Goal: Task Accomplishment & Management: Use online tool/utility

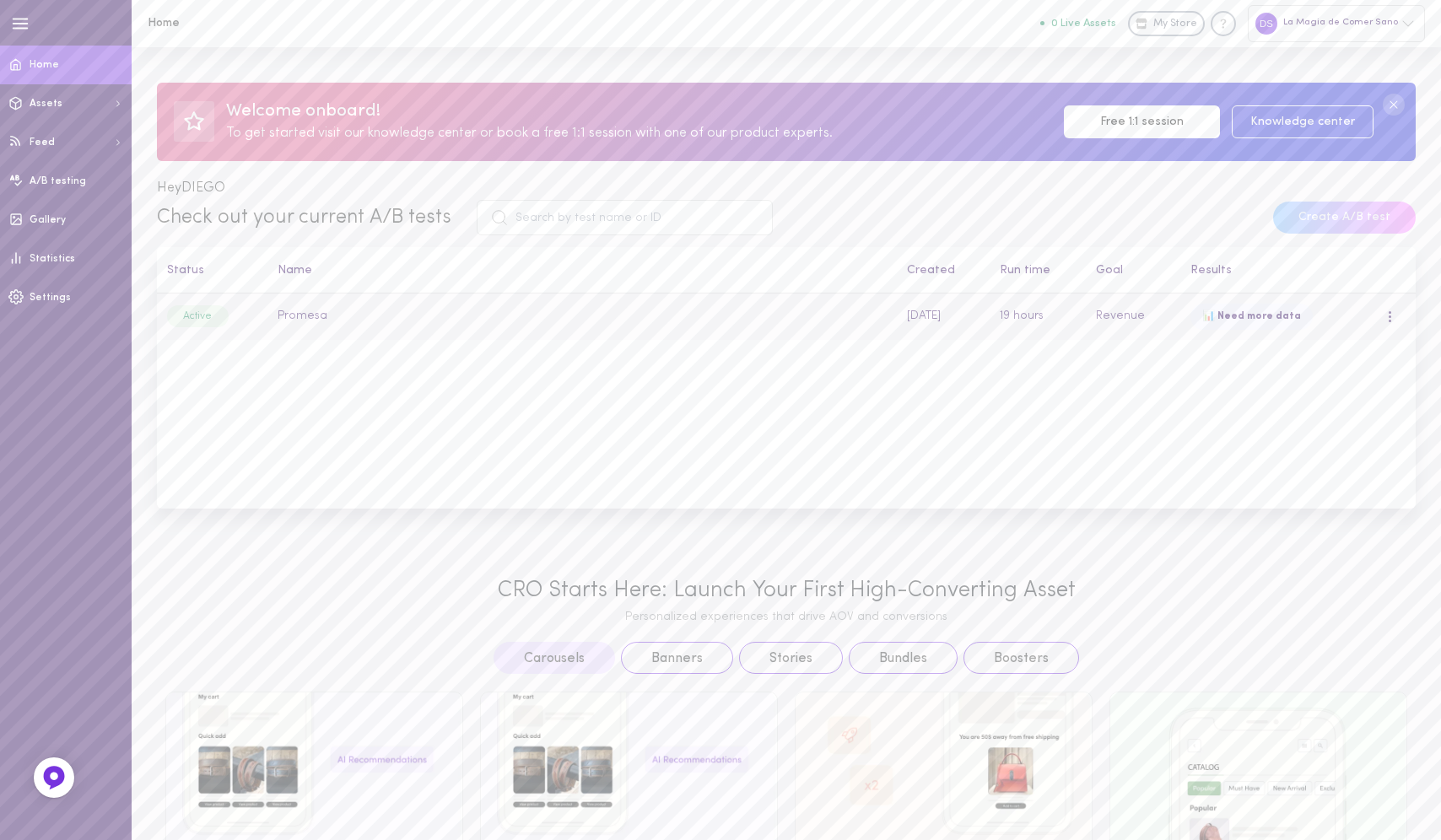
click at [303, 320] on td "Promesa" at bounding box center [583, 316] width 629 height 47
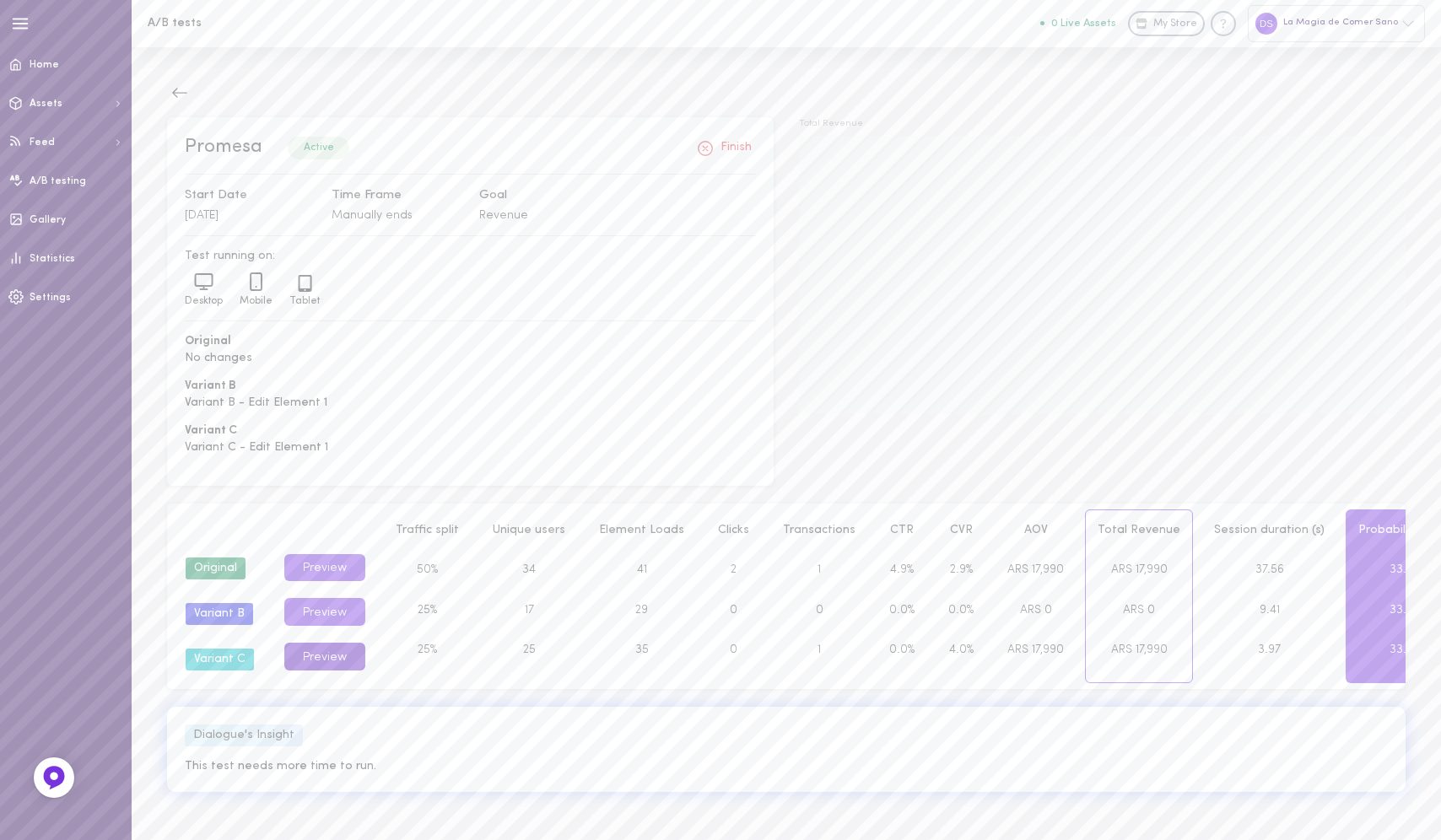
click at [328, 655] on button "Preview" at bounding box center [325, 657] width 81 height 28
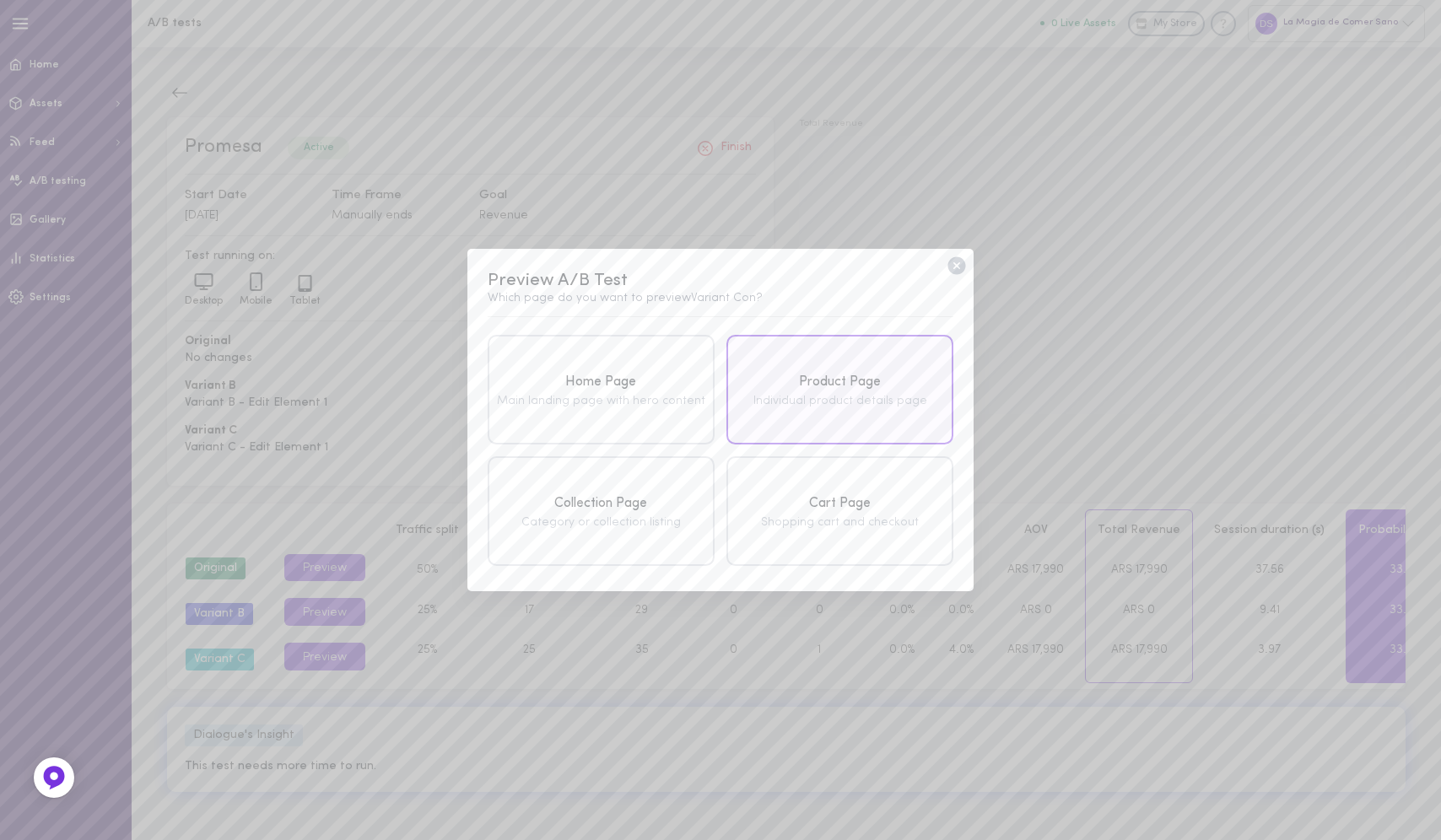
click at [853, 366] on div "Product Page Individual product details page" at bounding box center [839, 389] width 227 height 110
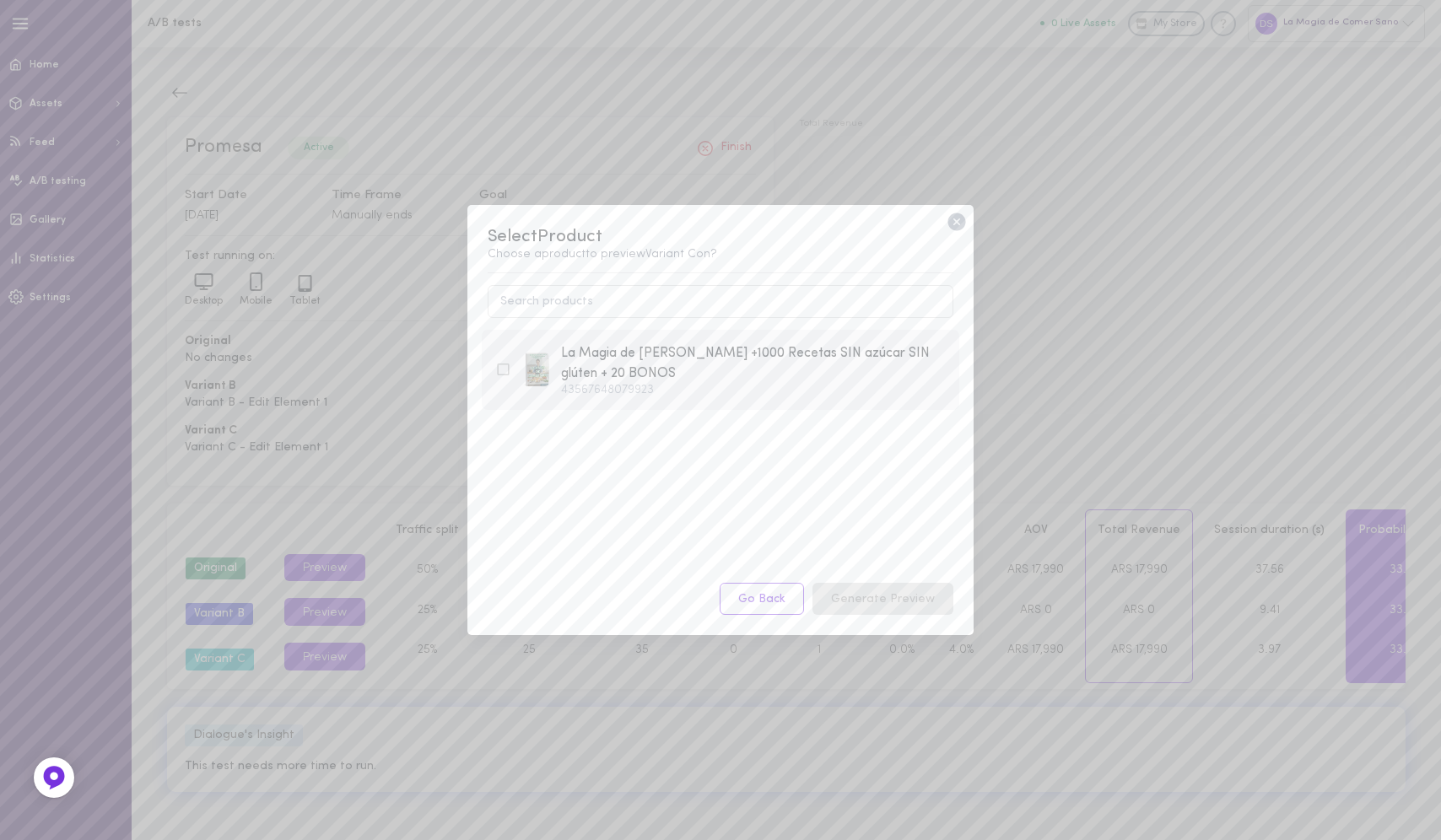
click at [701, 354] on div "La Magia de [PERSON_NAME] +1000 Recetas SIN azúcar SIN glúten + 20 BONOS" at bounding box center [753, 364] width 385 height 42
click at [884, 600] on button "Generate Preview" at bounding box center [883, 598] width 141 height 33
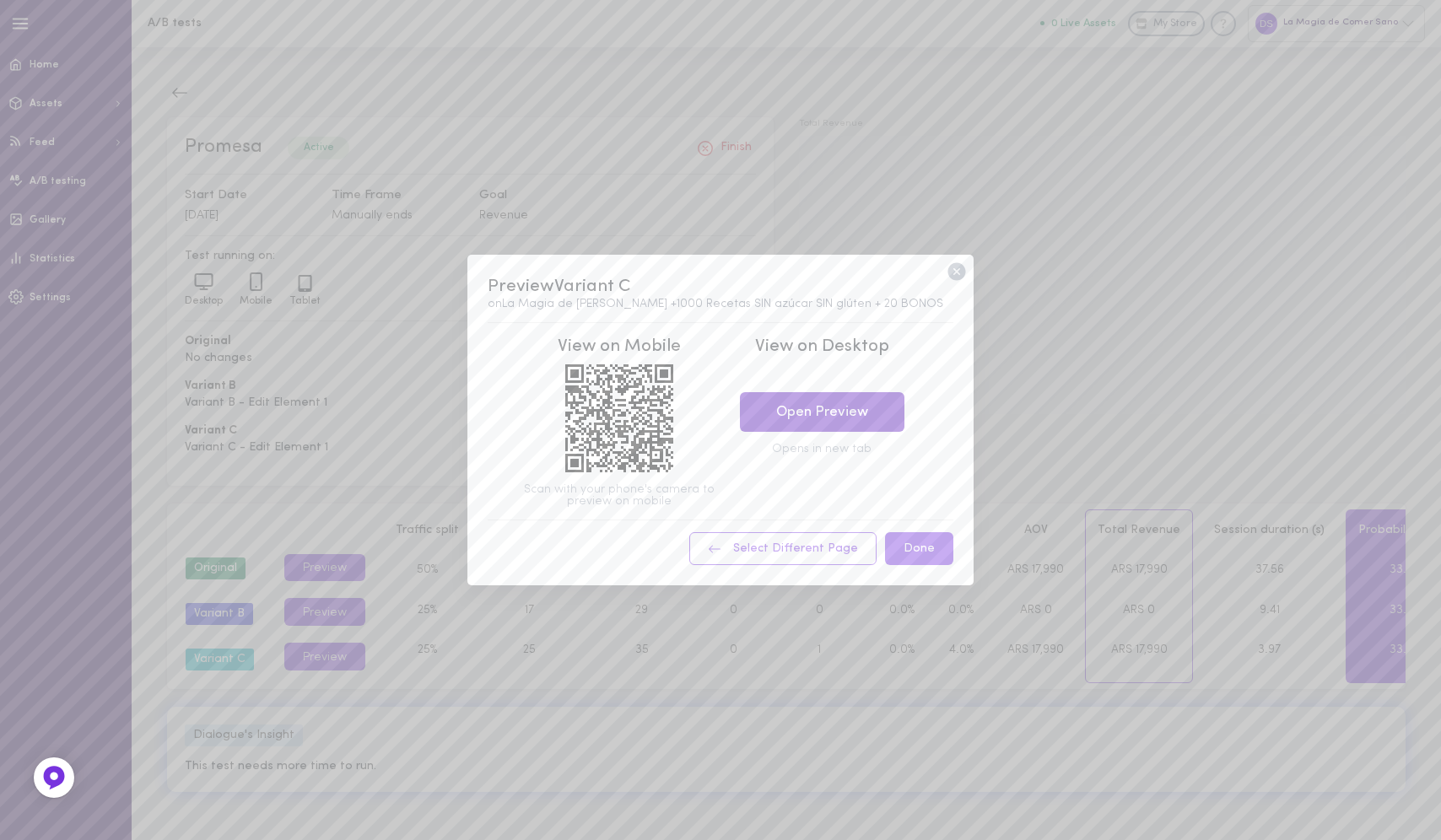
click at [881, 406] on link "Open Preview" at bounding box center [822, 412] width 165 height 40
click at [960, 269] on icon at bounding box center [956, 272] width 18 height 18
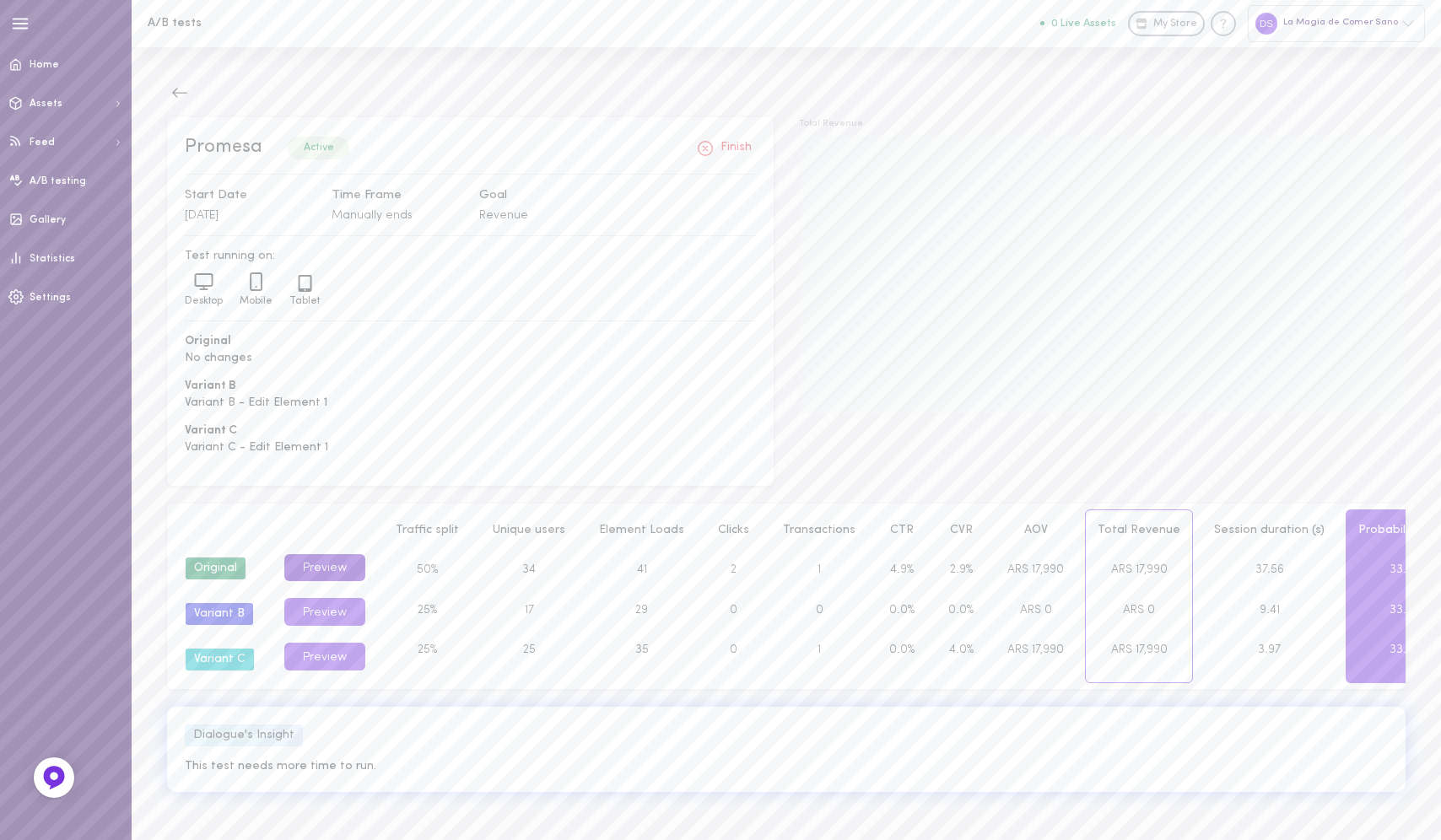
click at [332, 572] on button "Preview" at bounding box center [325, 568] width 81 height 28
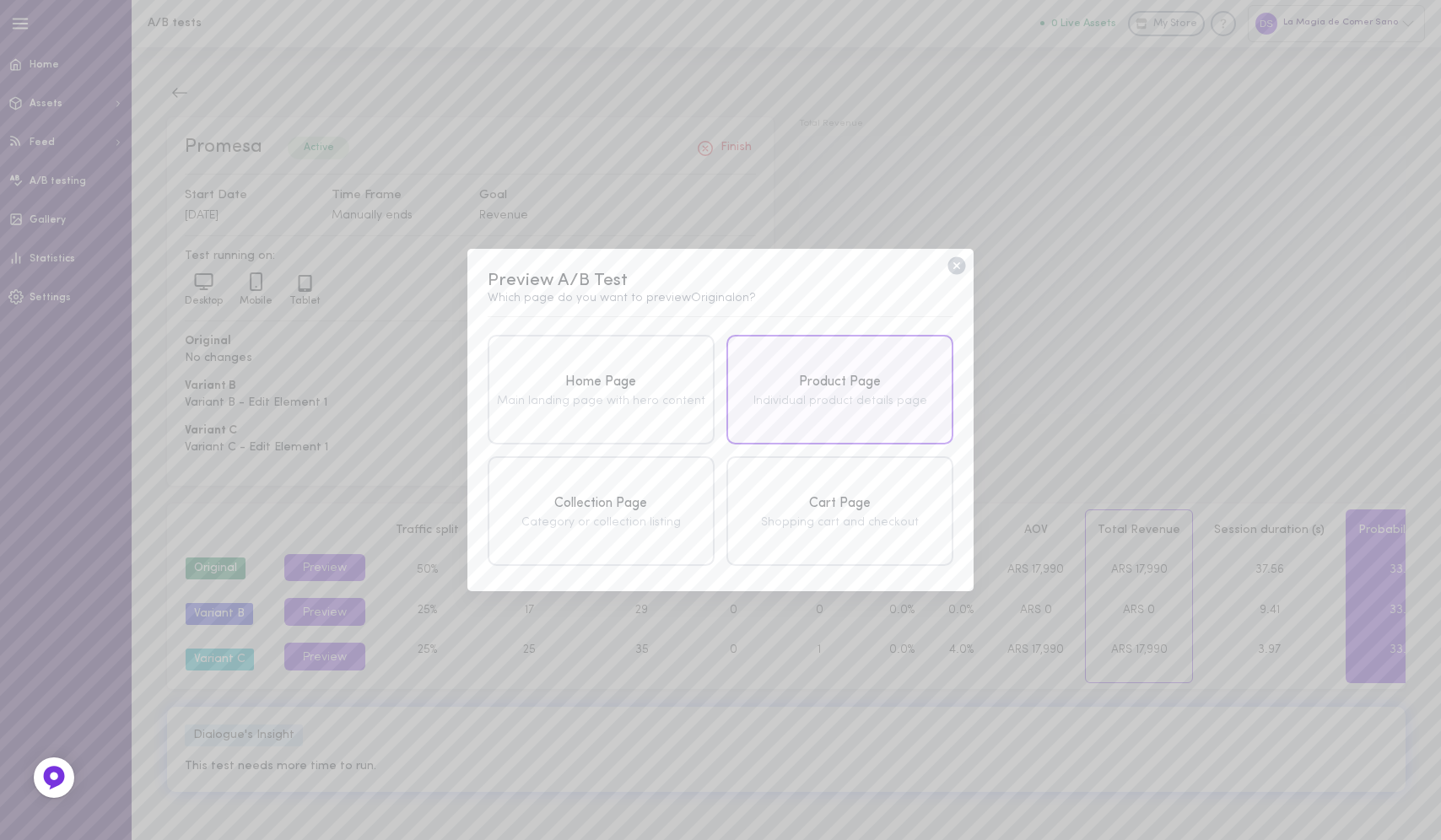
click at [819, 416] on div "Product Page Individual product details page" at bounding box center [839, 389] width 227 height 110
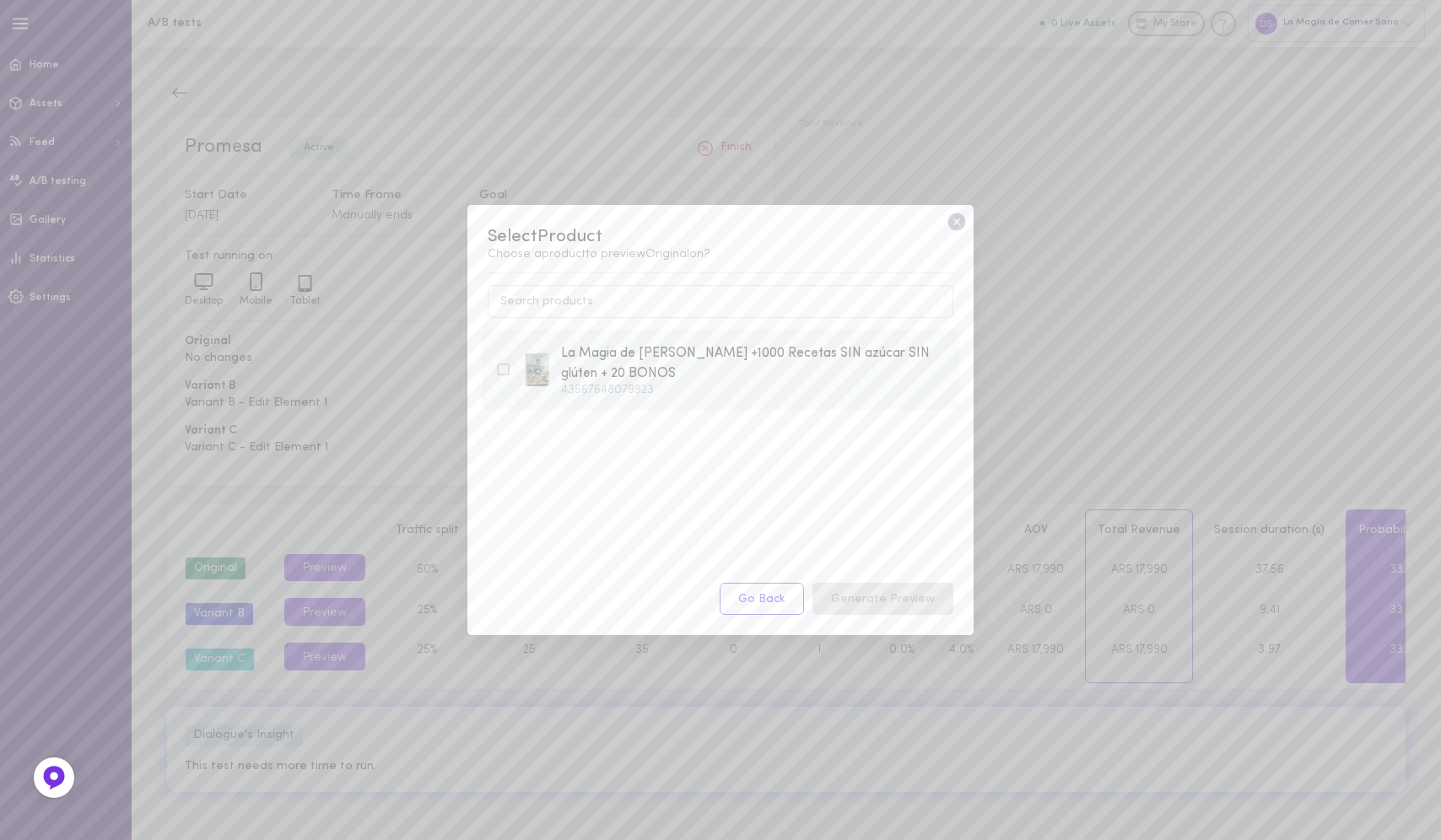
click at [626, 373] on div "La Magia de Comer Sano +1000 Recetas SIN azúcar SIN glúten + 20 BONOS" at bounding box center [753, 364] width 385 height 42
click at [880, 601] on button "Generate Preview" at bounding box center [883, 598] width 141 height 33
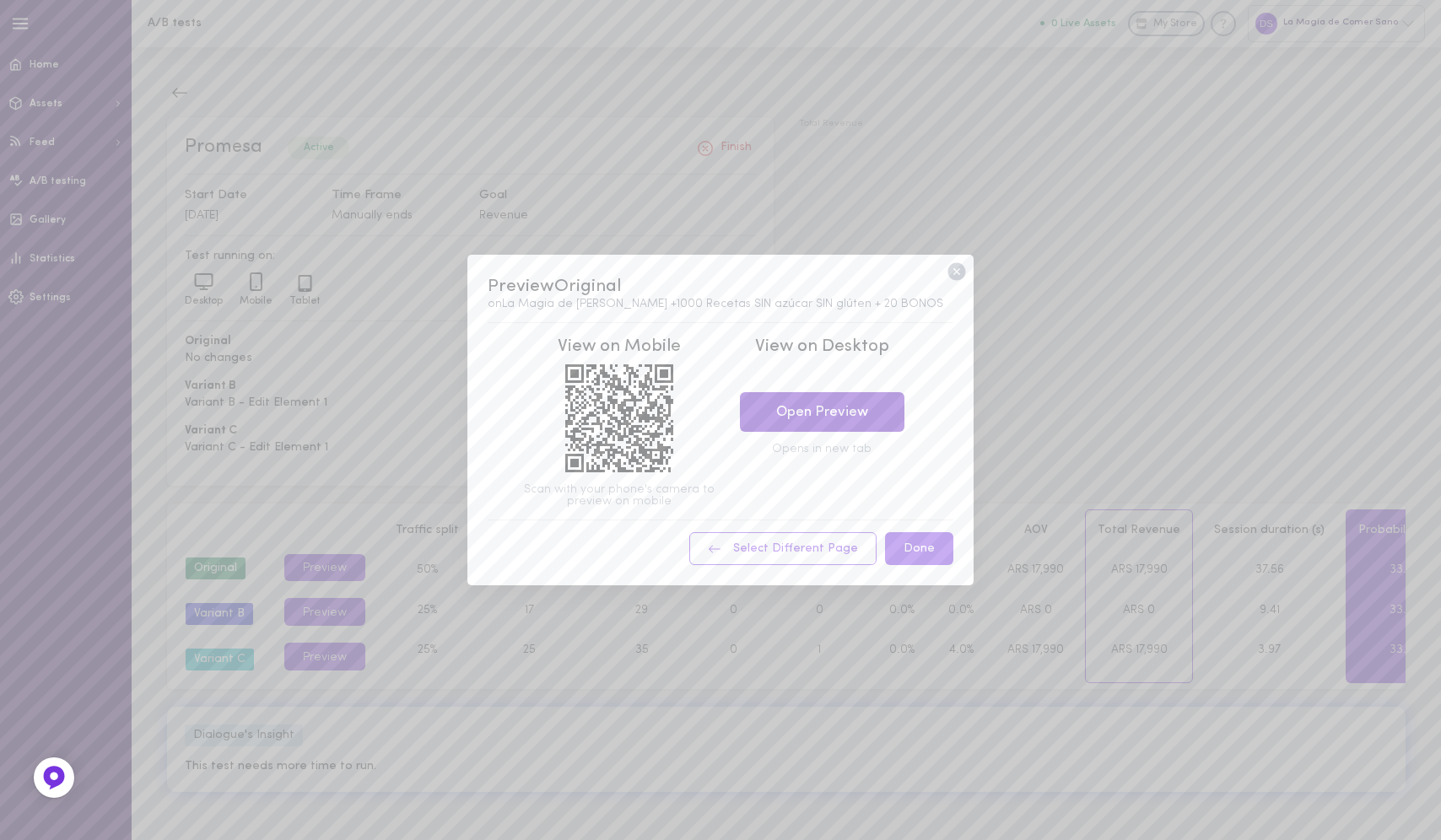
click at [833, 411] on link "Open Preview" at bounding box center [822, 412] width 165 height 40
click at [955, 270] on icon at bounding box center [956, 271] width 22 height 22
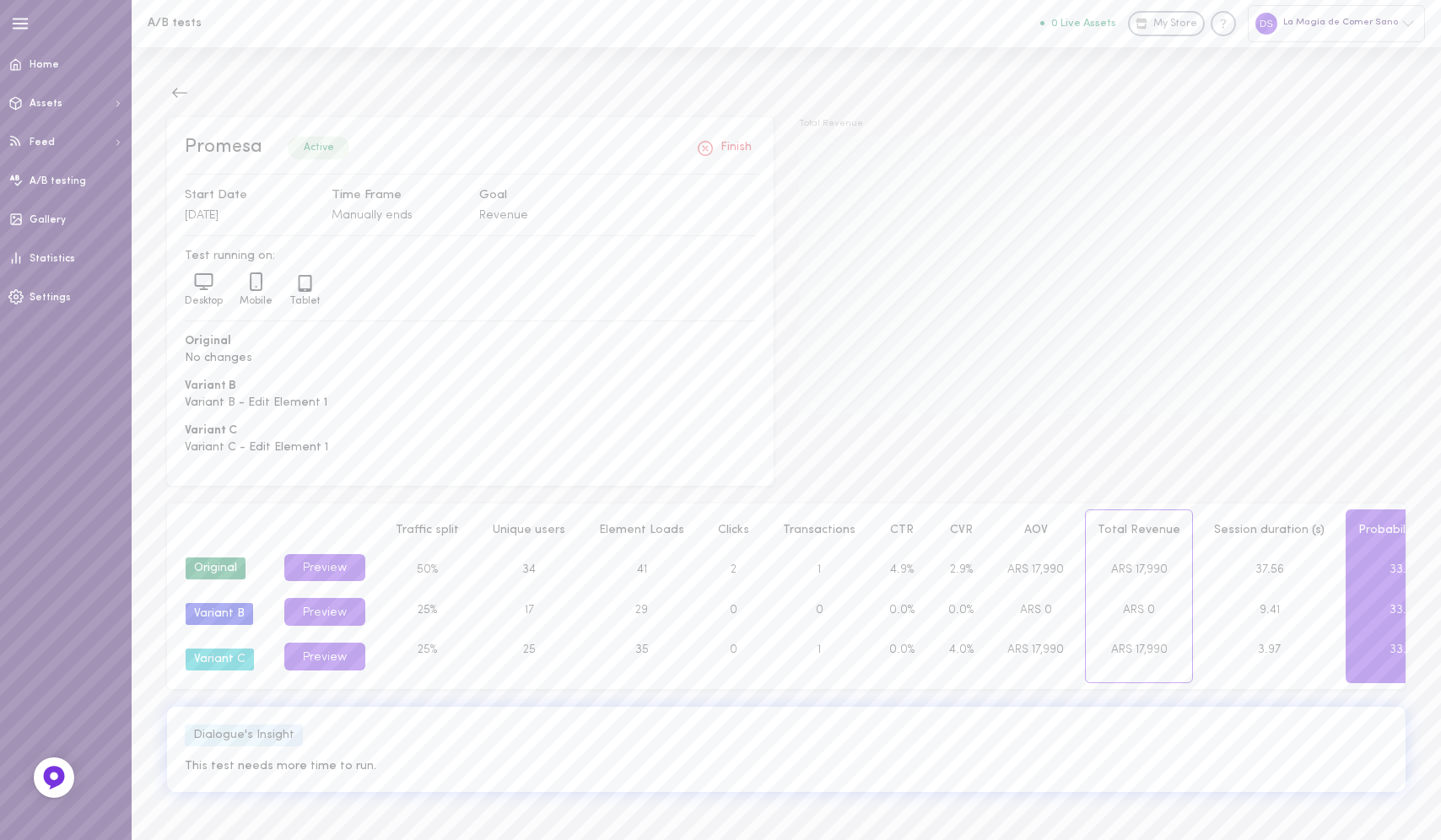
click at [219, 663] on div "Variant C" at bounding box center [219, 660] width 68 height 22
click at [313, 657] on button "Preview" at bounding box center [325, 657] width 81 height 28
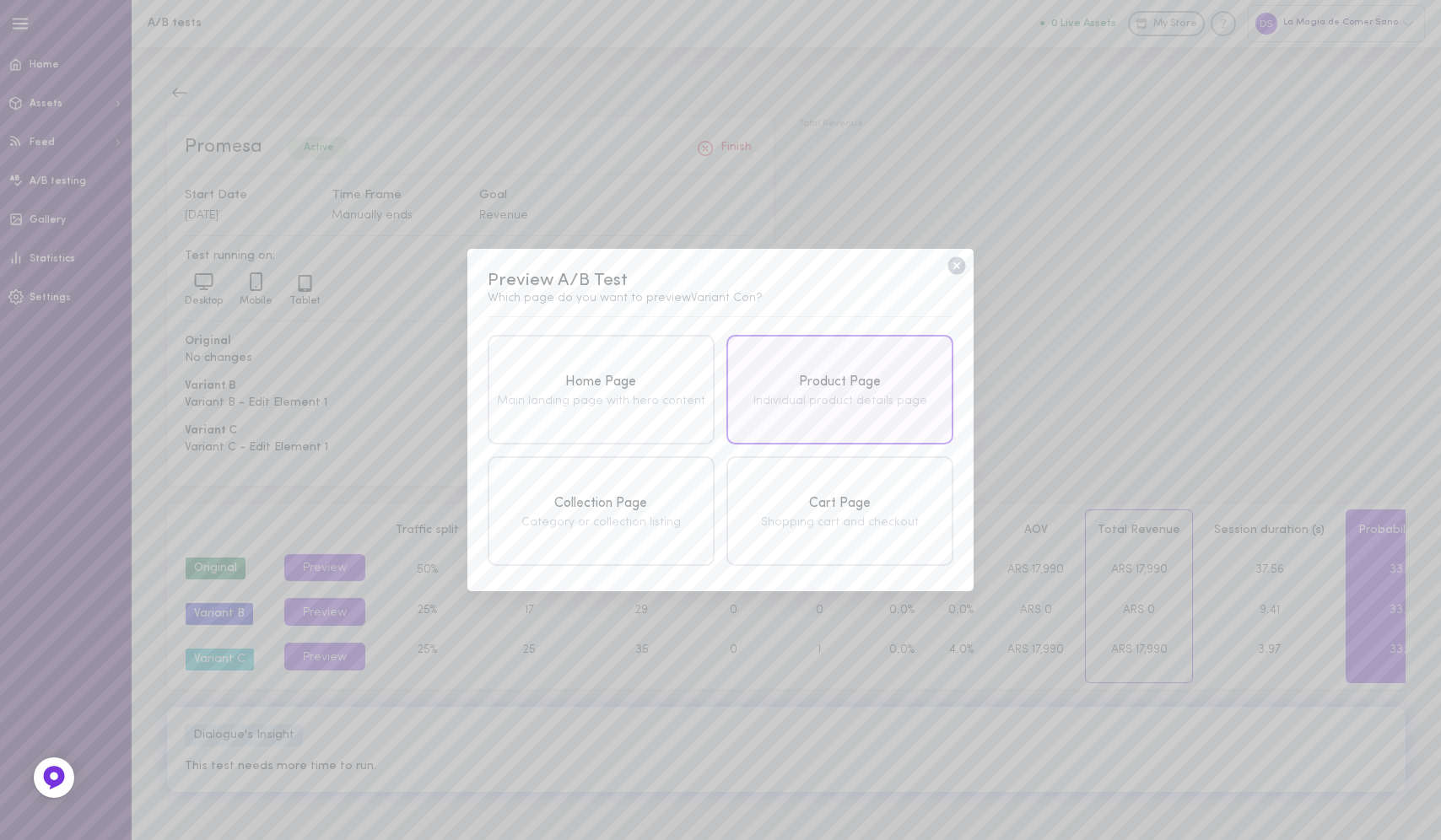
click at [797, 406] on div "Individual product details page" at bounding box center [840, 401] width 218 height 12
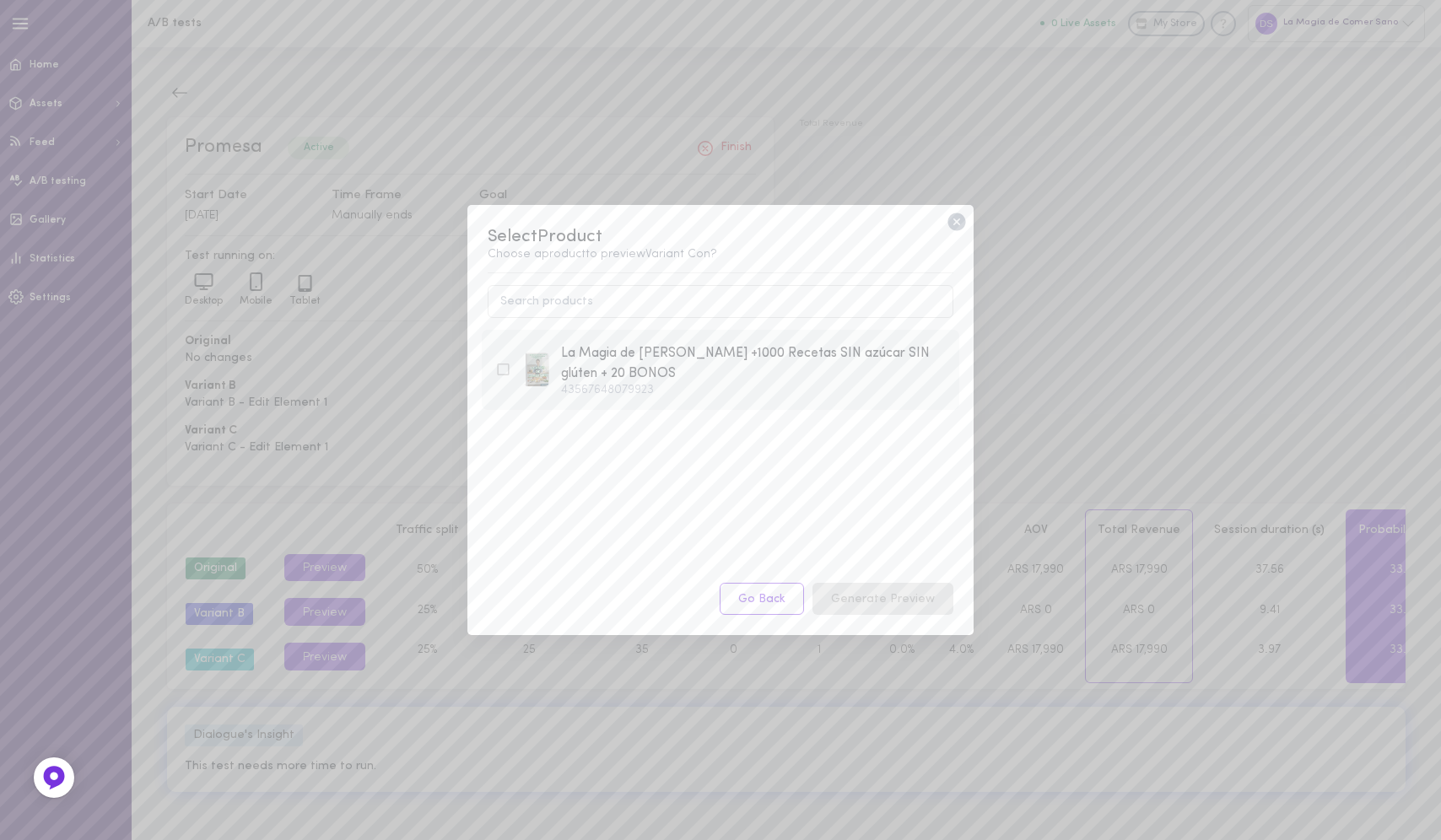
click at [748, 365] on div "La Magia de Comer Sano +1000 Recetas SIN azúcar SIN glúten + 20 BONOS" at bounding box center [753, 364] width 385 height 42
click at [904, 605] on button "Generate Preview" at bounding box center [883, 598] width 141 height 33
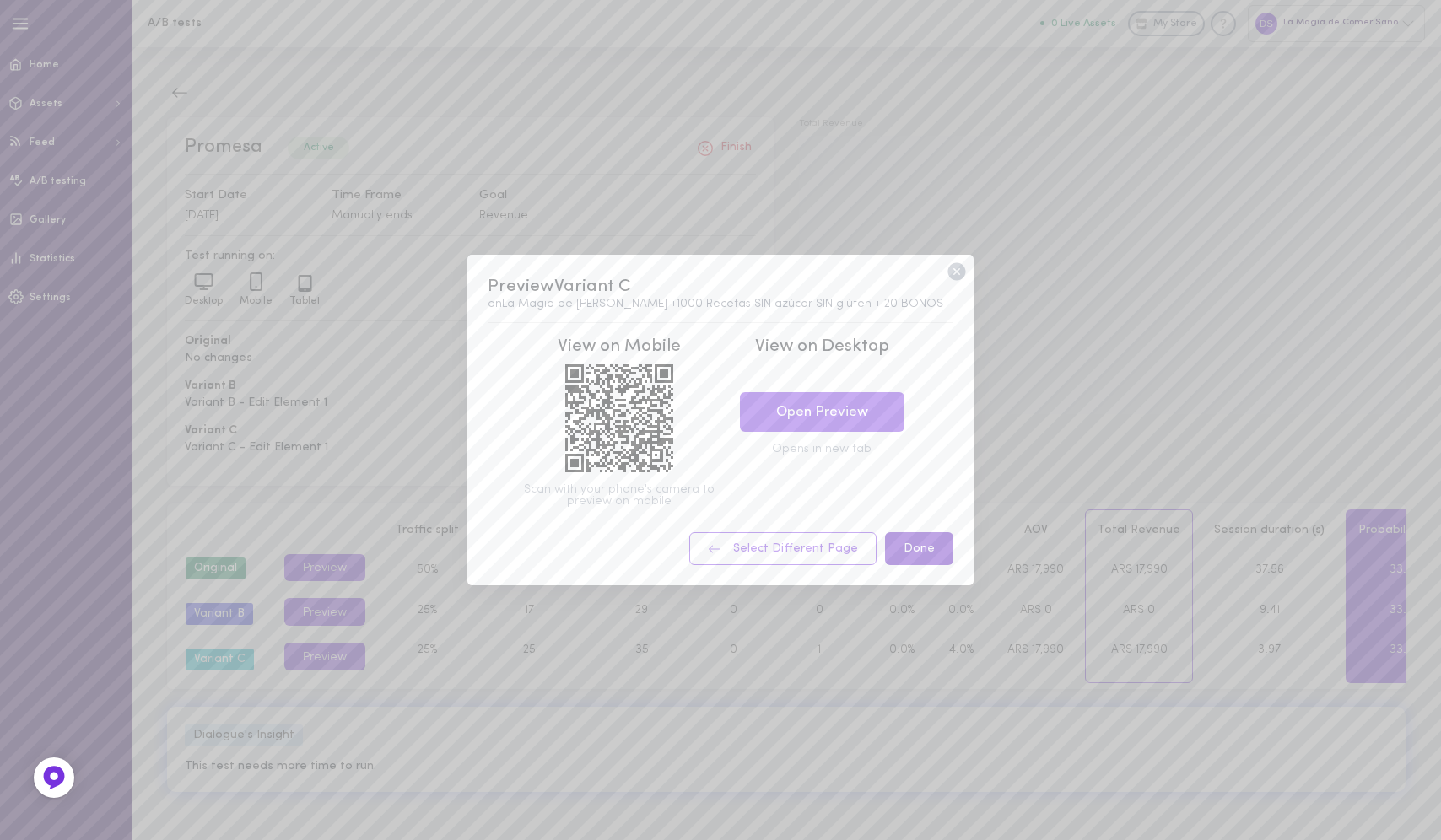
click at [924, 543] on button "Done" at bounding box center [919, 548] width 68 height 33
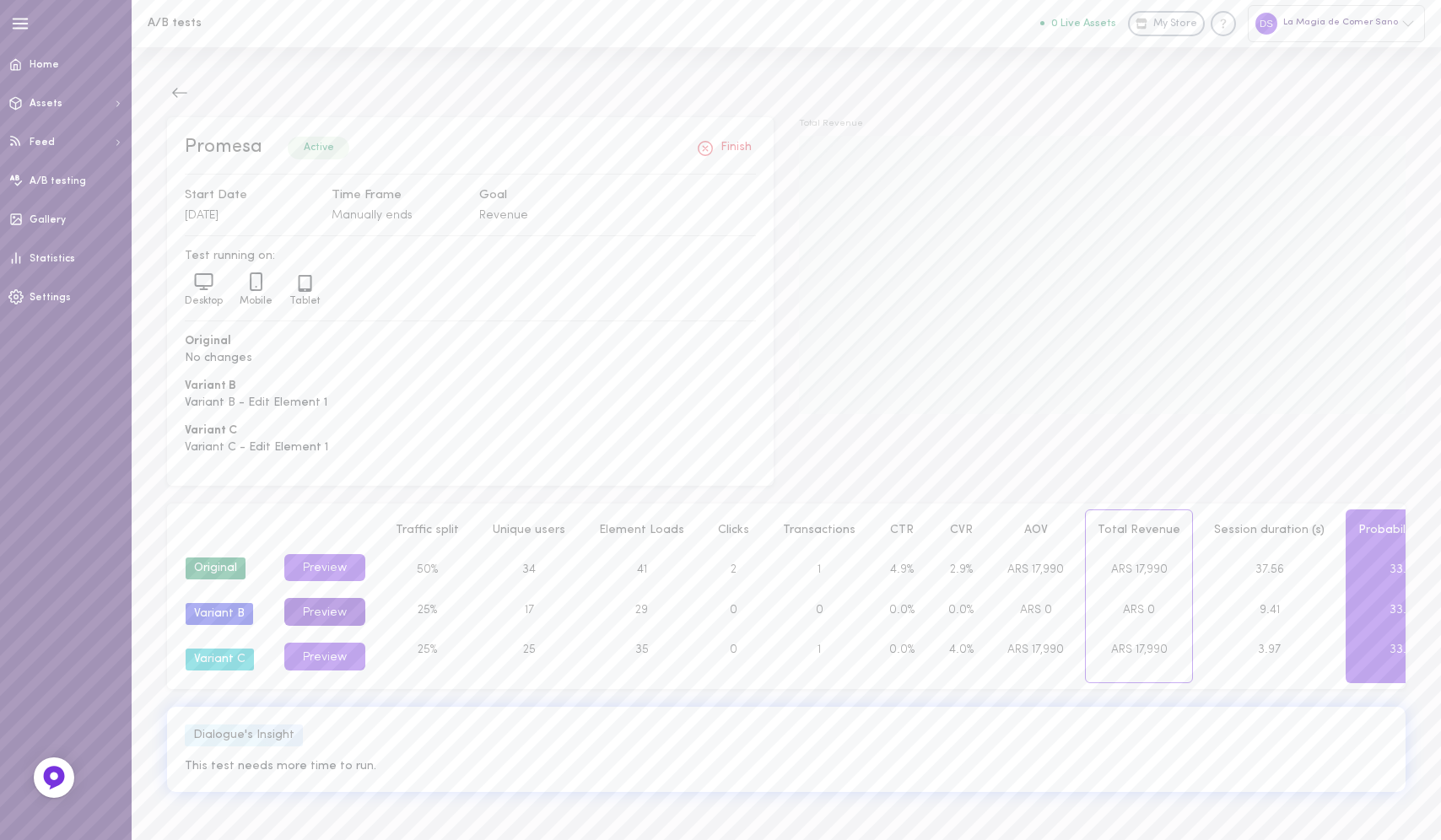
click at [317, 609] on button "Preview" at bounding box center [325, 611] width 81 height 28
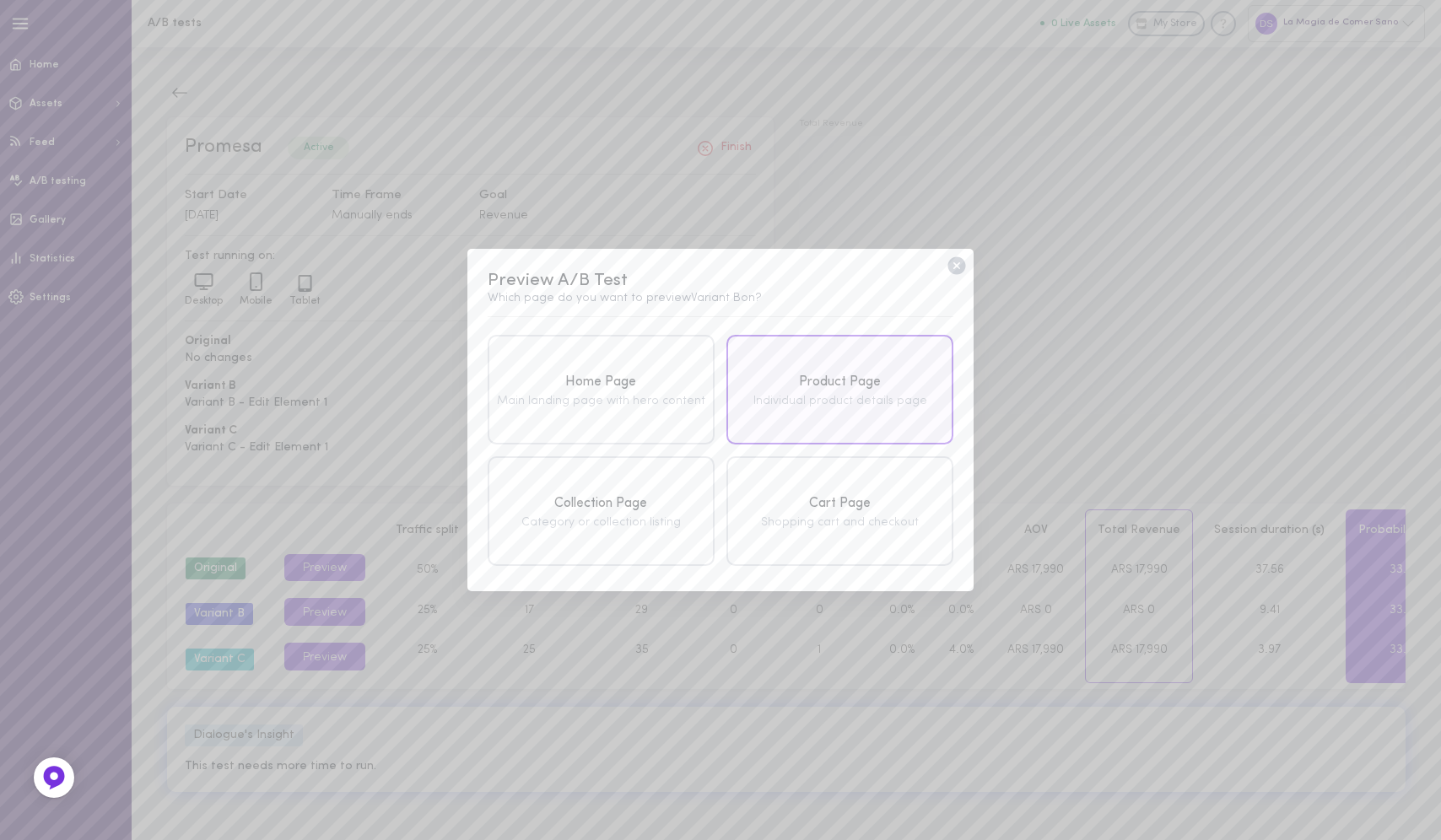
click at [894, 381] on div "Product Page" at bounding box center [840, 381] width 218 height 21
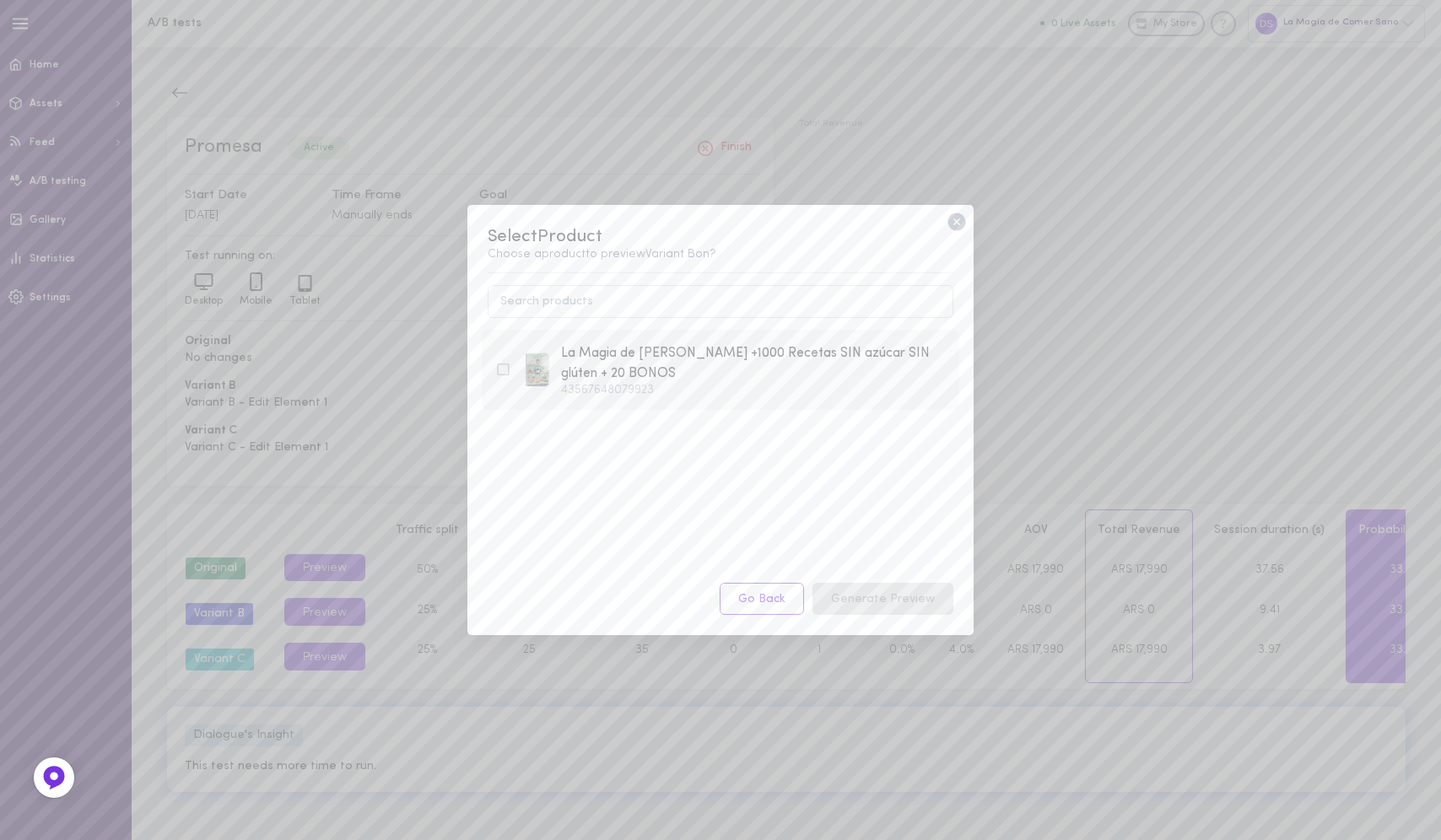
click at [759, 347] on div "La Magia de Comer Sano +1000 Recetas SIN azúcar SIN glúten + 20 BONOS" at bounding box center [753, 364] width 385 height 42
click at [864, 592] on button "Generate Preview" at bounding box center [883, 598] width 141 height 33
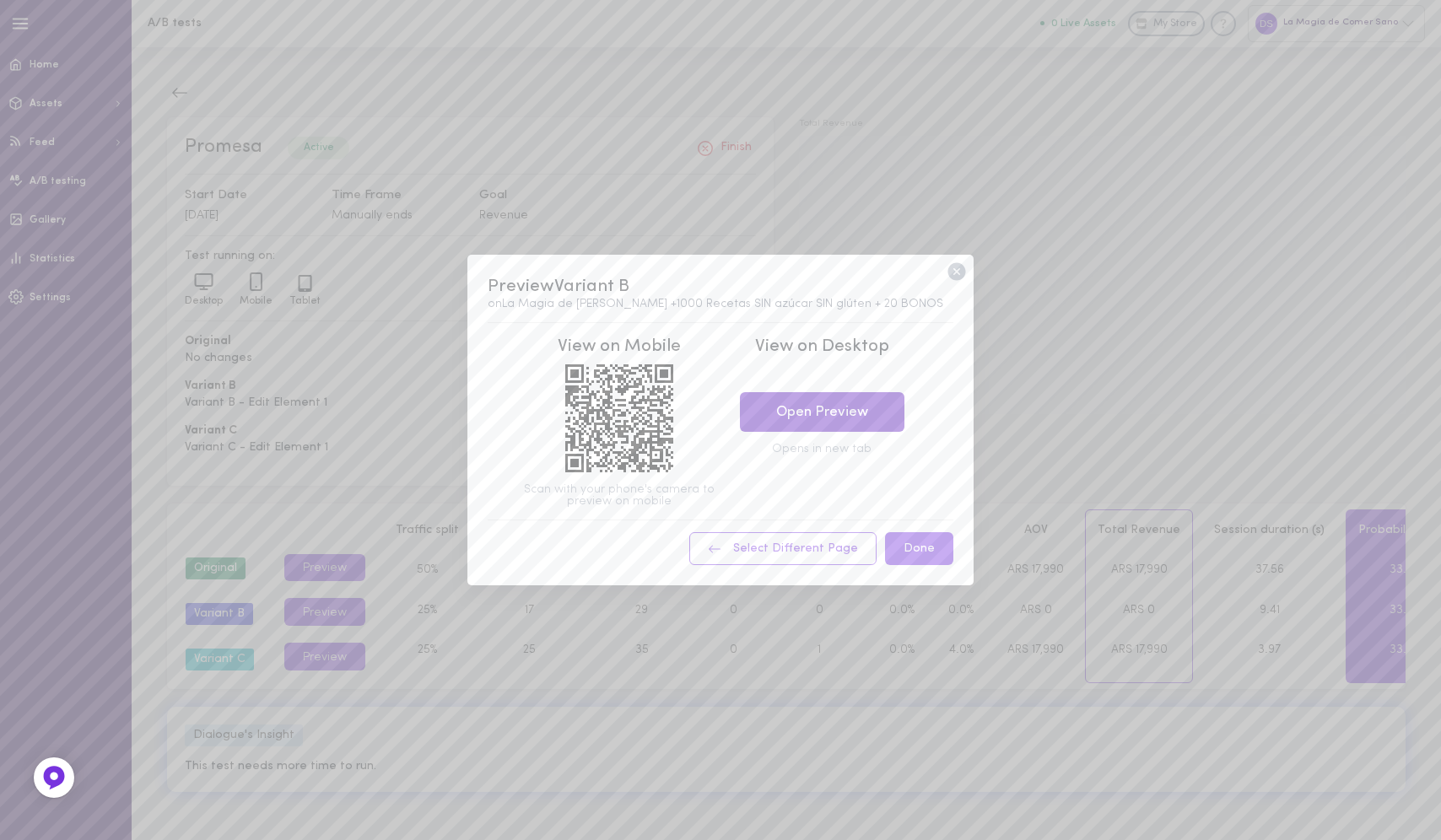
click at [819, 426] on link "Open Preview" at bounding box center [822, 412] width 165 height 40
click at [956, 269] on icon at bounding box center [956, 272] width 18 height 18
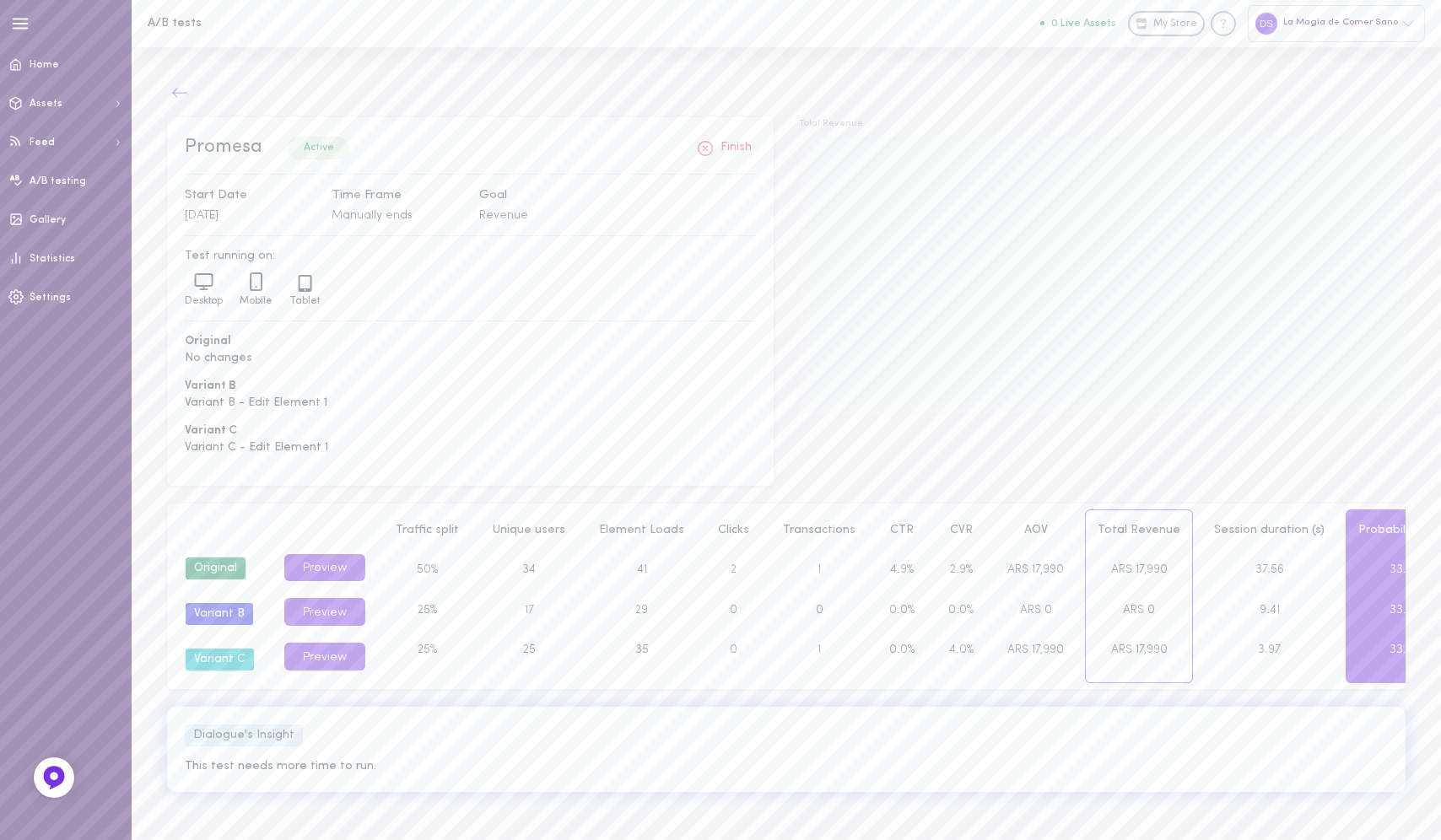
click at [177, 92] on icon at bounding box center [179, 92] width 15 height 9
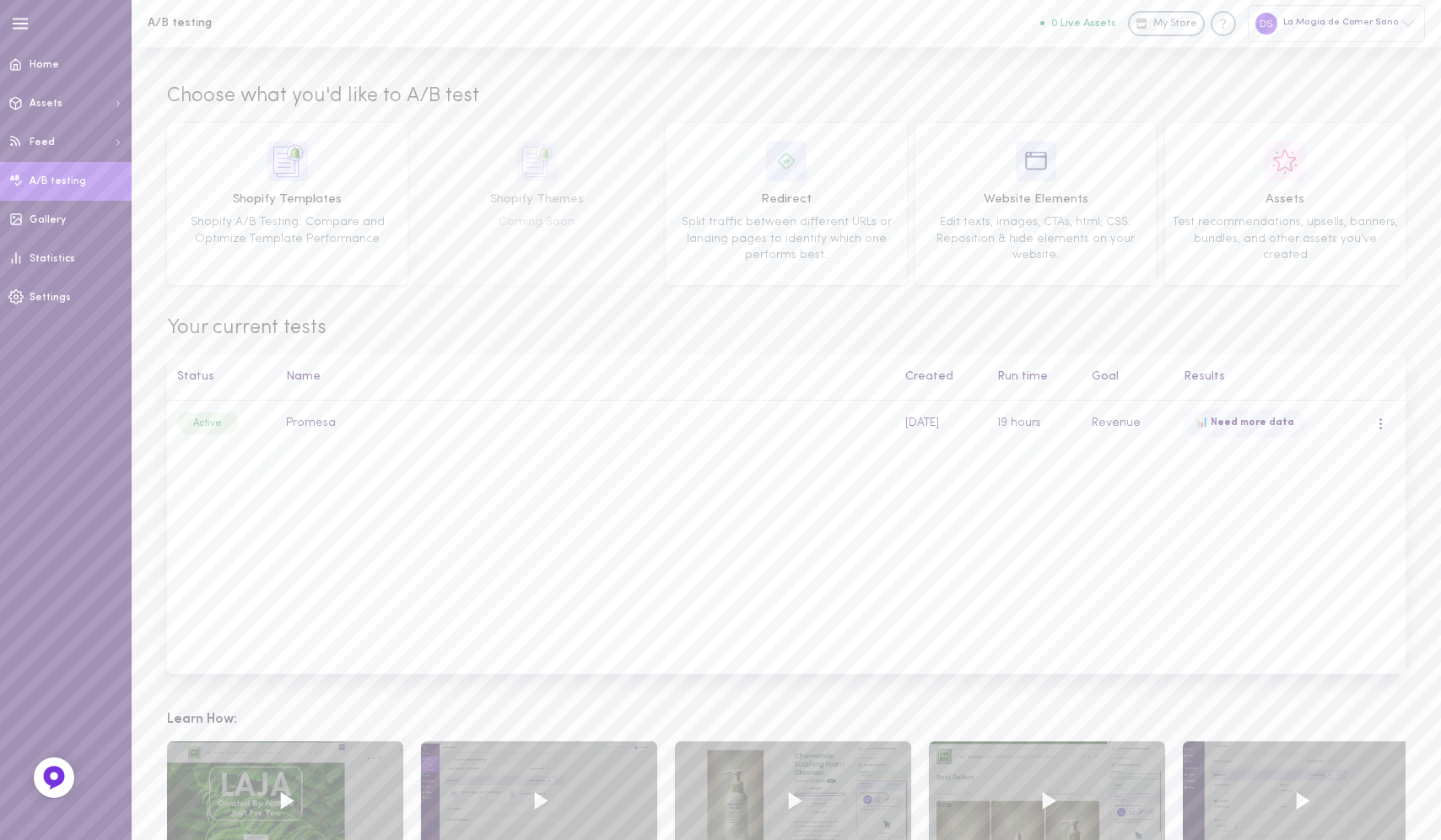
click at [49, 176] on span "A/B testing" at bounding box center [57, 181] width 56 height 10
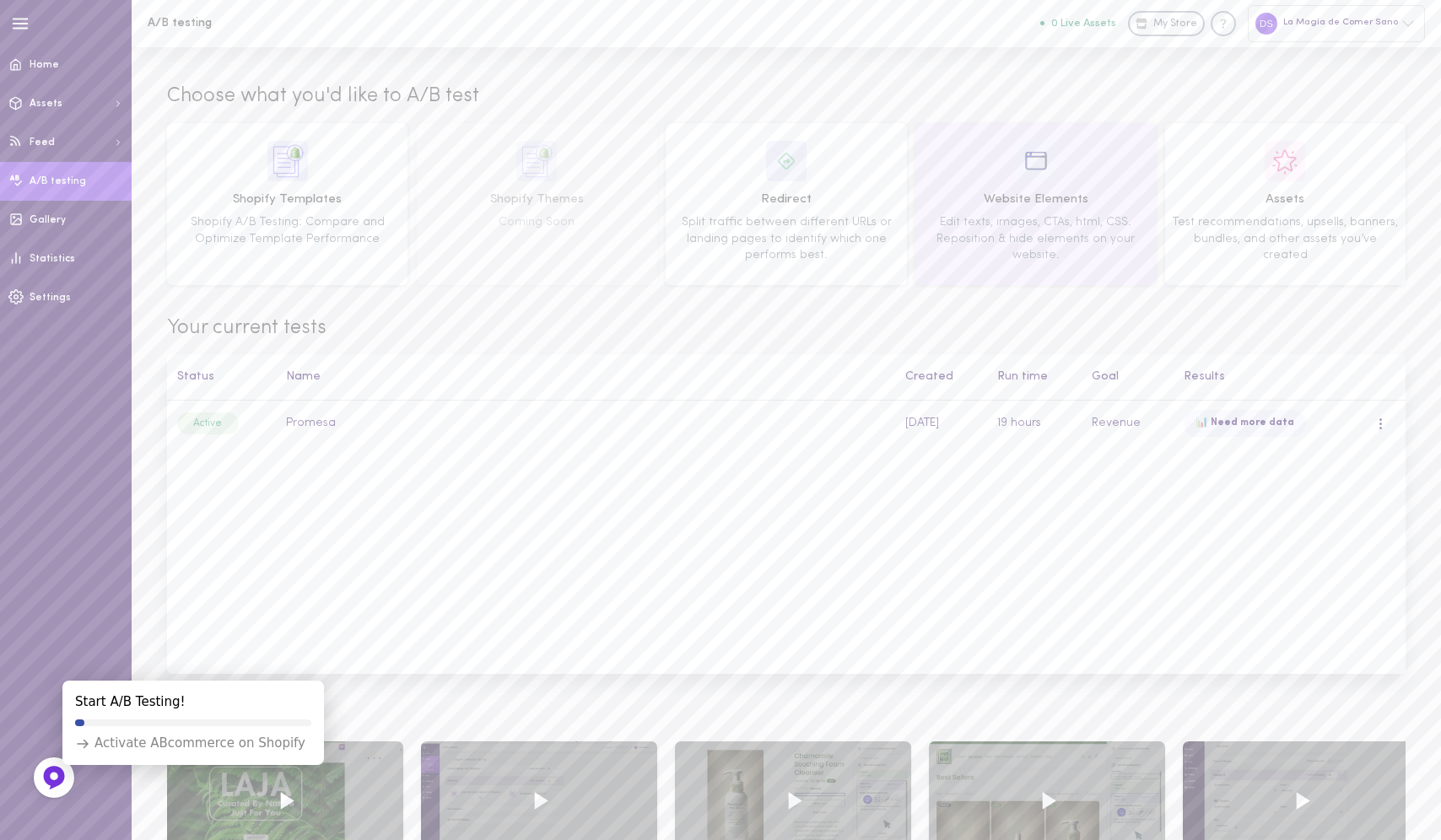
click at [1054, 188] on div "Website Elements Edit texts, images, CTAs, html, CSS. Reposition & hide element…" at bounding box center [1035, 204] width 229 height 127
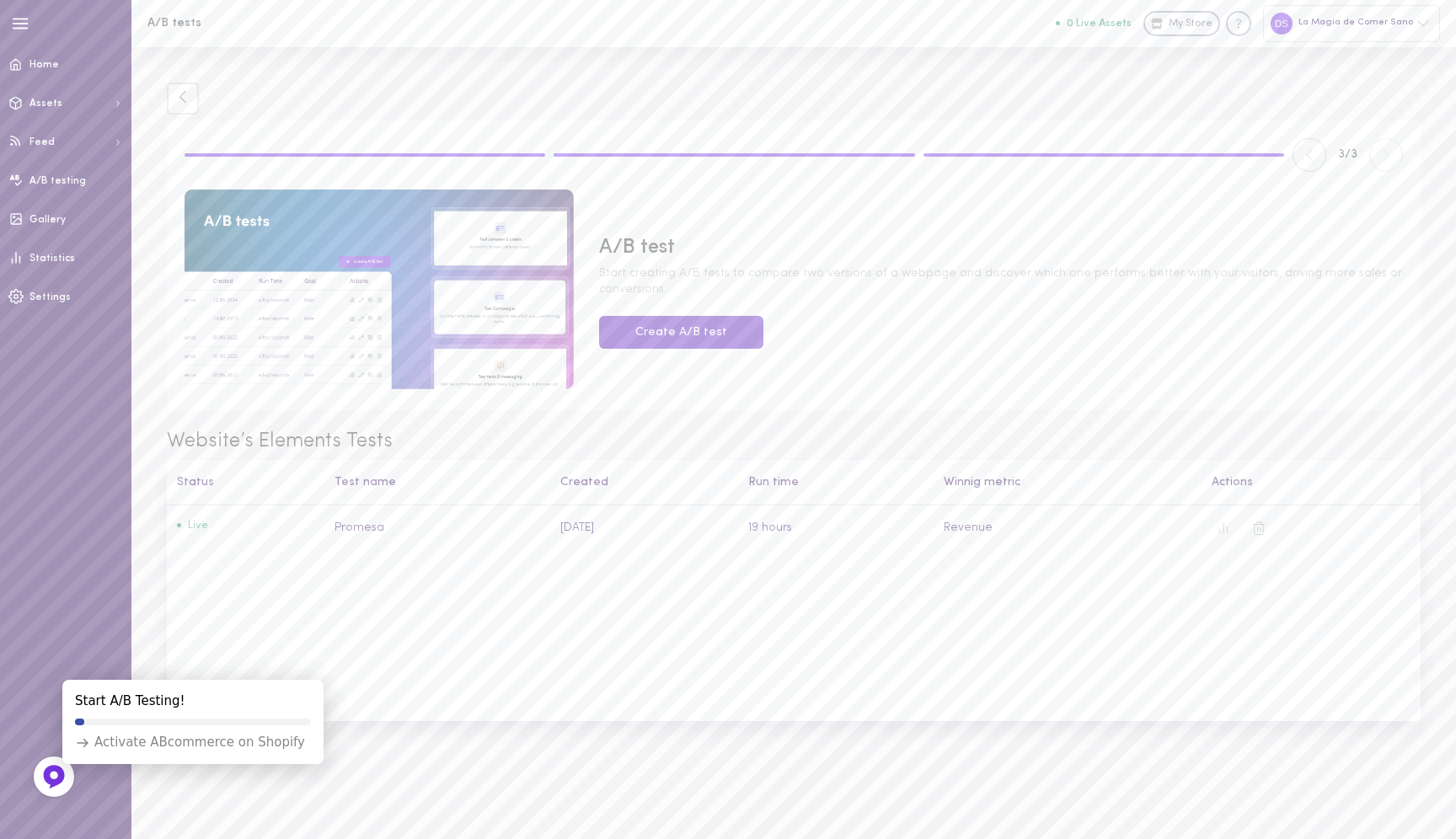
click at [710, 328] on button "Create A/B test" at bounding box center [681, 331] width 164 height 33
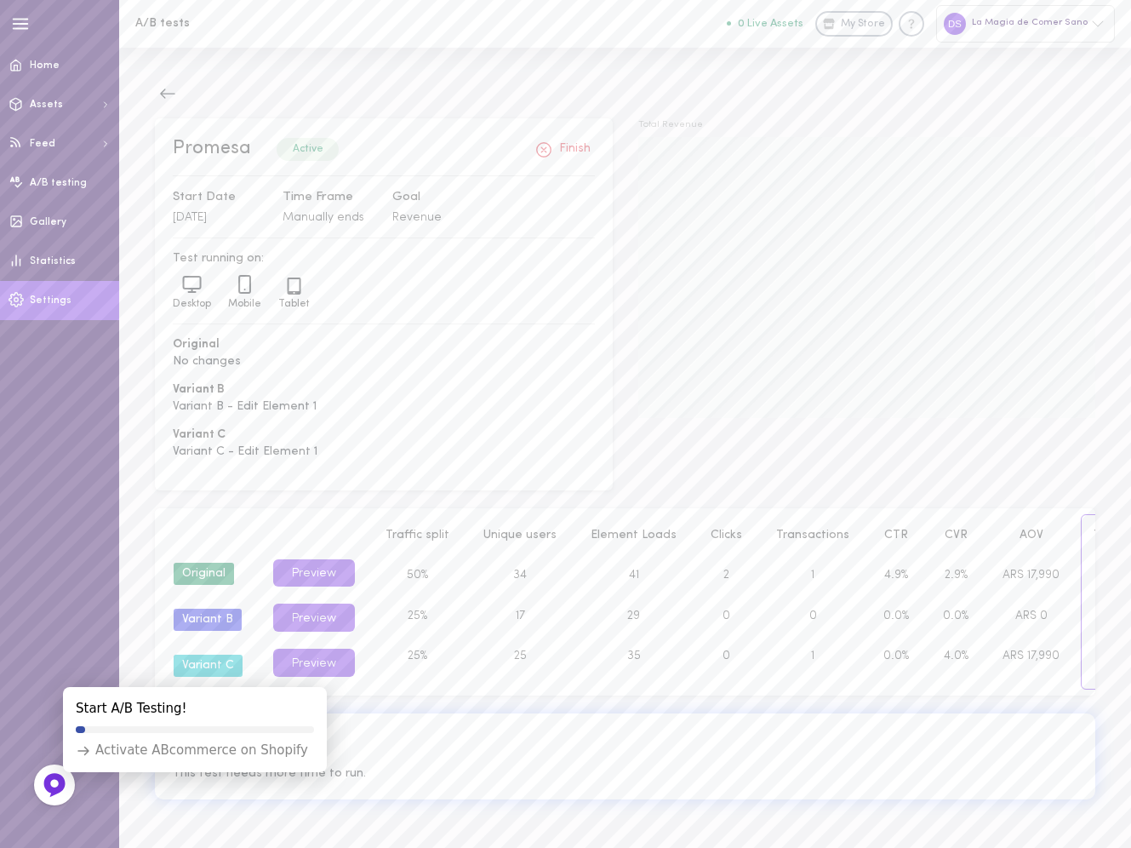
click at [60, 301] on span "Settings" at bounding box center [51, 300] width 42 height 10
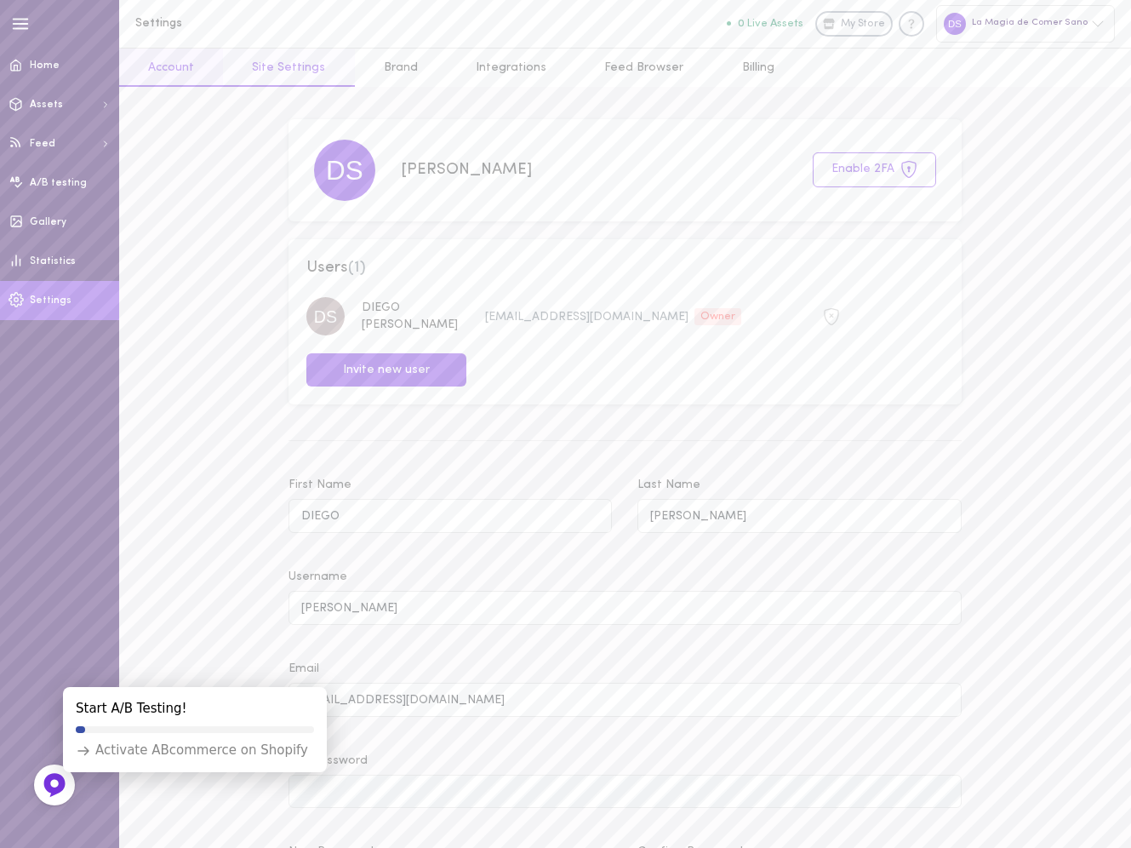
click at [294, 65] on link "Site Settings" at bounding box center [288, 68] width 131 height 38
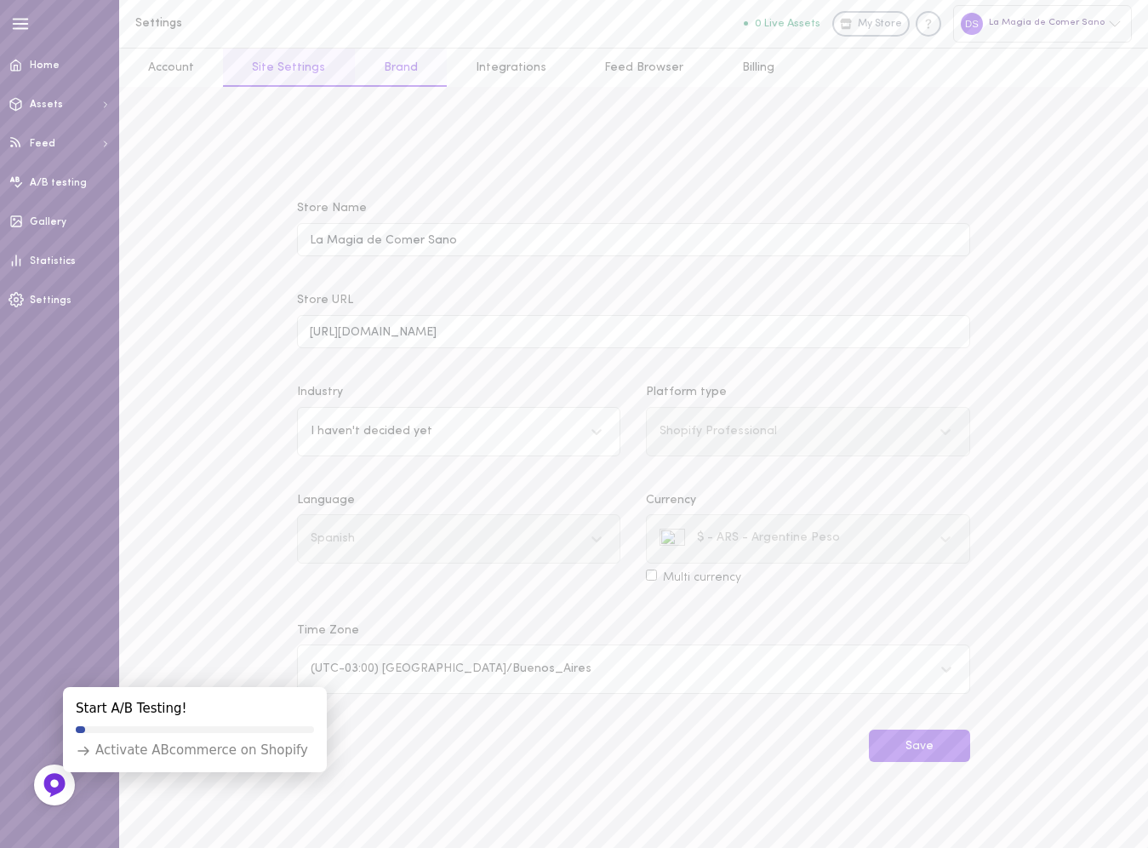
click at [409, 69] on link "Brand" at bounding box center [401, 68] width 92 height 38
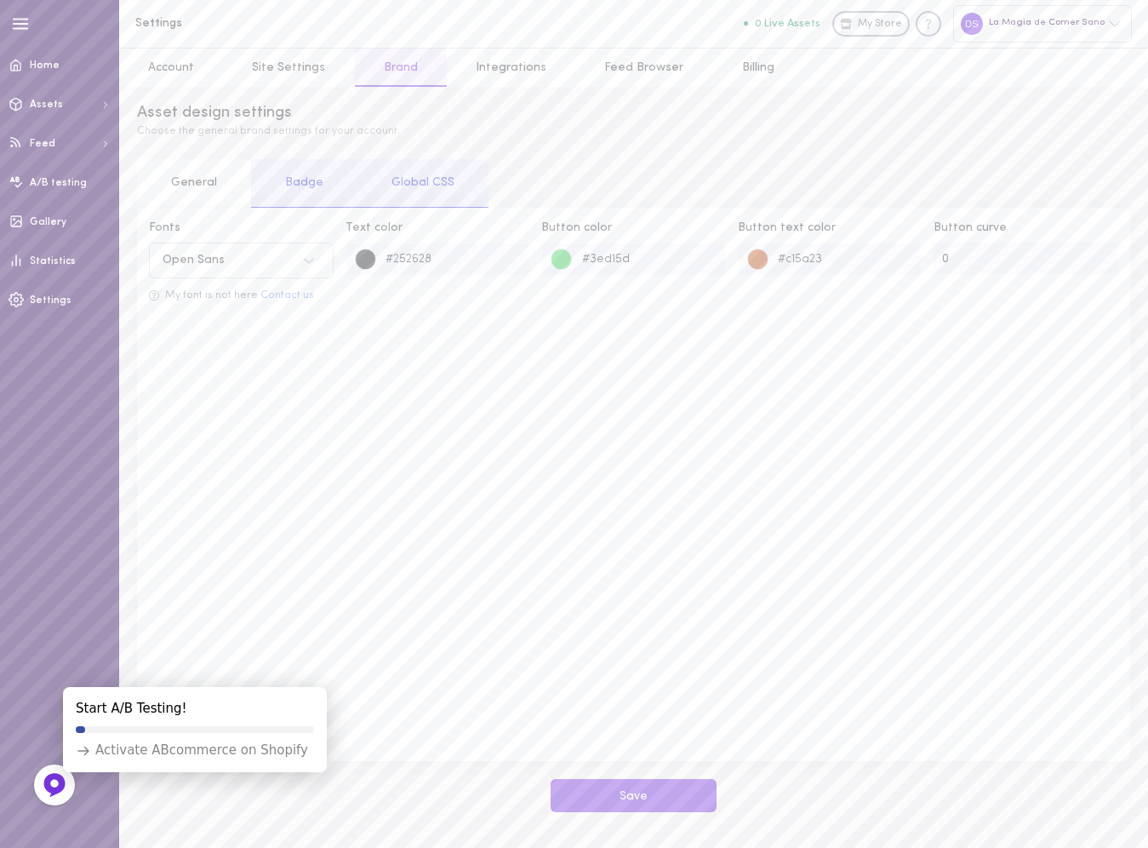
click at [340, 193] on div "Badge" at bounding box center [304, 183] width 106 height 49
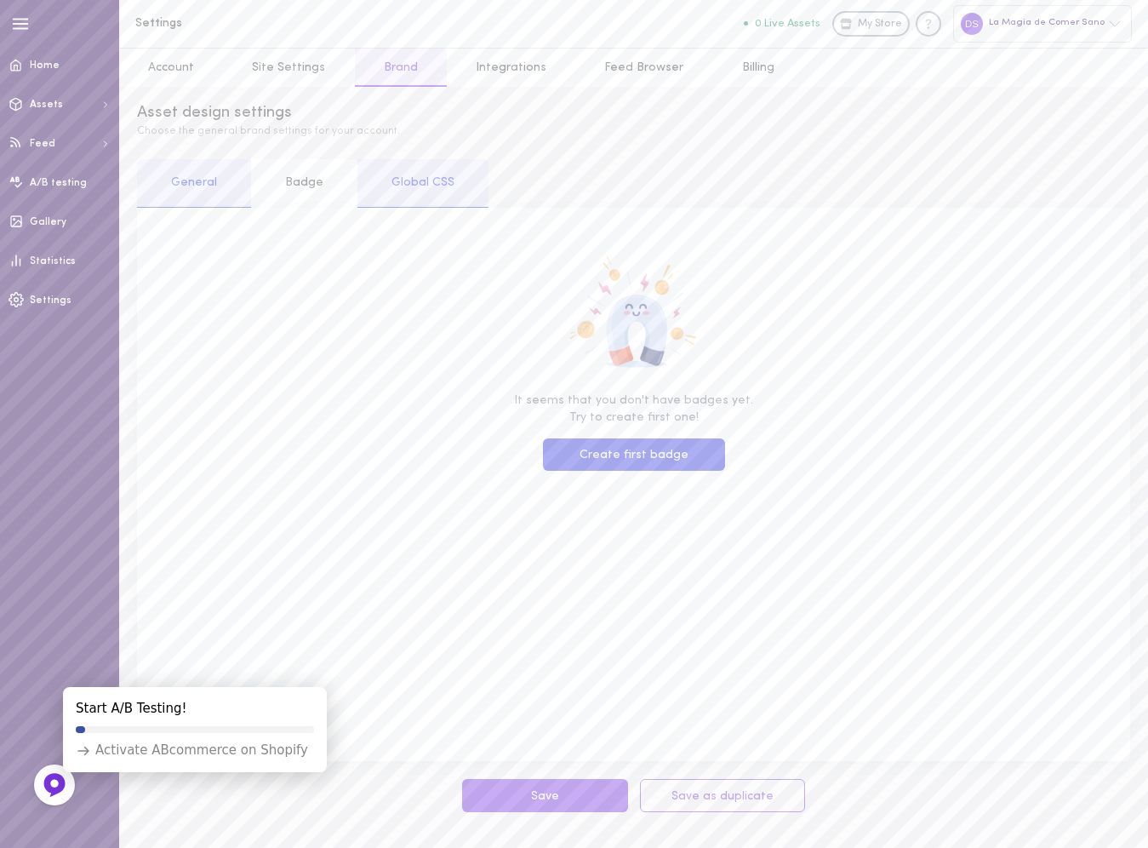
click at [432, 187] on div "Global CSS" at bounding box center [422, 183] width 131 height 49
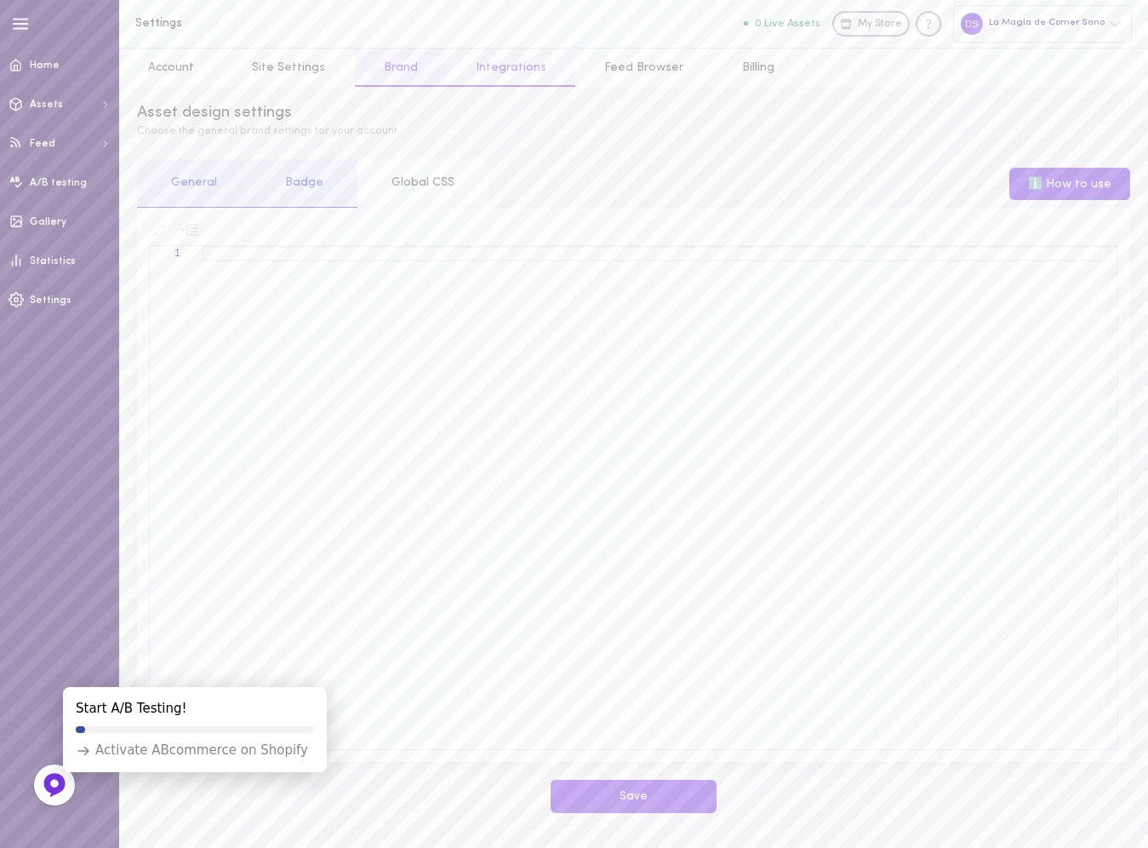
click at [511, 67] on link "Integrations" at bounding box center [511, 68] width 129 height 38
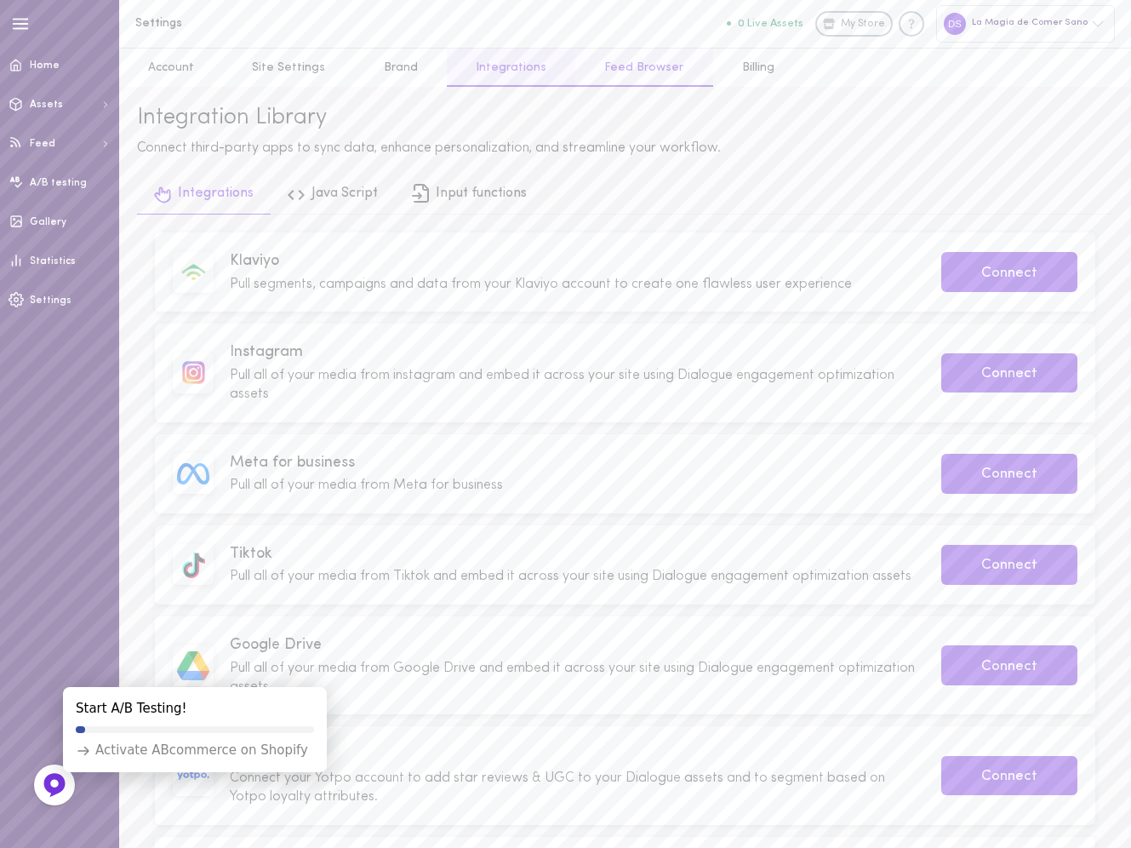
click at [613, 76] on link "Feed Browser" at bounding box center [643, 68] width 137 height 38
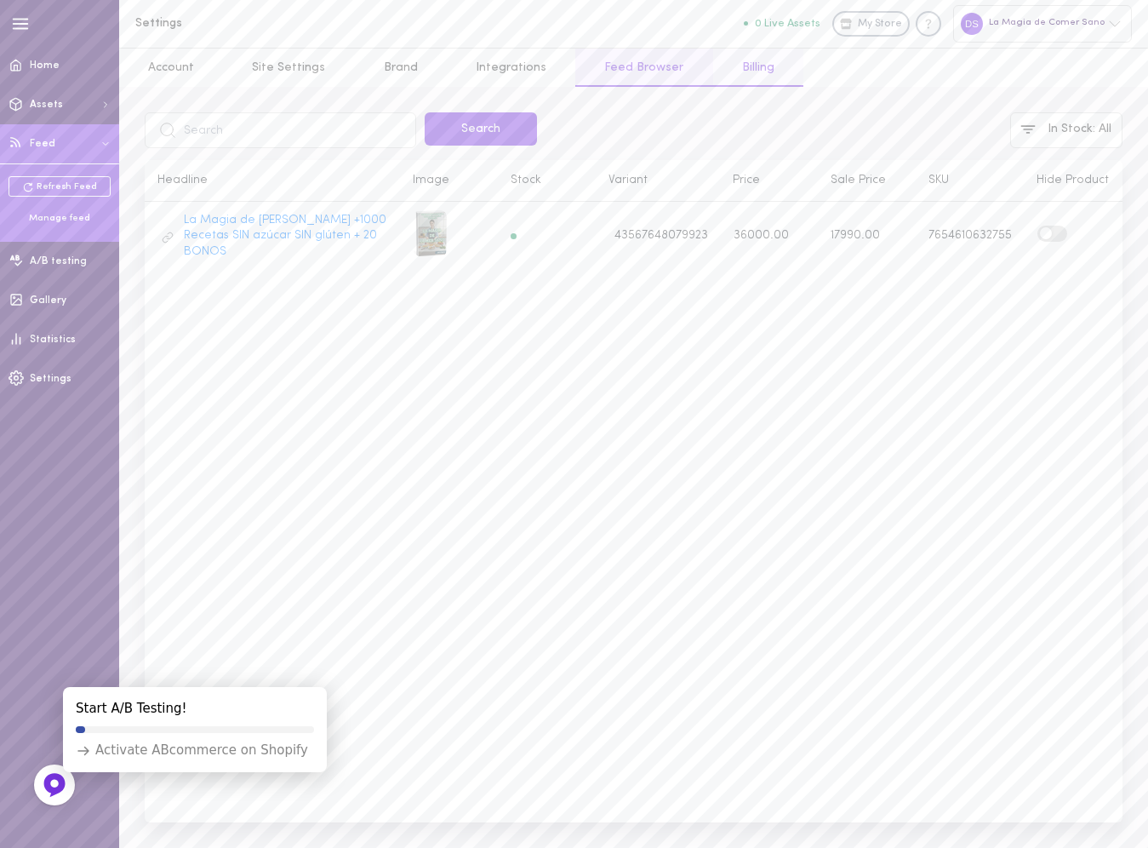
click at [736, 78] on link "Billing" at bounding box center [758, 68] width 90 height 38
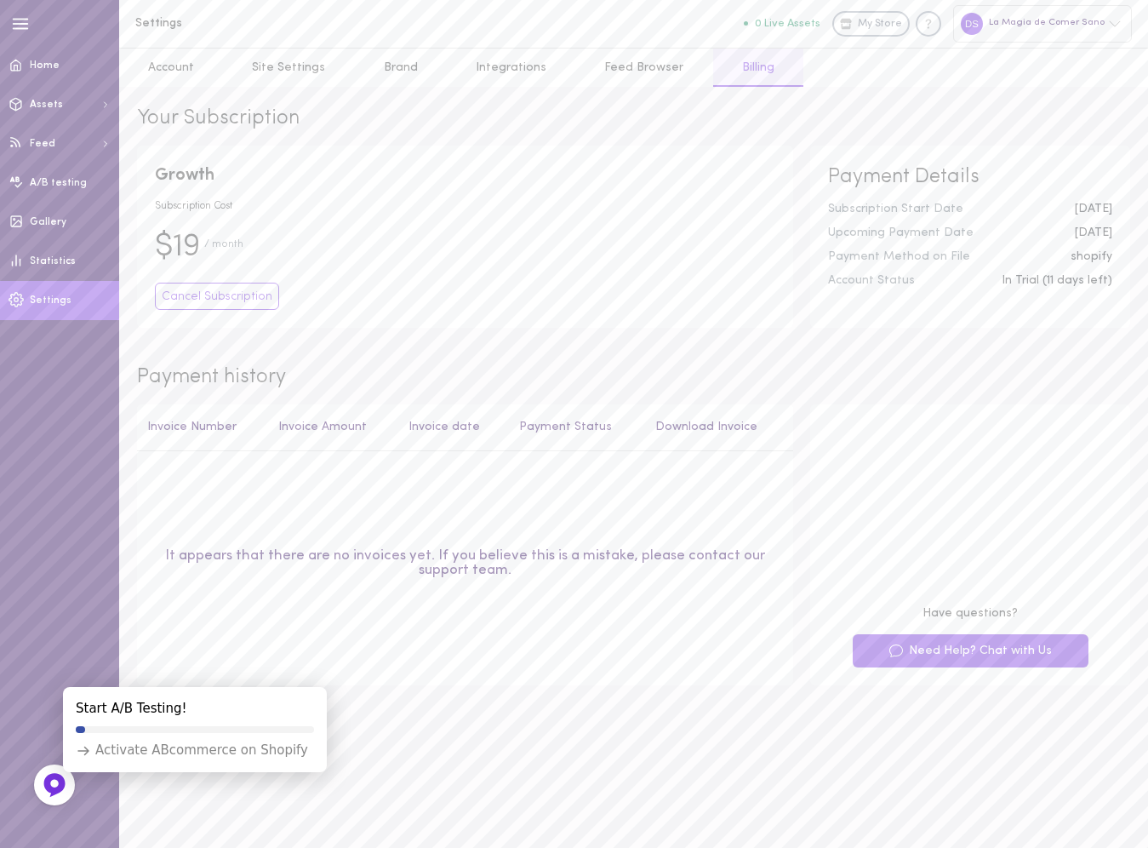
click at [54, 303] on span "Settings" at bounding box center [51, 300] width 42 height 10
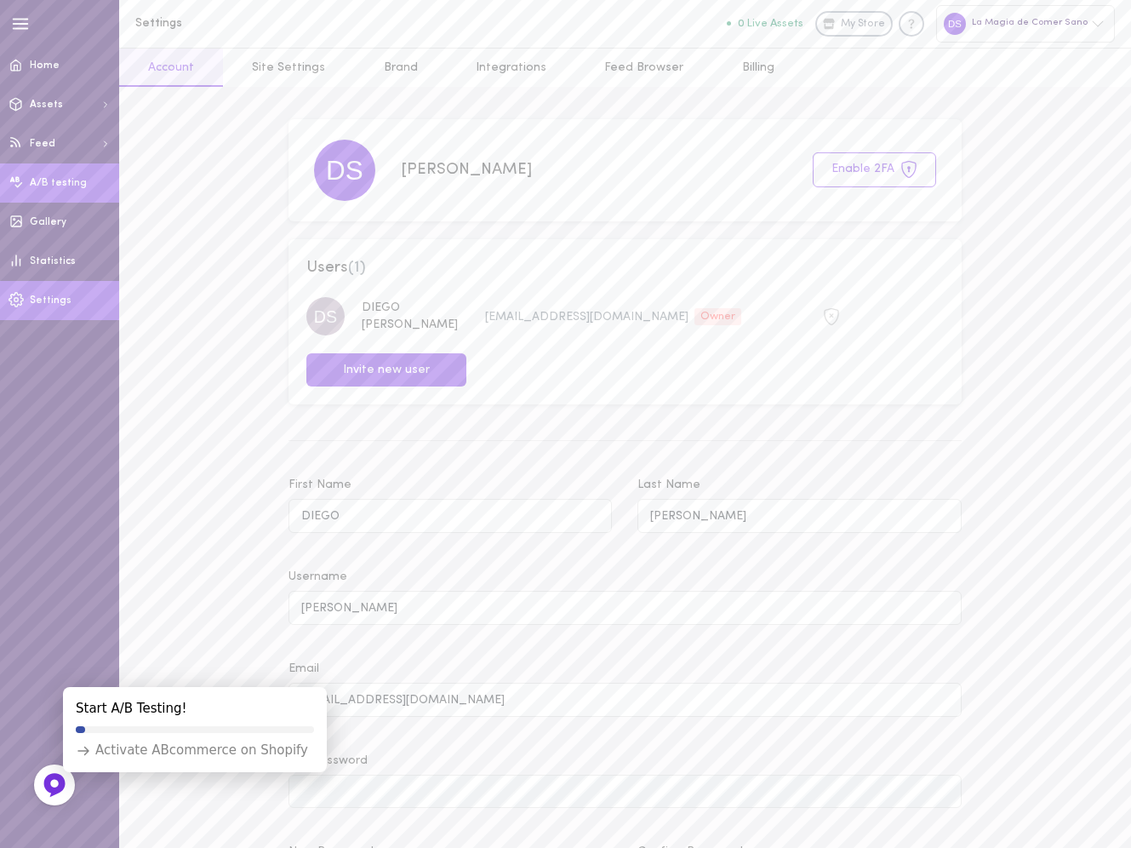
click at [51, 182] on span "A/B testing" at bounding box center [58, 183] width 57 height 10
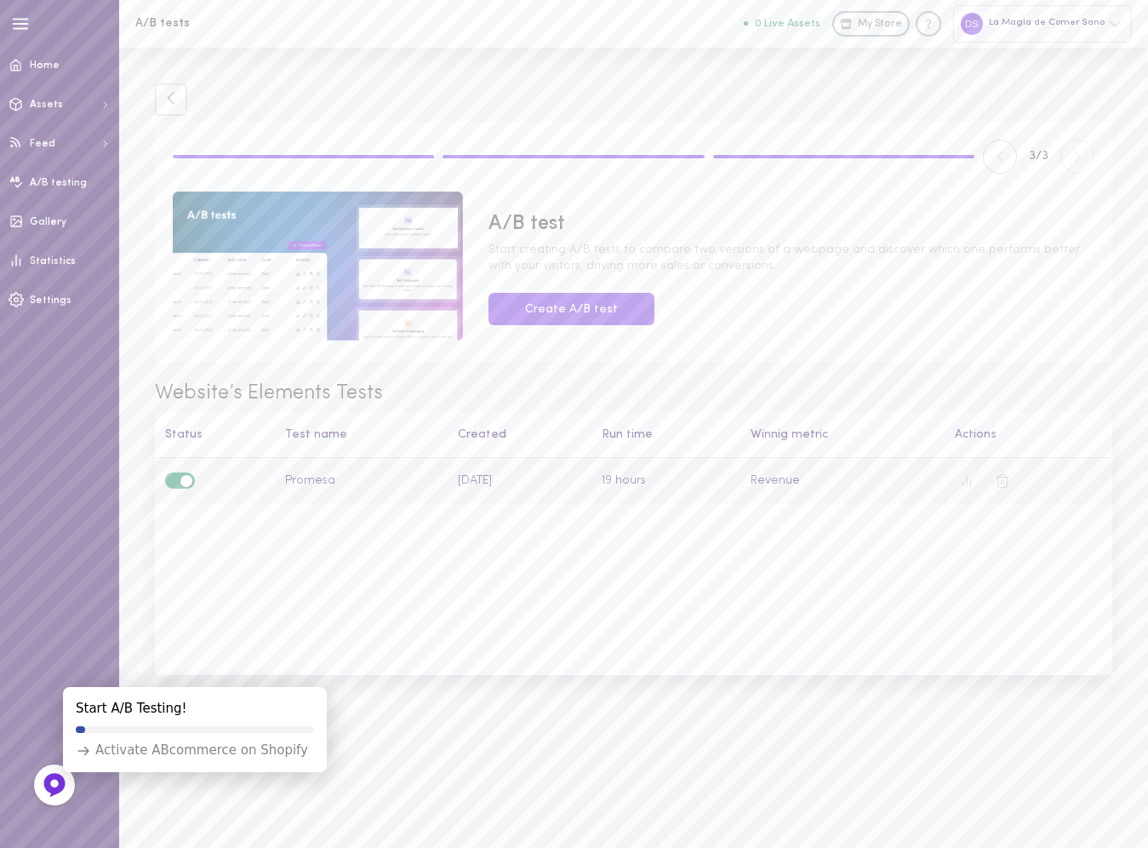
click at [246, 474] on div "Live" at bounding box center [215, 480] width 100 height 17
click at [300, 478] on td "Promesa" at bounding box center [362, 481] width 173 height 47
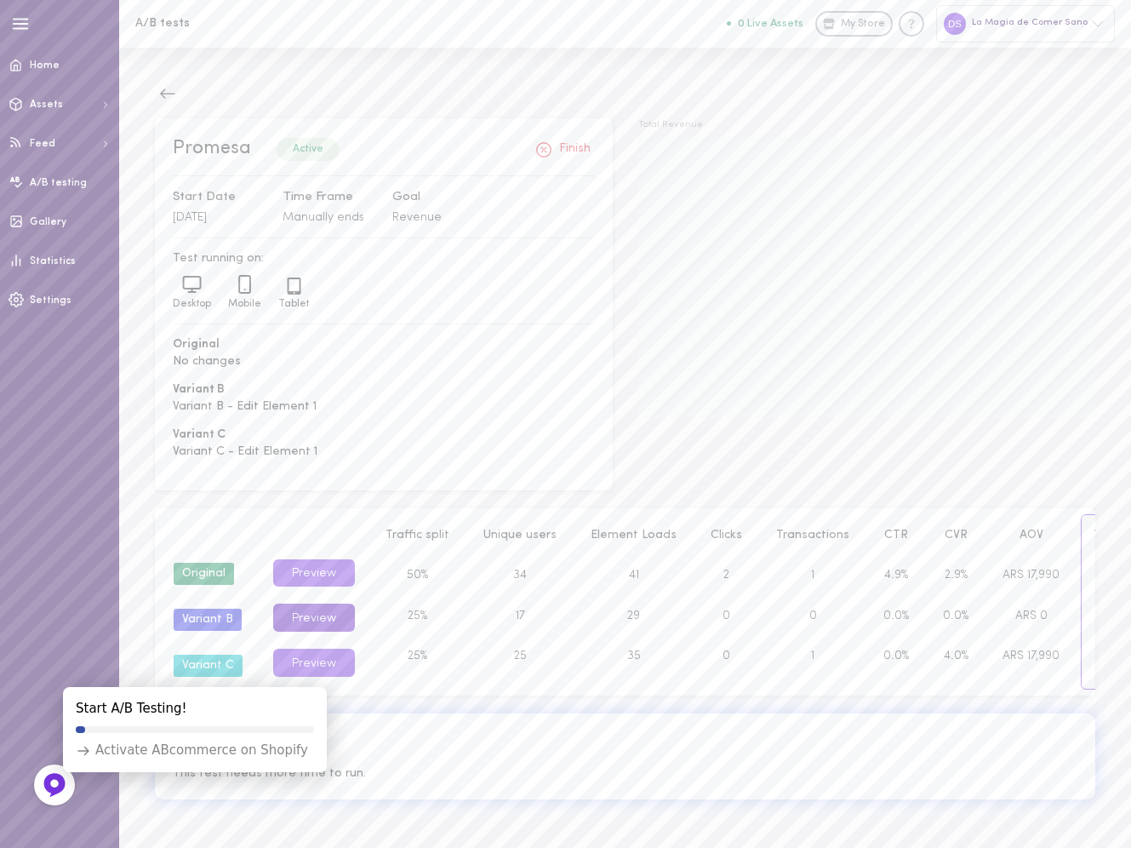
click at [333, 611] on button "Preview" at bounding box center [314, 617] width 82 height 28
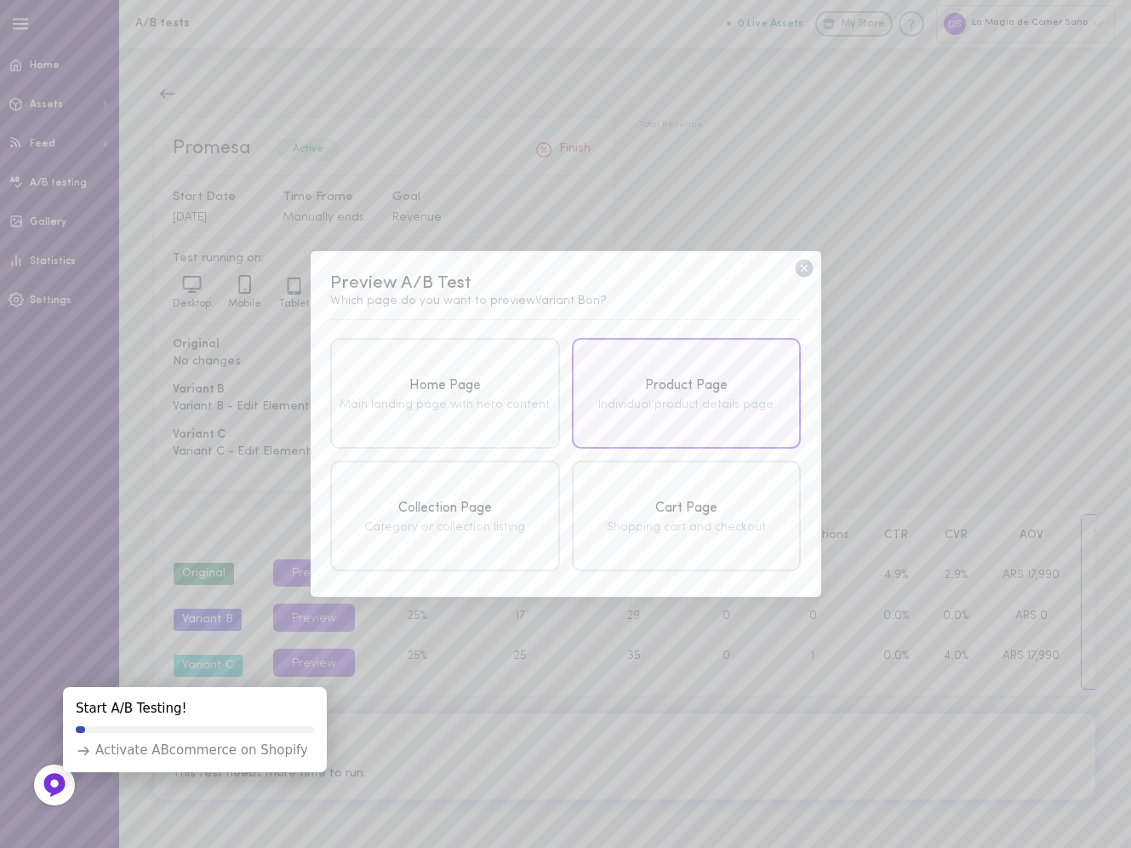
click at [742, 349] on div "Product Page Individual product details page" at bounding box center [686, 393] width 229 height 111
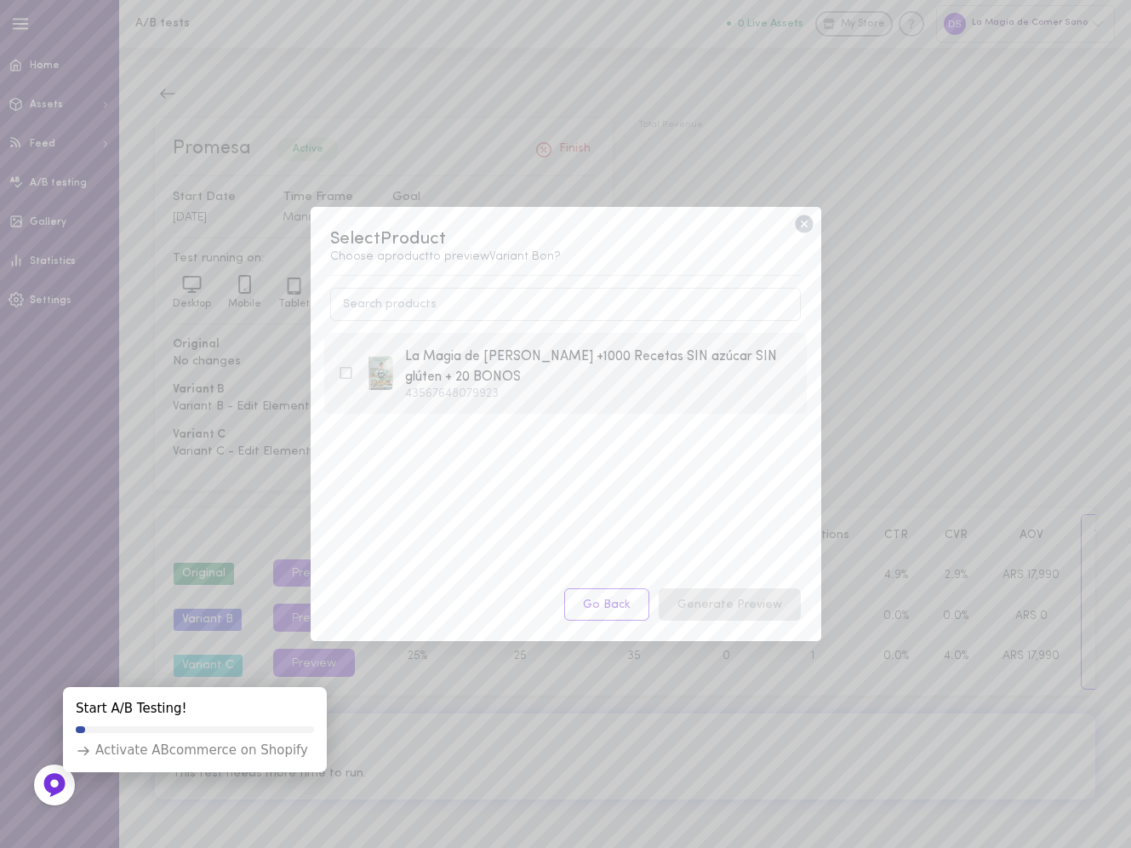
click at [558, 363] on div "La Magia de [PERSON_NAME] +1000 Recetas SIN azúcar SIN glúten + 20 BONOS" at bounding box center [599, 367] width 388 height 42
click at [724, 596] on button "Generate Preview" at bounding box center [730, 604] width 142 height 33
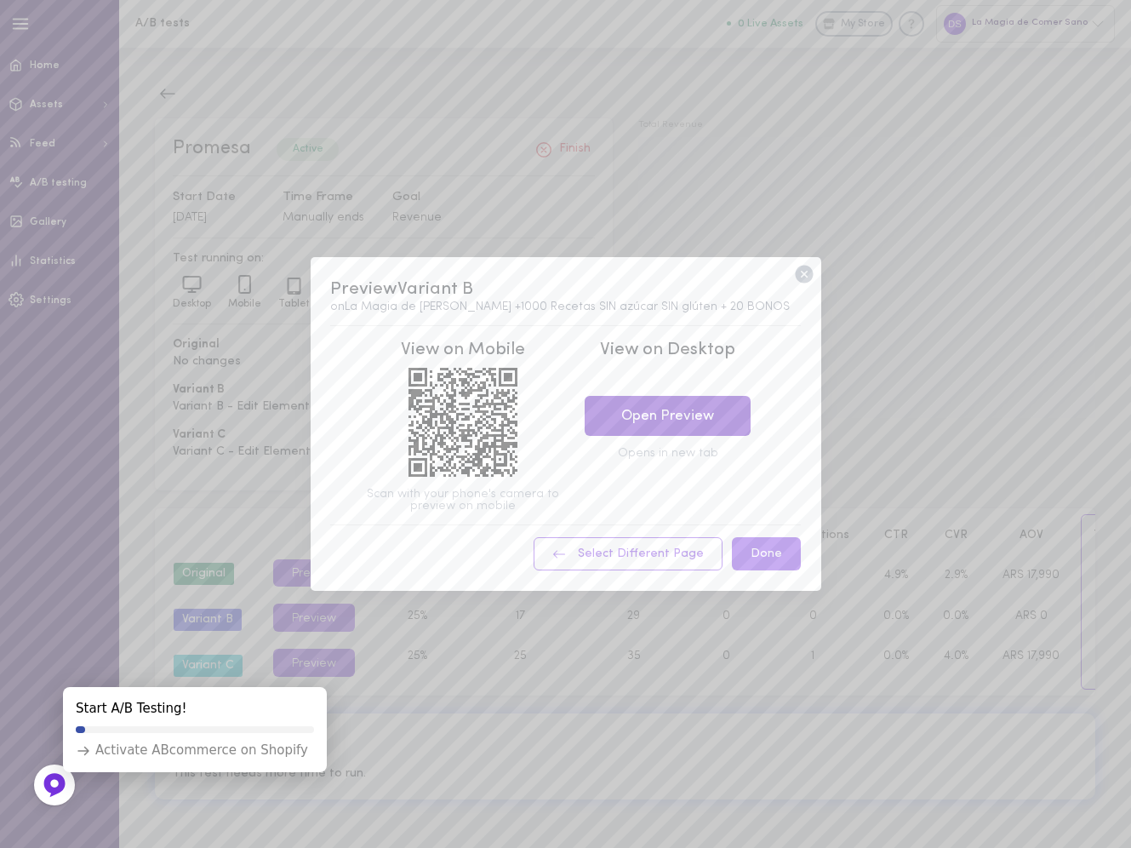
click at [695, 424] on link "Open Preview" at bounding box center [668, 416] width 166 height 40
click at [804, 277] on icon at bounding box center [804, 275] width 18 height 18
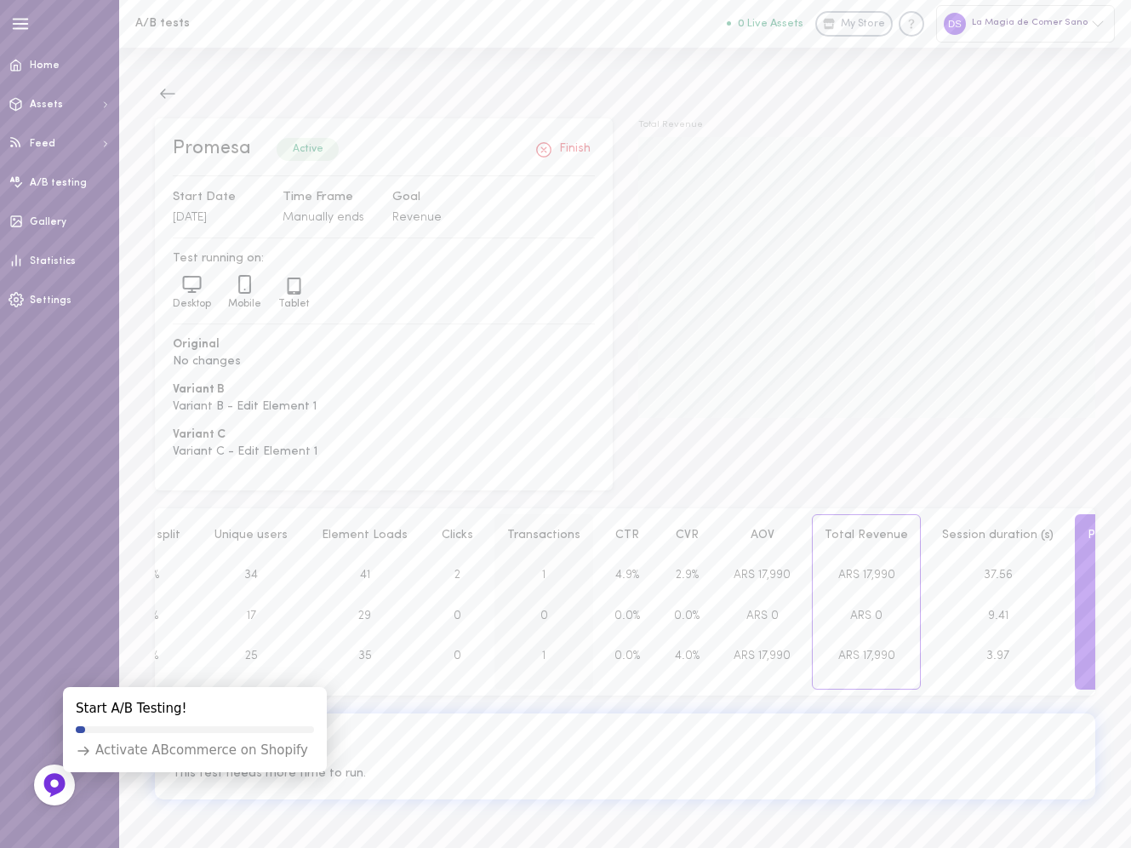
scroll to position [0, 283]
click at [942, 665] on div "3.97" at bounding box center [983, 656] width 135 height 41
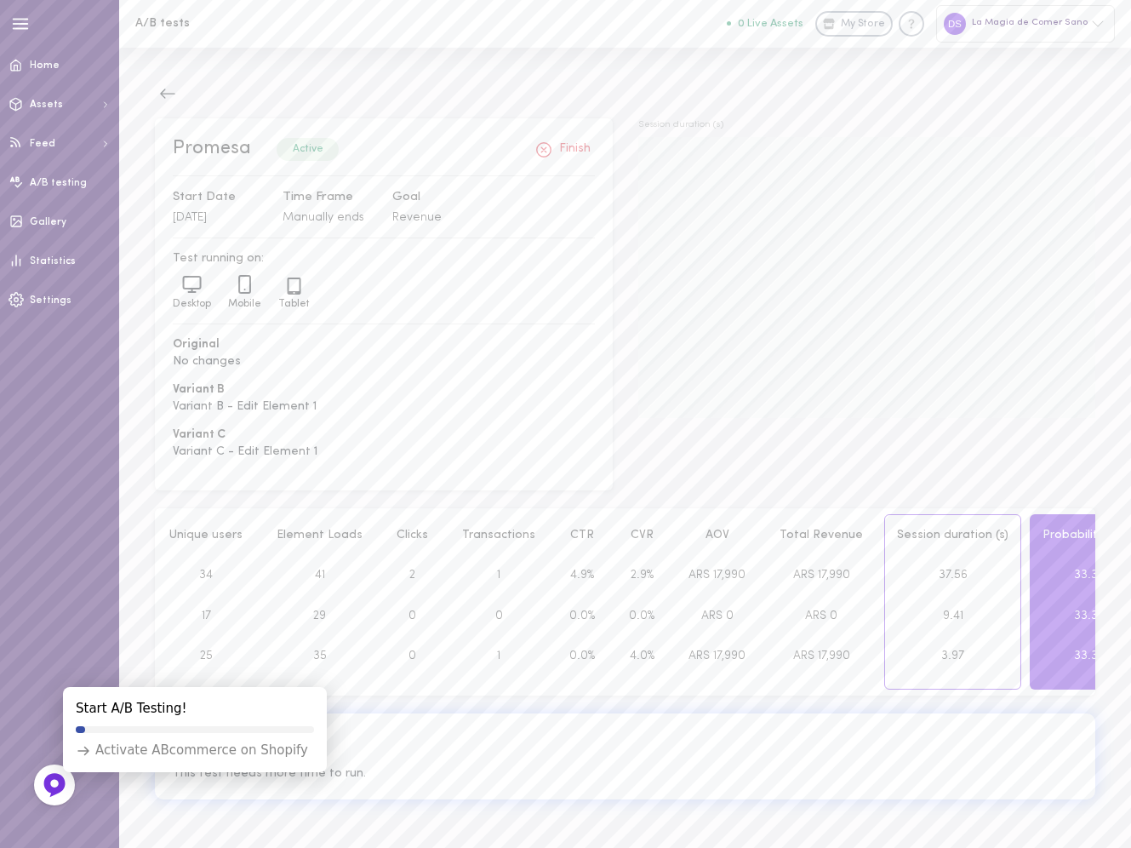
scroll to position [0, 337]
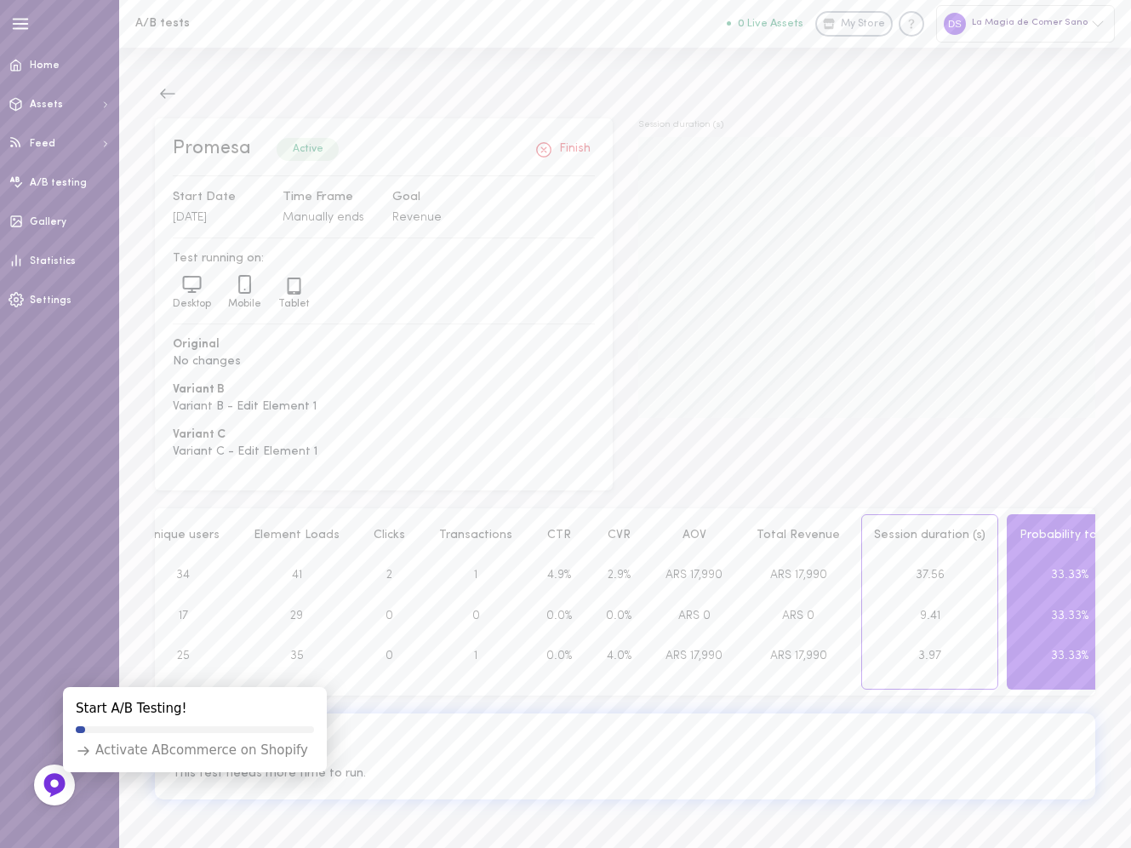
click at [1010, 666] on div "33.33%" at bounding box center [1069, 656] width 123 height 41
click at [809, 655] on div "ARS 17,990" at bounding box center [798, 656] width 107 height 41
click at [687, 650] on span "ARS 17,990" at bounding box center [694, 655] width 57 height 13
click at [594, 641] on div "4.0%" at bounding box center [618, 656] width 49 height 41
click at [535, 634] on div "0.0%" at bounding box center [559, 616] width 49 height 41
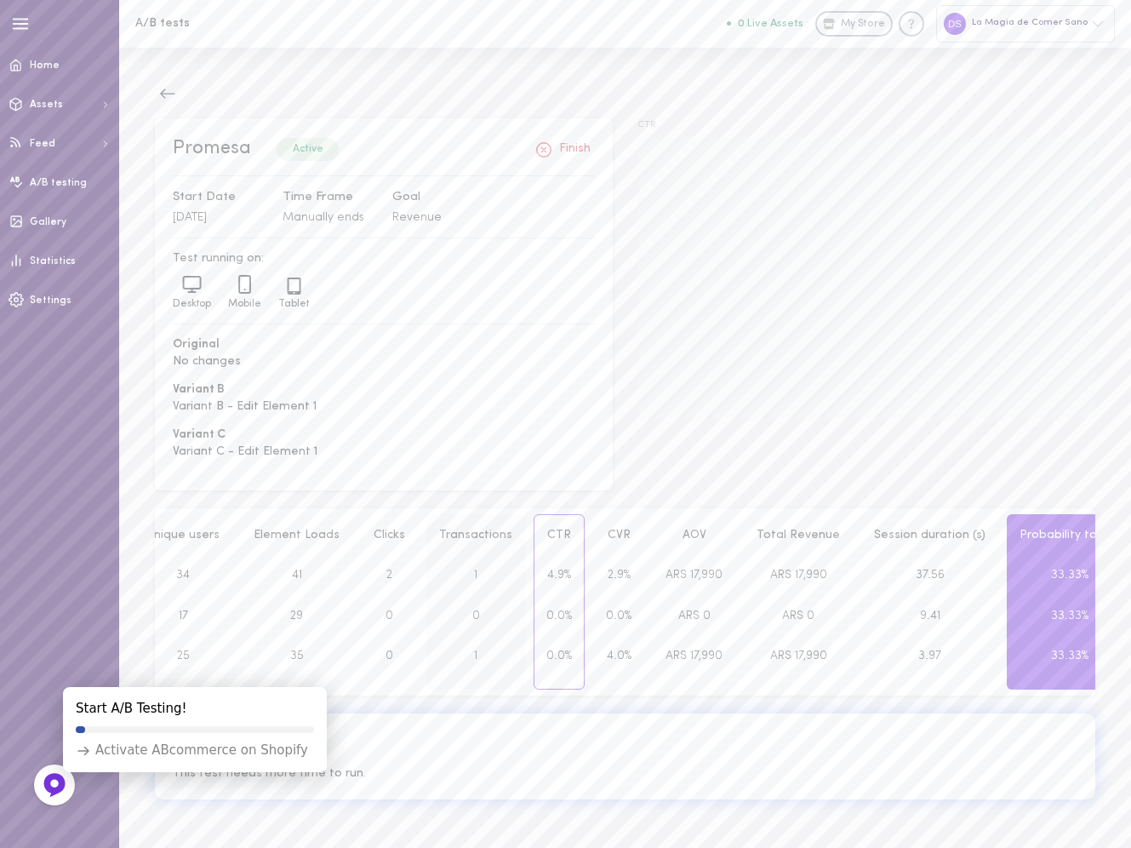
click at [458, 628] on div "0" at bounding box center [475, 616] width 97 height 41
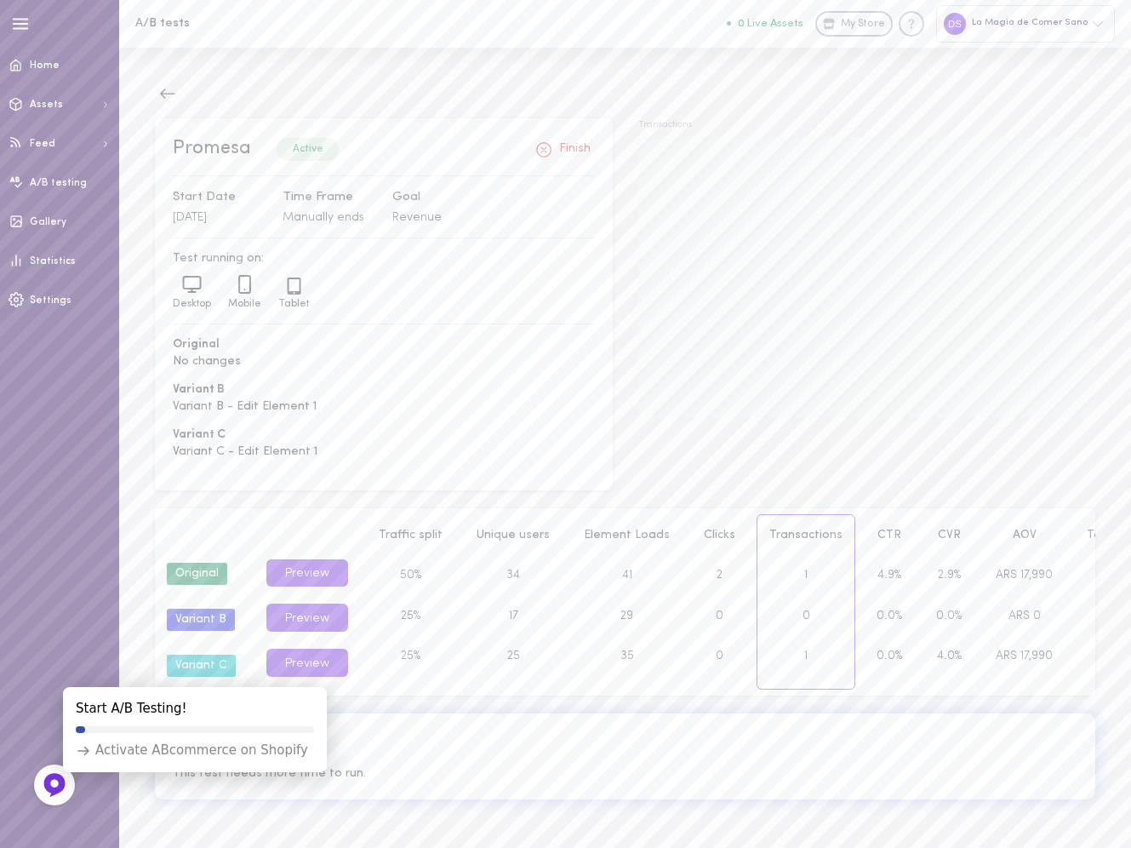
scroll to position [0, 0]
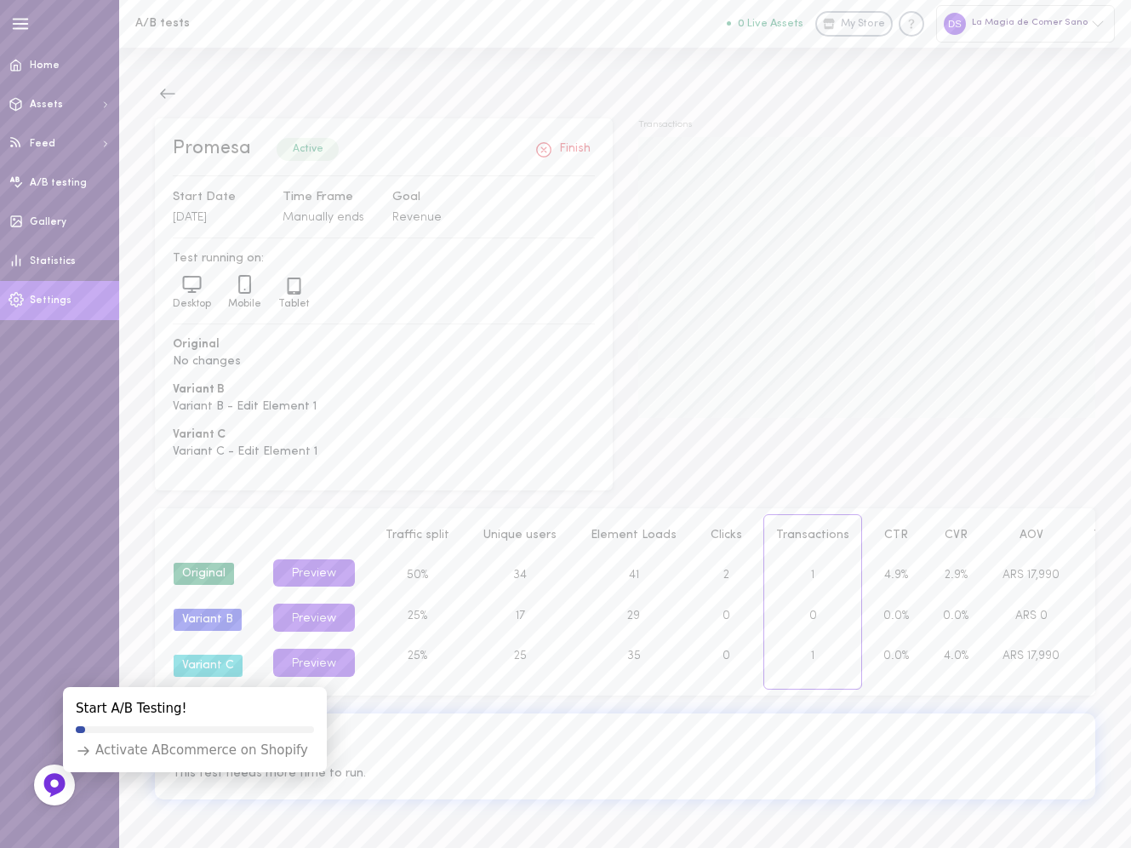
click at [37, 312] on link "Settings" at bounding box center [59, 300] width 119 height 39
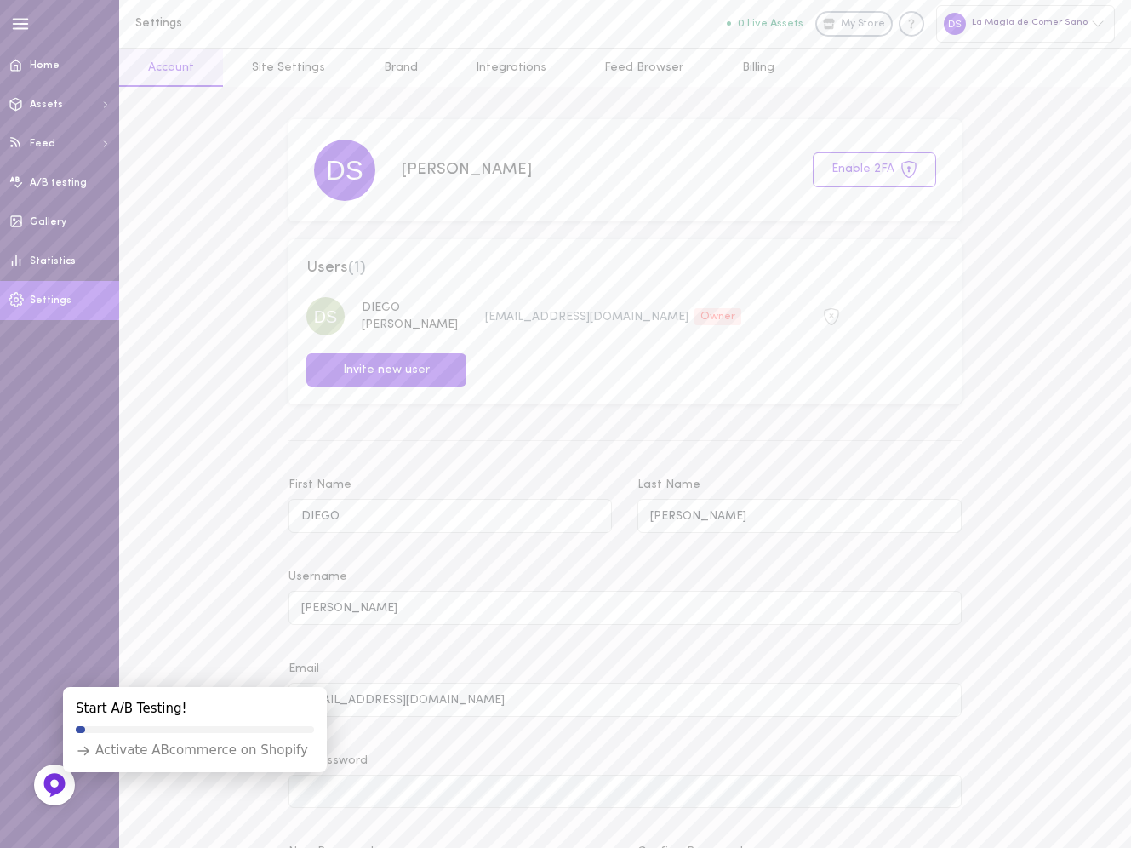
click at [20, 21] on icon "button" at bounding box center [20, 23] width 19 height 19
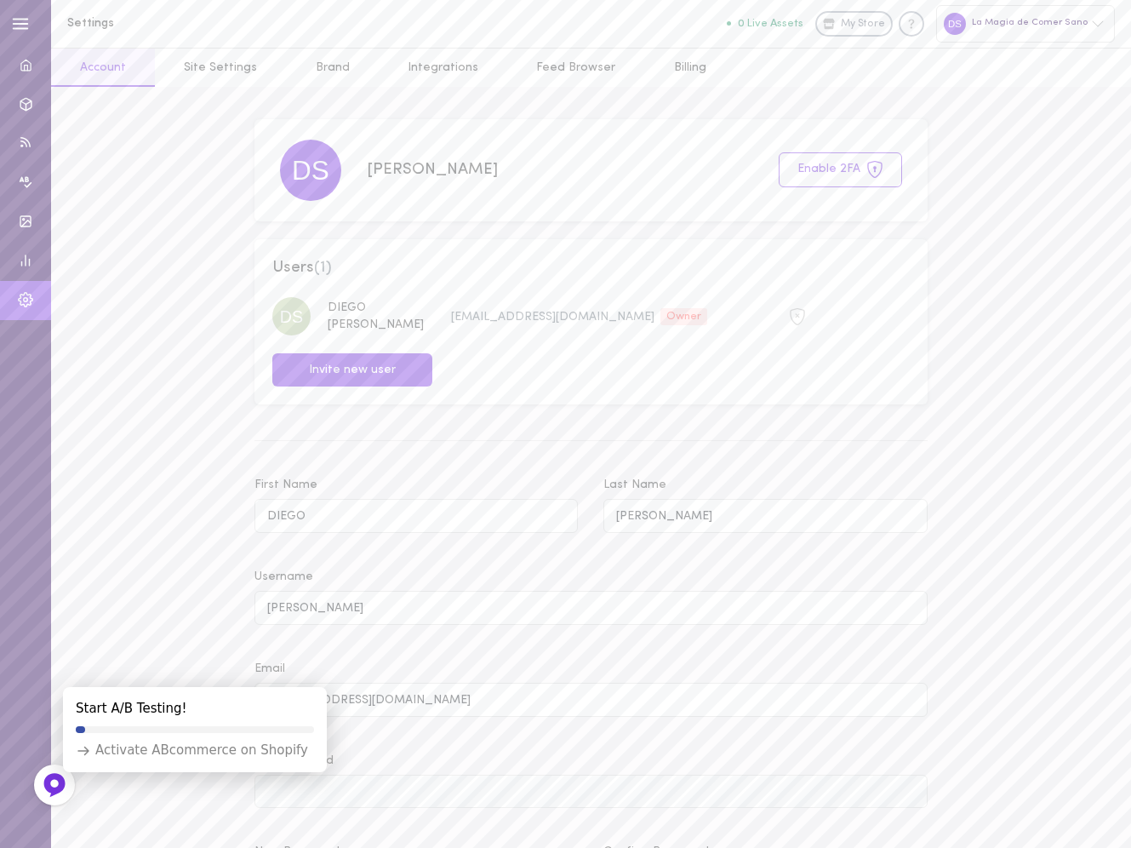
click at [20, 21] on icon "button" at bounding box center [20, 23] width 19 height 19
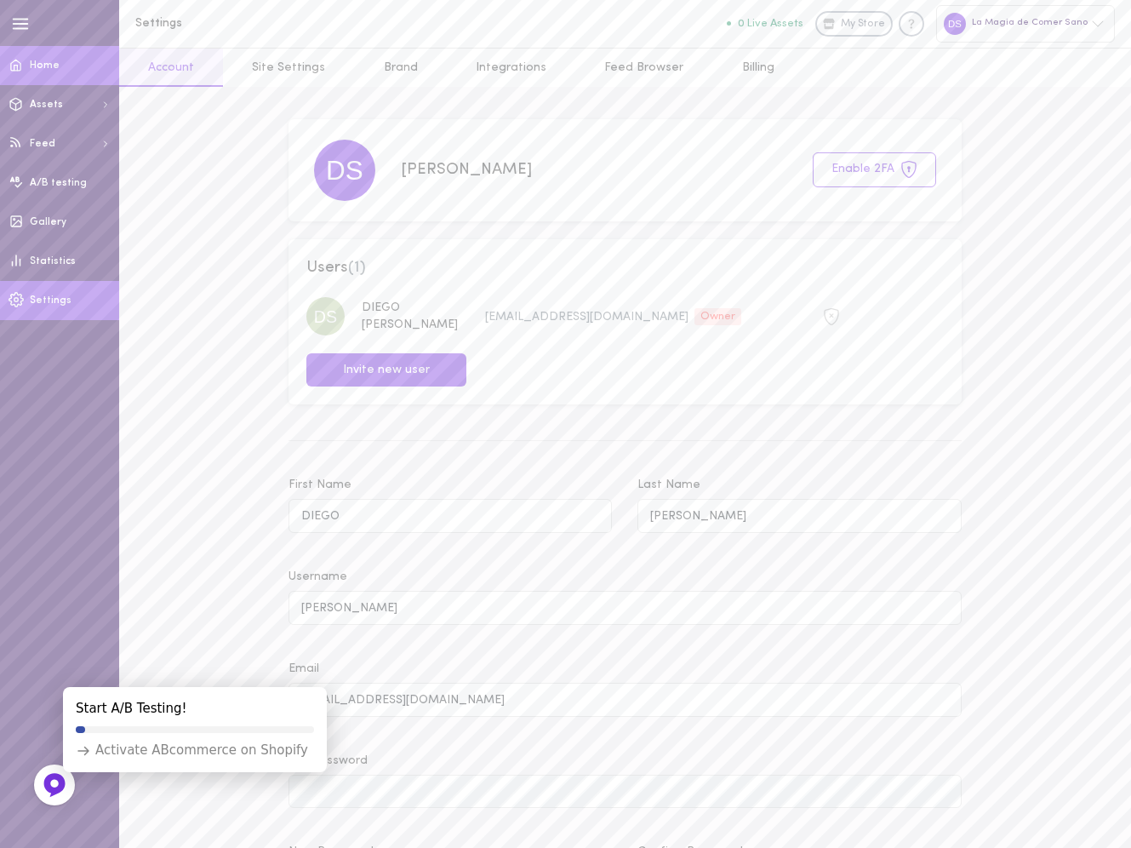
click at [37, 61] on span "Home" at bounding box center [45, 65] width 30 height 10
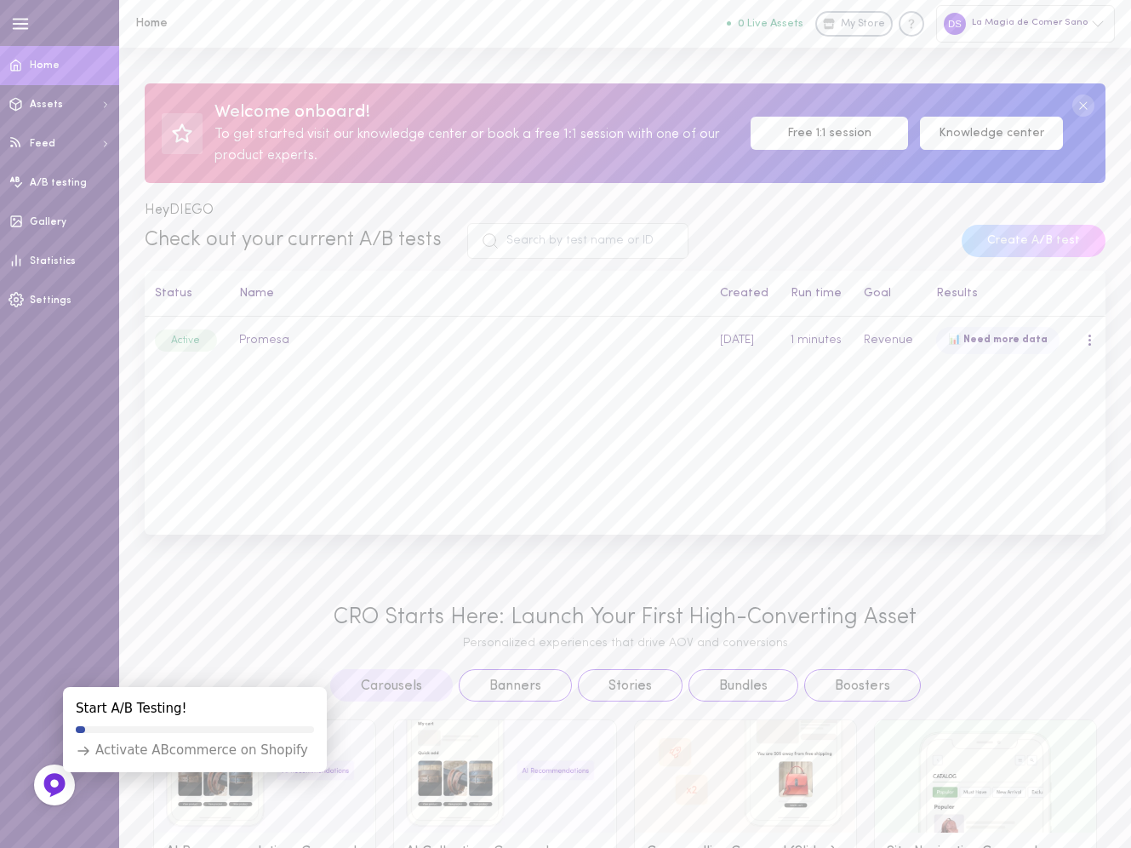
click at [996, 136] on link "Knowledge center" at bounding box center [991, 133] width 143 height 33
click at [51, 178] on span "A/B testing" at bounding box center [58, 183] width 57 height 10
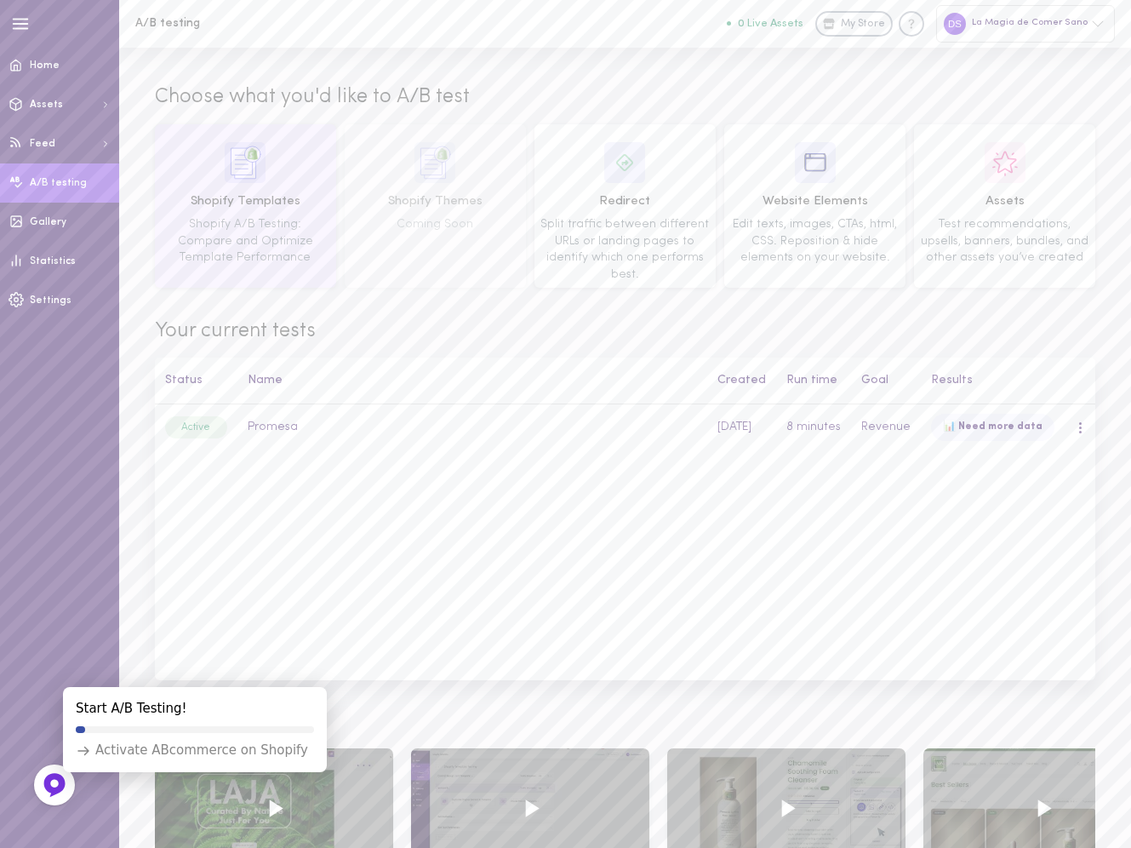
click at [247, 226] on span "Shopify A/B Testing: Compare and Optimize Template Performance" at bounding box center [245, 241] width 135 height 46
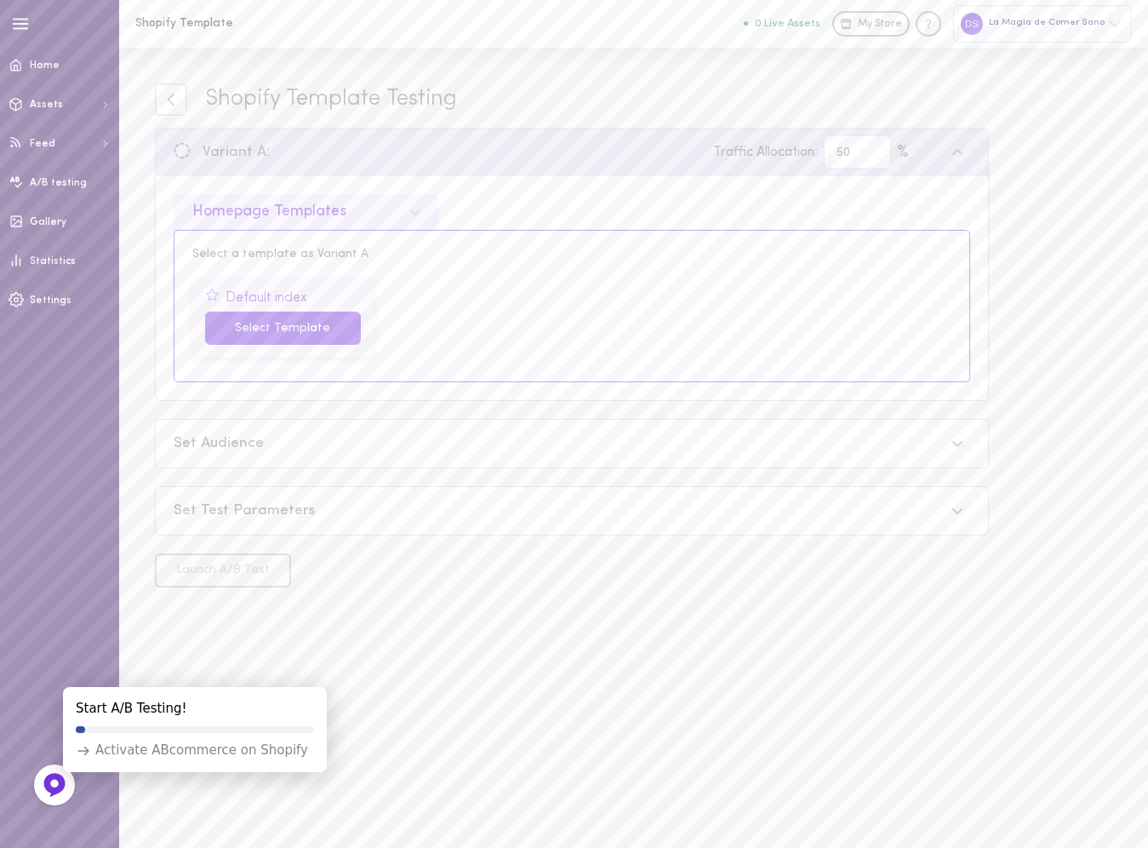
click at [331, 328] on button "Select Template" at bounding box center [283, 328] width 156 height 33
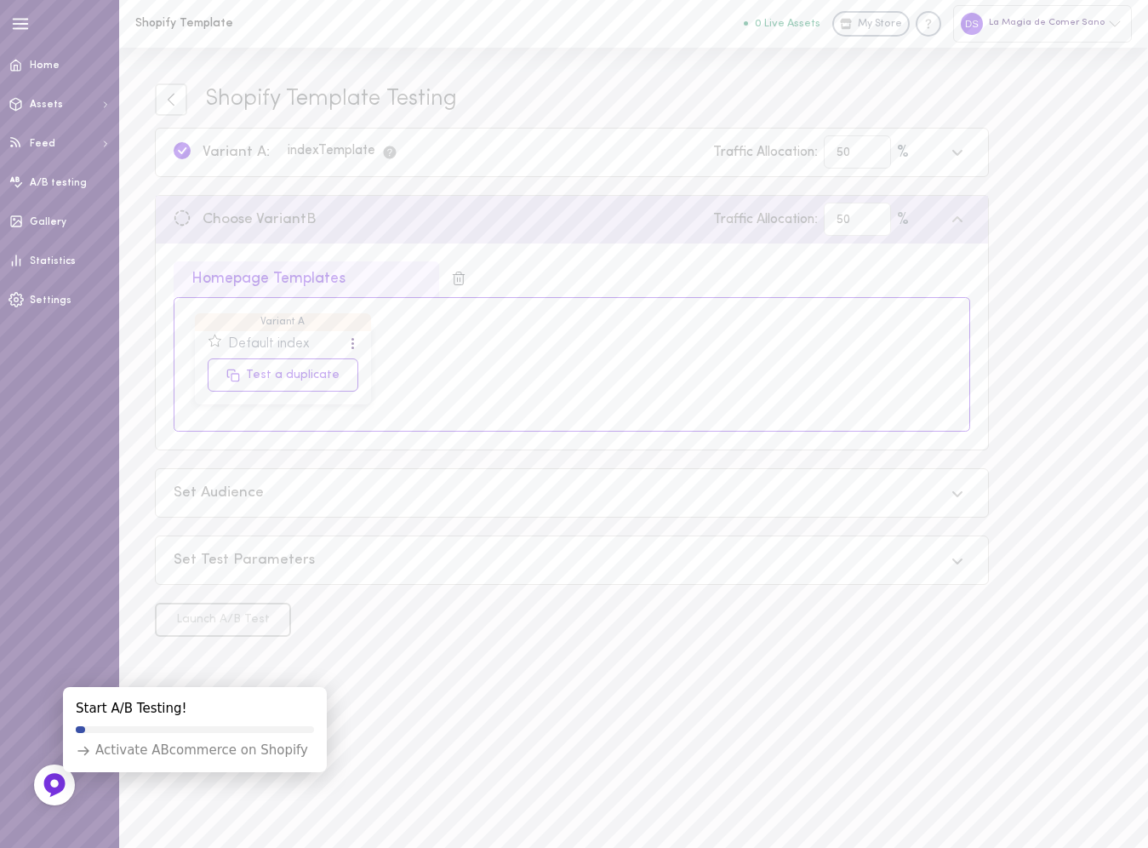
click at [352, 344] on div at bounding box center [353, 343] width 4 height 13
click at [341, 378] on div "Preview" at bounding box center [282, 378] width 152 height 37
click at [351, 152] on div "index Template" at bounding box center [343, 152] width 111 height 17
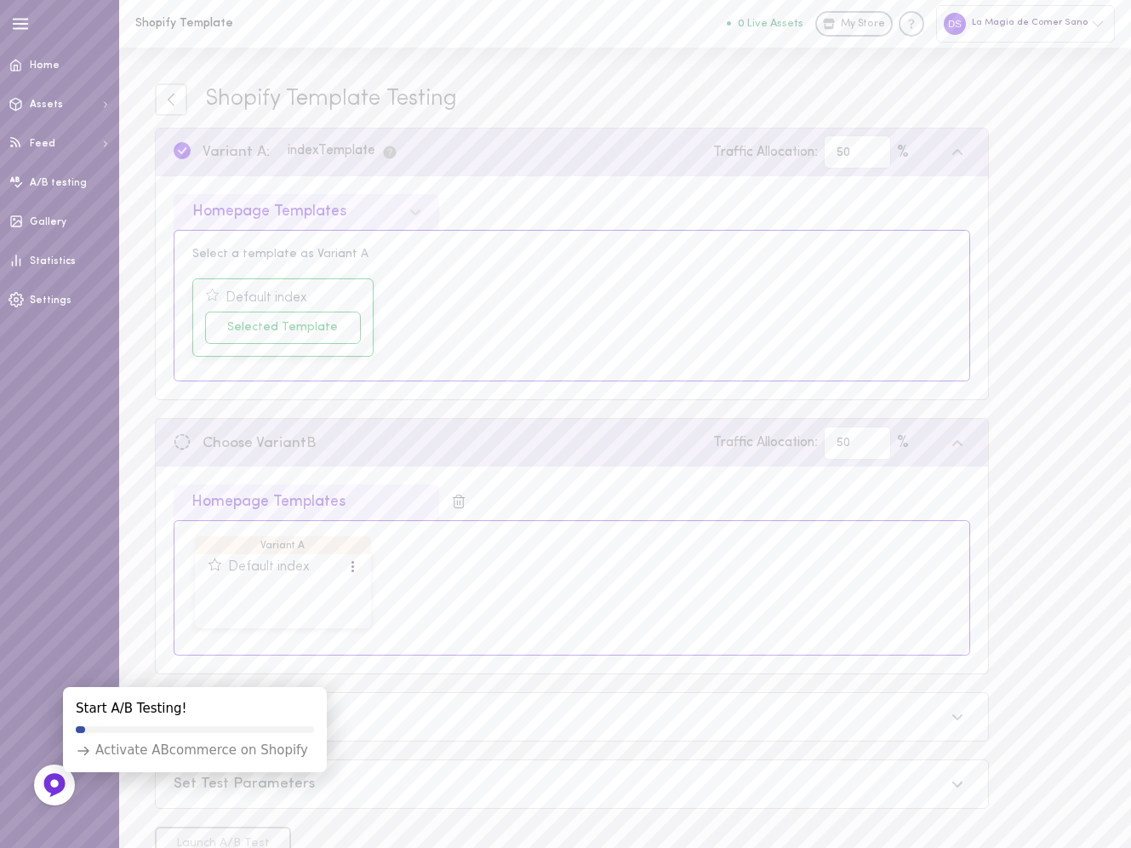
click at [356, 147] on div "index Template" at bounding box center [343, 152] width 111 height 17
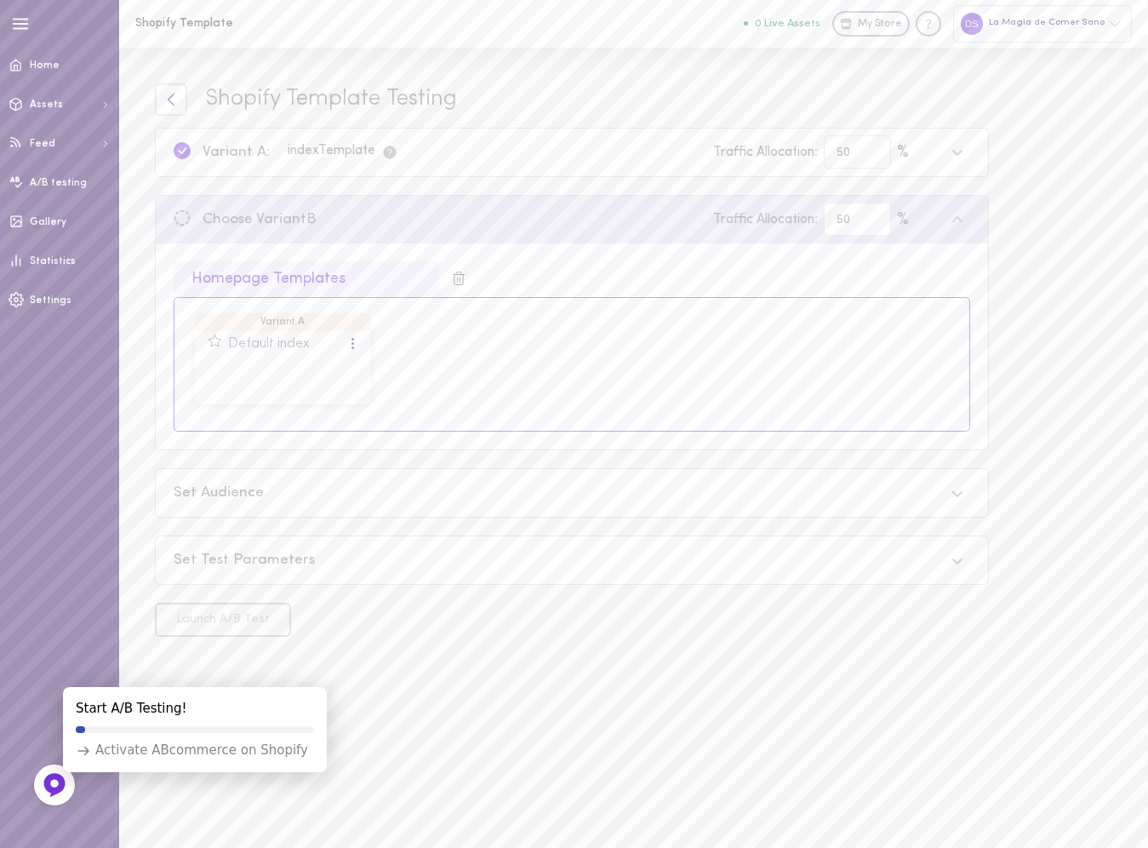
click at [177, 104] on icon at bounding box center [170, 99] width 15 height 15
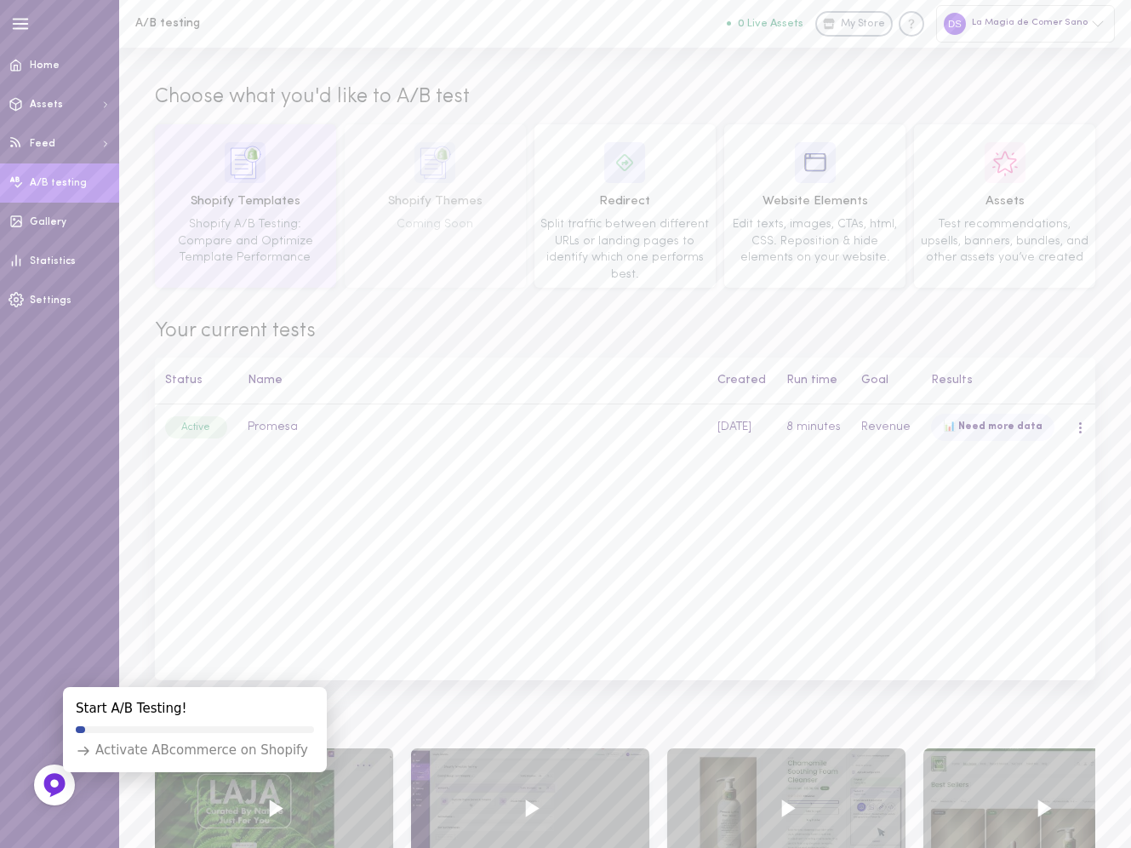
click at [257, 186] on div "Shopify Templates Shopify A/B Testing: Compare and Optimize Template Performance" at bounding box center [245, 206] width 169 height 128
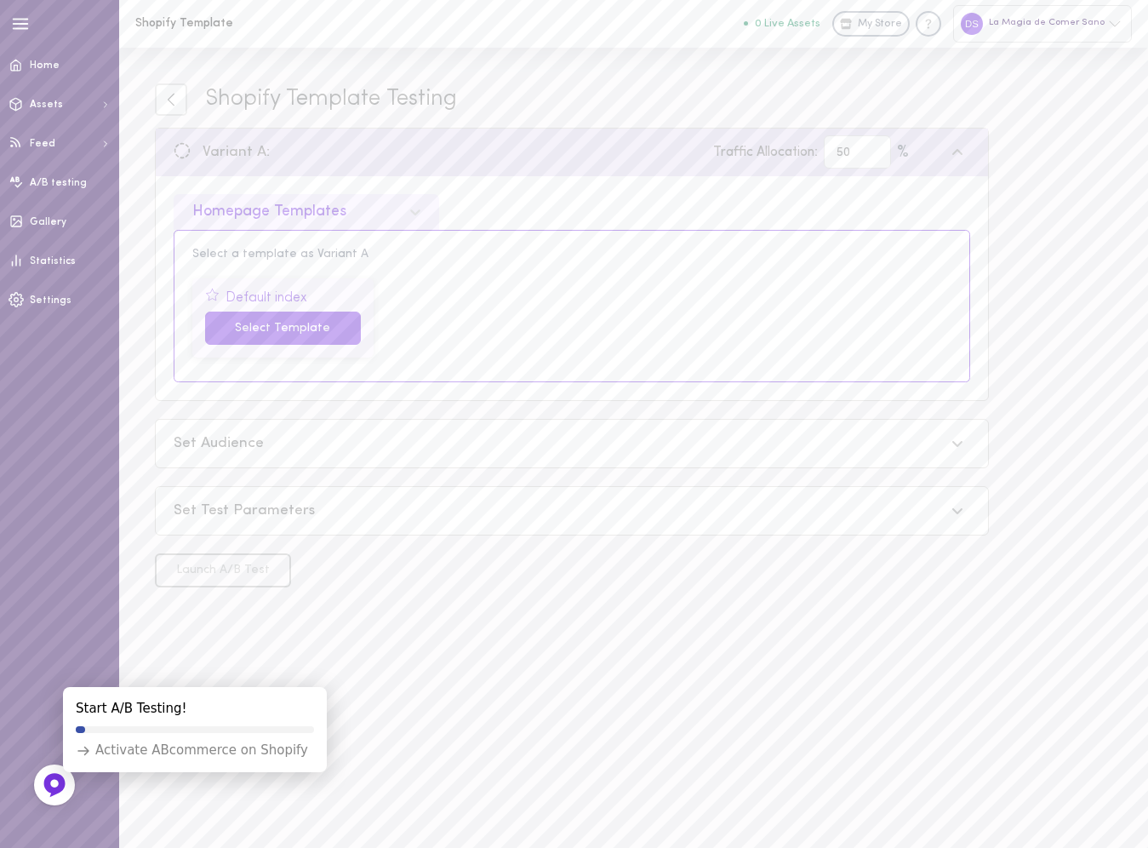
click at [295, 327] on button "Select Template" at bounding box center [283, 328] width 156 height 33
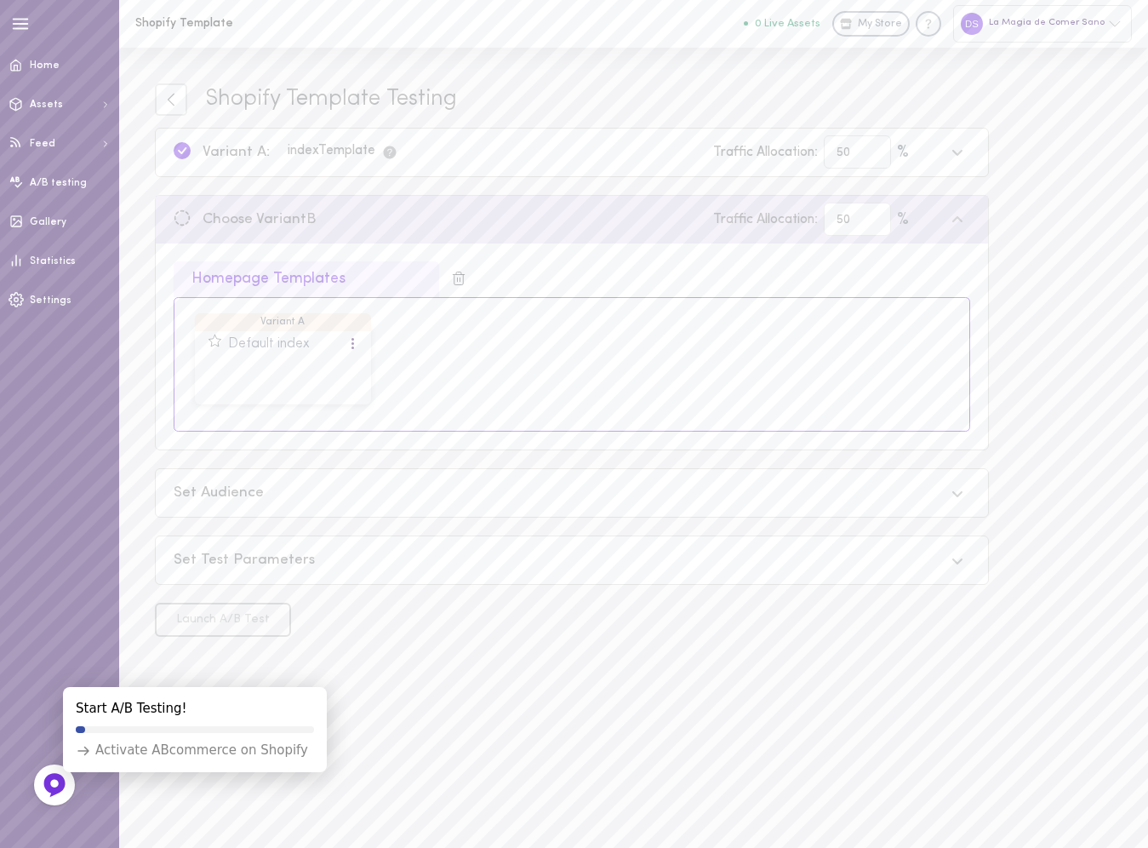
click at [286, 138] on div "Variant A: index Template Traffic Allocation: 50 %" at bounding box center [559, 151] width 771 height 33
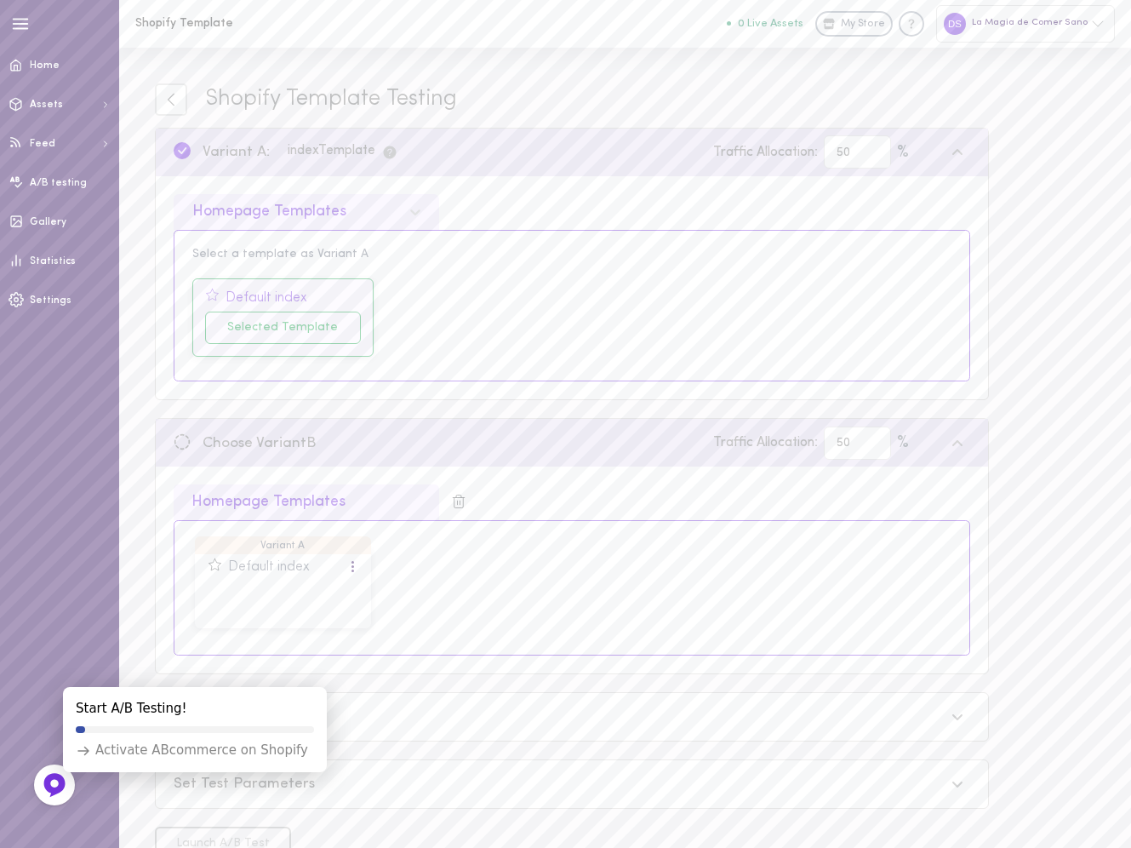
click at [278, 291] on div "Default index" at bounding box center [267, 298] width 82 height 15
click at [288, 292] on div "Default index" at bounding box center [267, 298] width 82 height 15
click at [321, 256] on div "Select a template as Variant A" at bounding box center [571, 255] width 759 height 12
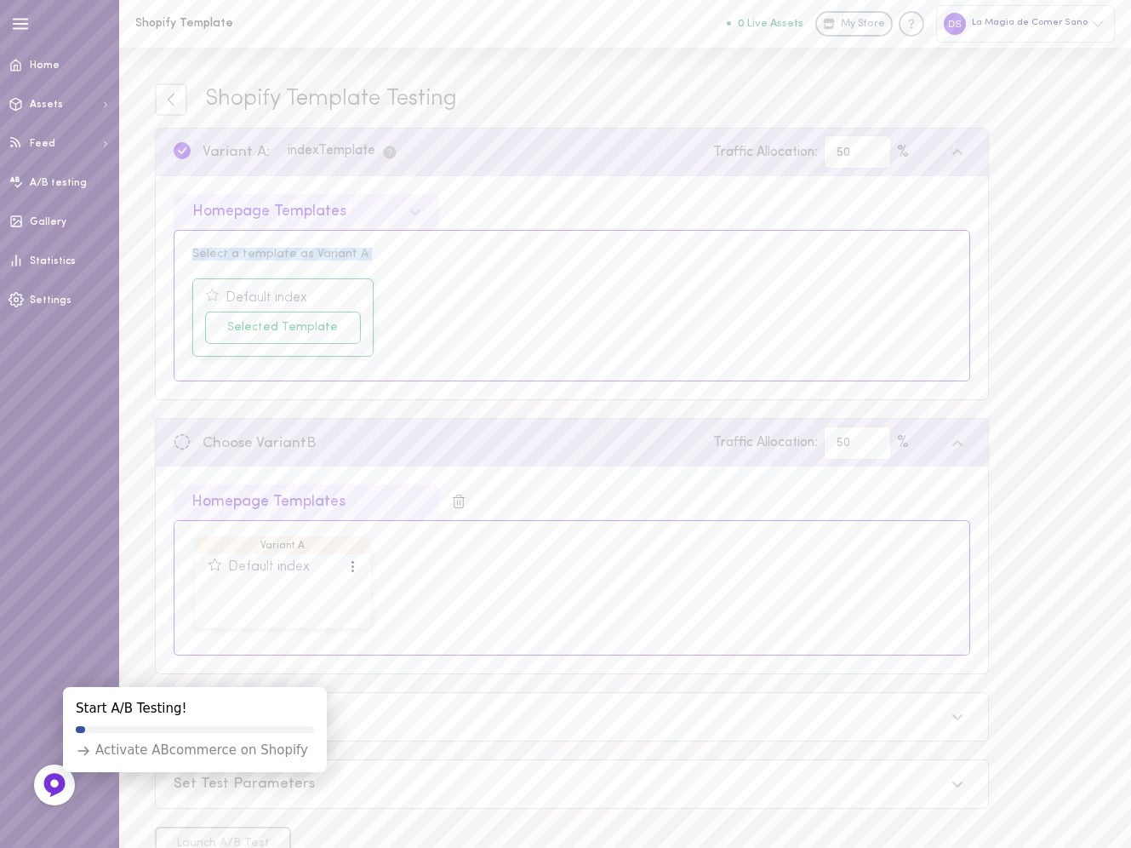
click at [321, 256] on div "Select a template as Variant A" at bounding box center [571, 255] width 759 height 12
click at [354, 263] on div "Select a template as Variant A Default index Selected Template" at bounding box center [572, 306] width 797 height 152
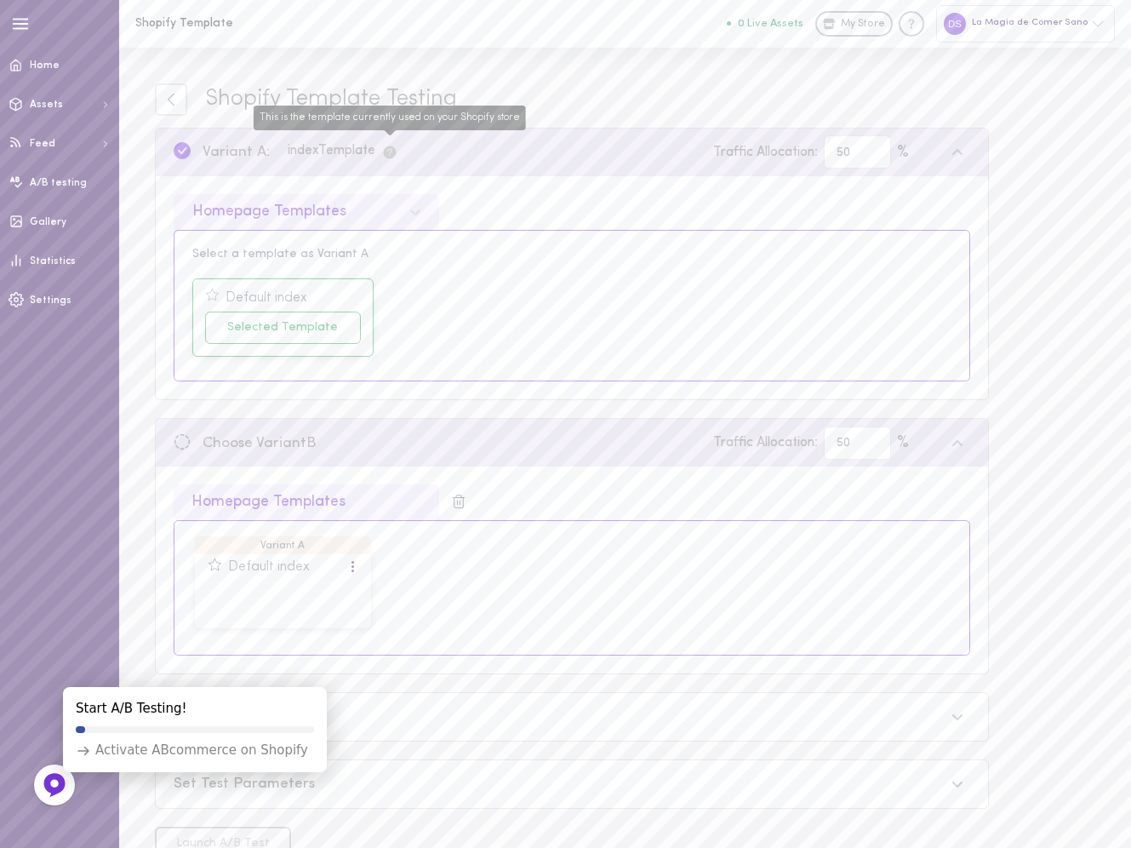
click at [394, 154] on icon "This is the template currently used on your Shopify store" at bounding box center [390, 152] width 13 height 13
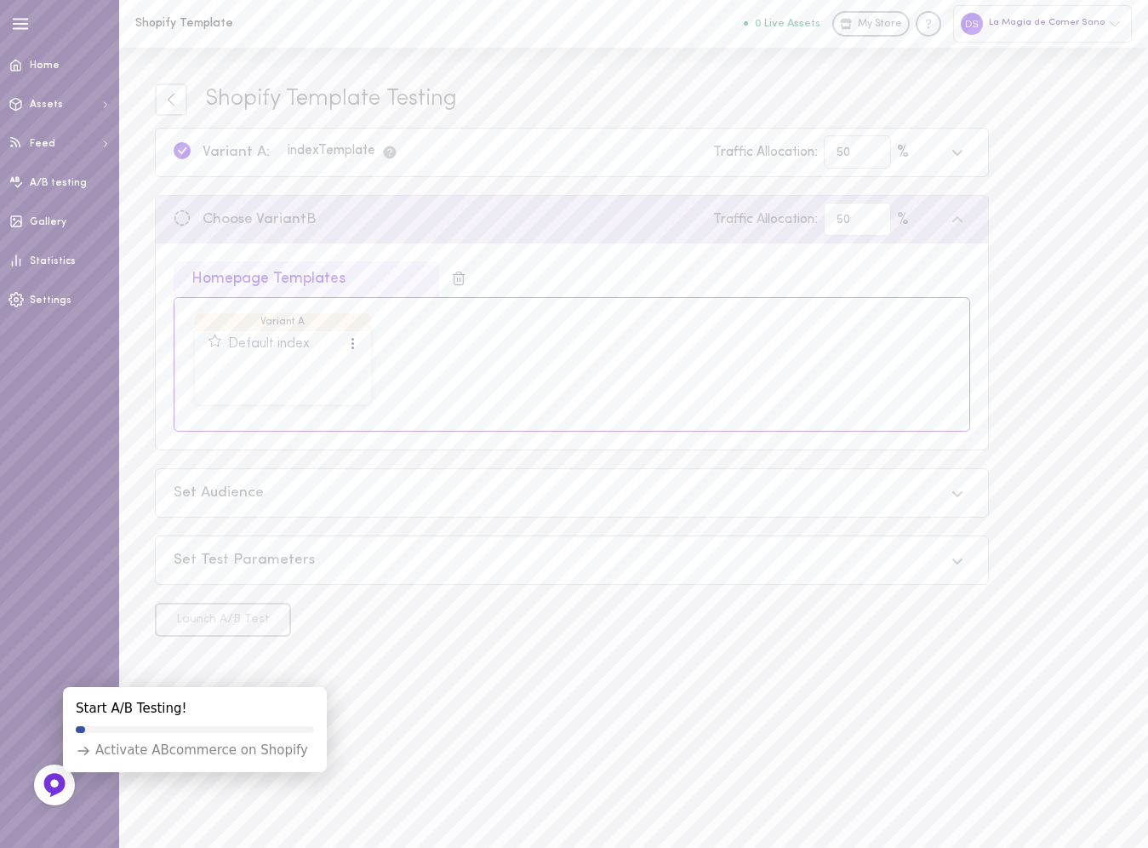
click at [369, 149] on div "index Template" at bounding box center [343, 152] width 111 height 17
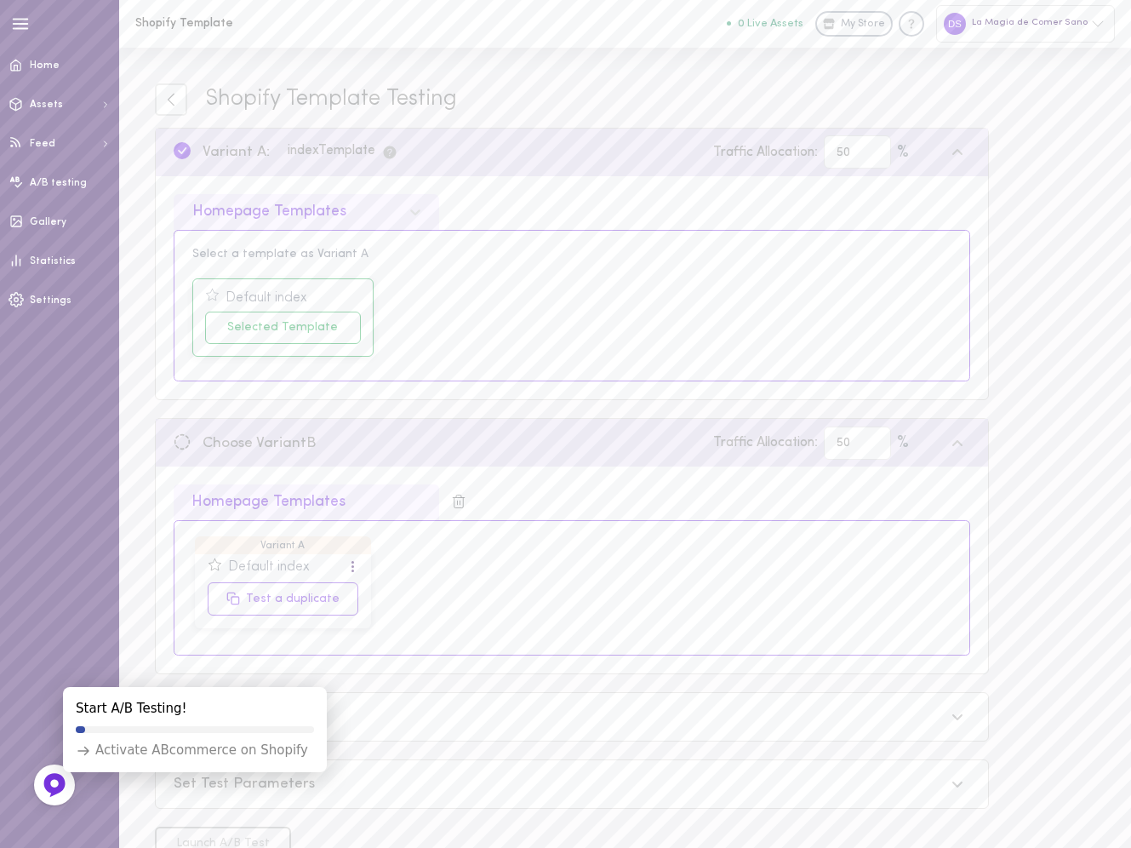
click at [348, 569] on div at bounding box center [353, 567] width 10 height 19
click at [414, 557] on div "Variant A Default index Test a duplicate" at bounding box center [571, 588] width 771 height 98
click at [281, 561] on div "Default index" at bounding box center [269, 567] width 82 height 15
click at [289, 560] on div "Default index" at bounding box center [269, 567] width 82 height 15
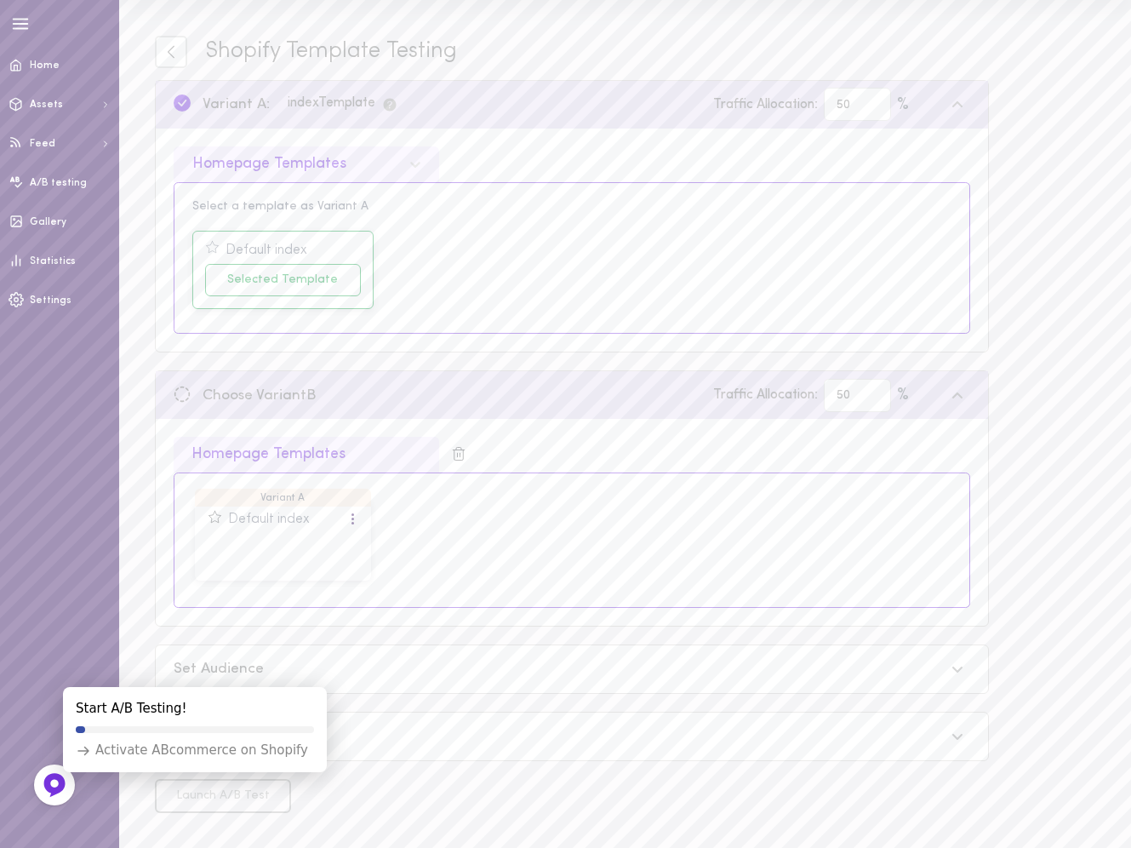
click at [328, 460] on div "Homepage Templates" at bounding box center [307, 455] width 266 height 36
click at [455, 455] on icon "Discard Variant B" at bounding box center [458, 453] width 15 height 15
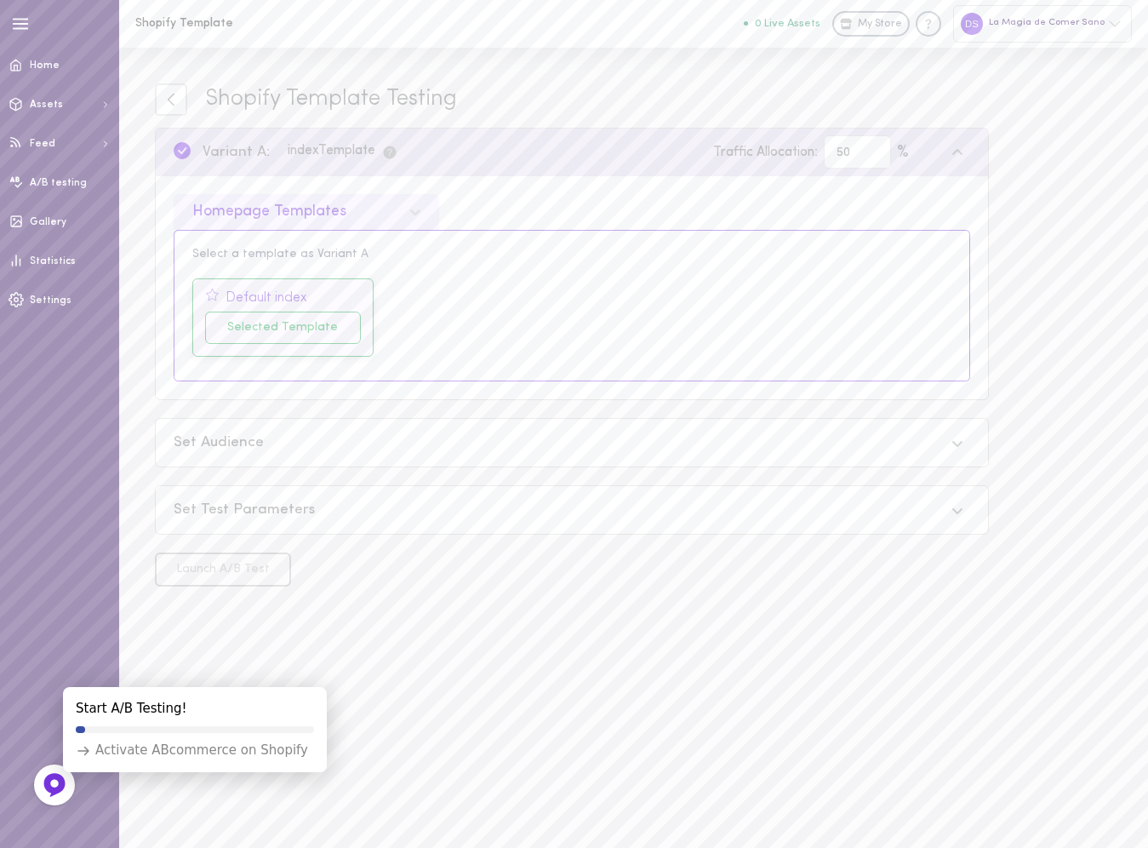
click at [363, 290] on div "Default index Selected Template" at bounding box center [282, 317] width 181 height 79
click at [185, 149] on icon at bounding box center [182, 150] width 17 height 17
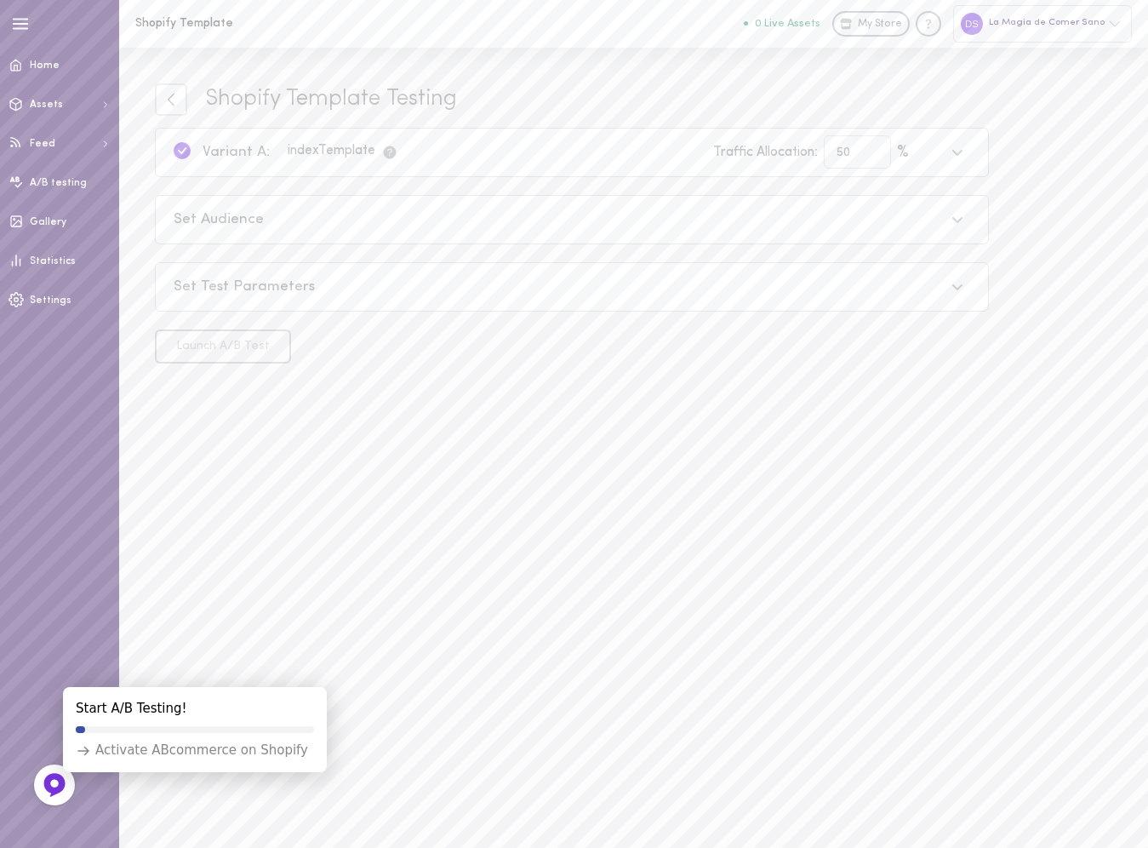
click at [185, 146] on icon at bounding box center [182, 150] width 17 height 17
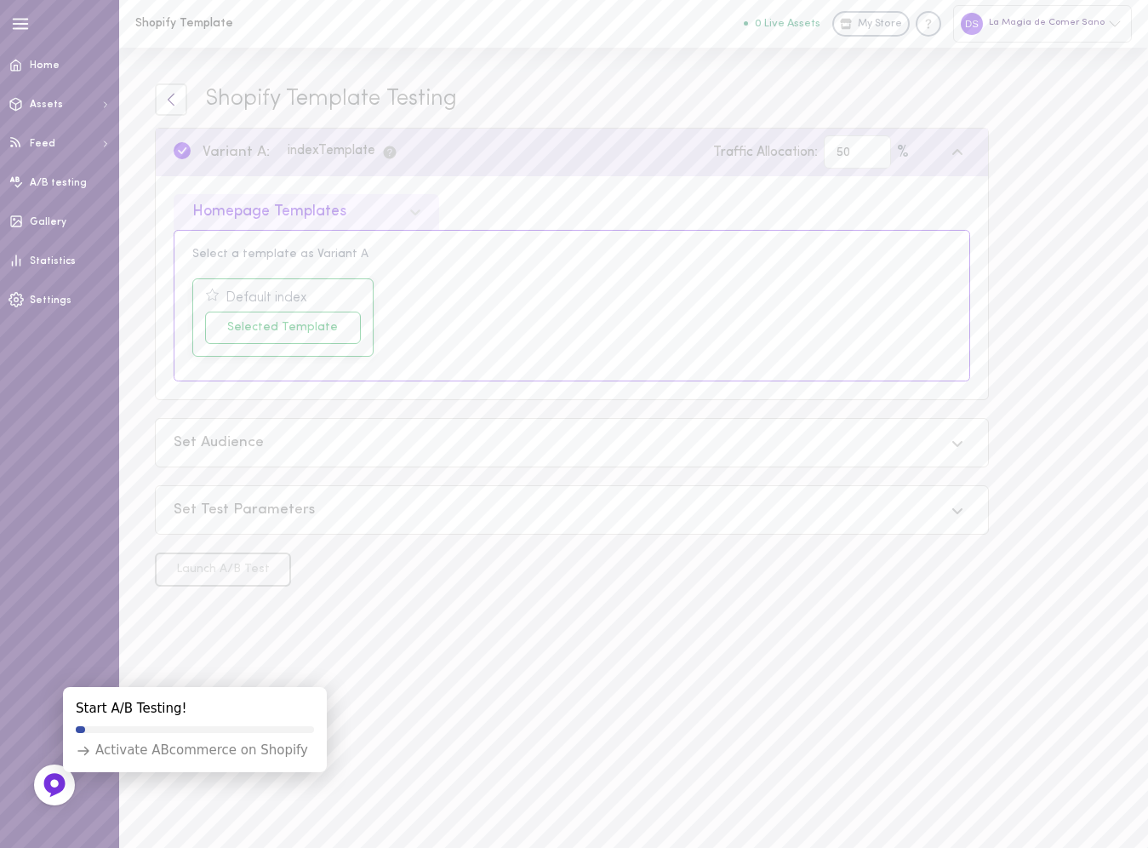
click at [170, 97] on icon at bounding box center [171, 100] width 7 height 13
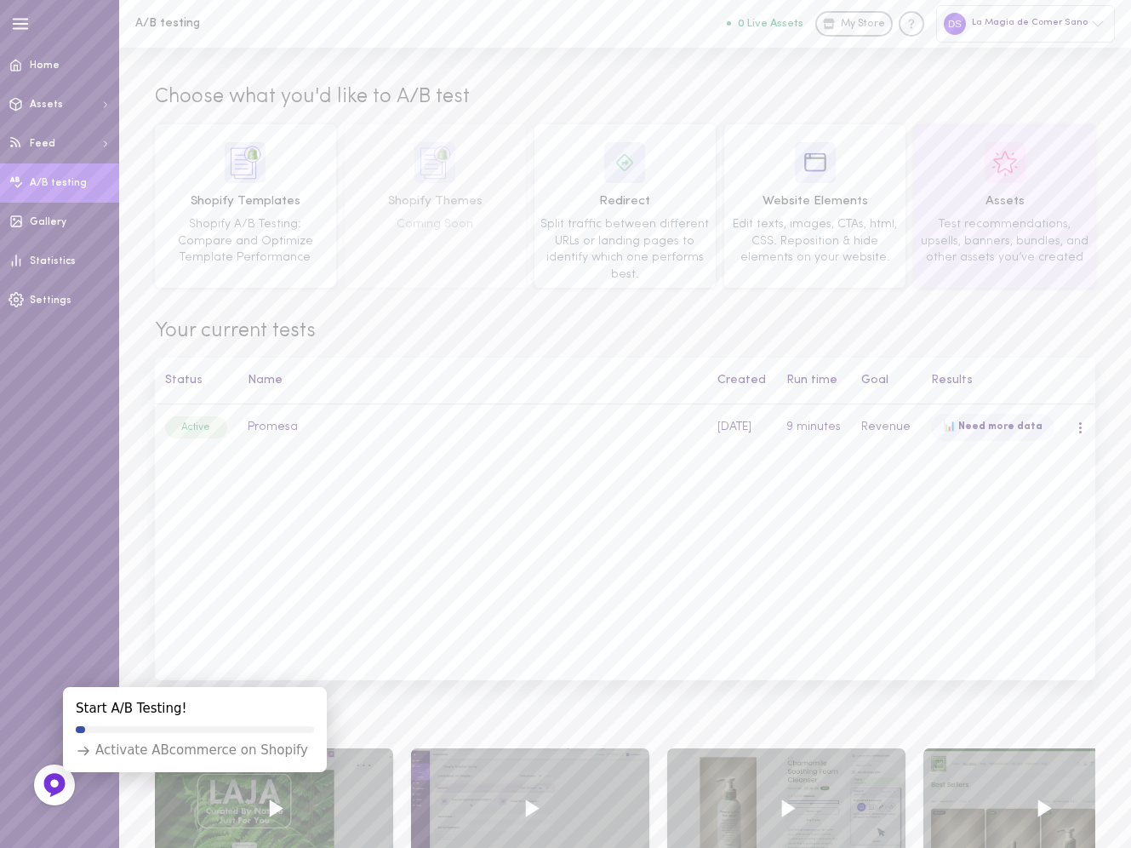
click at [1019, 239] on span "Test recommendations, upsells, banners, bundles, and other assets you’ve created" at bounding box center [1005, 241] width 168 height 46
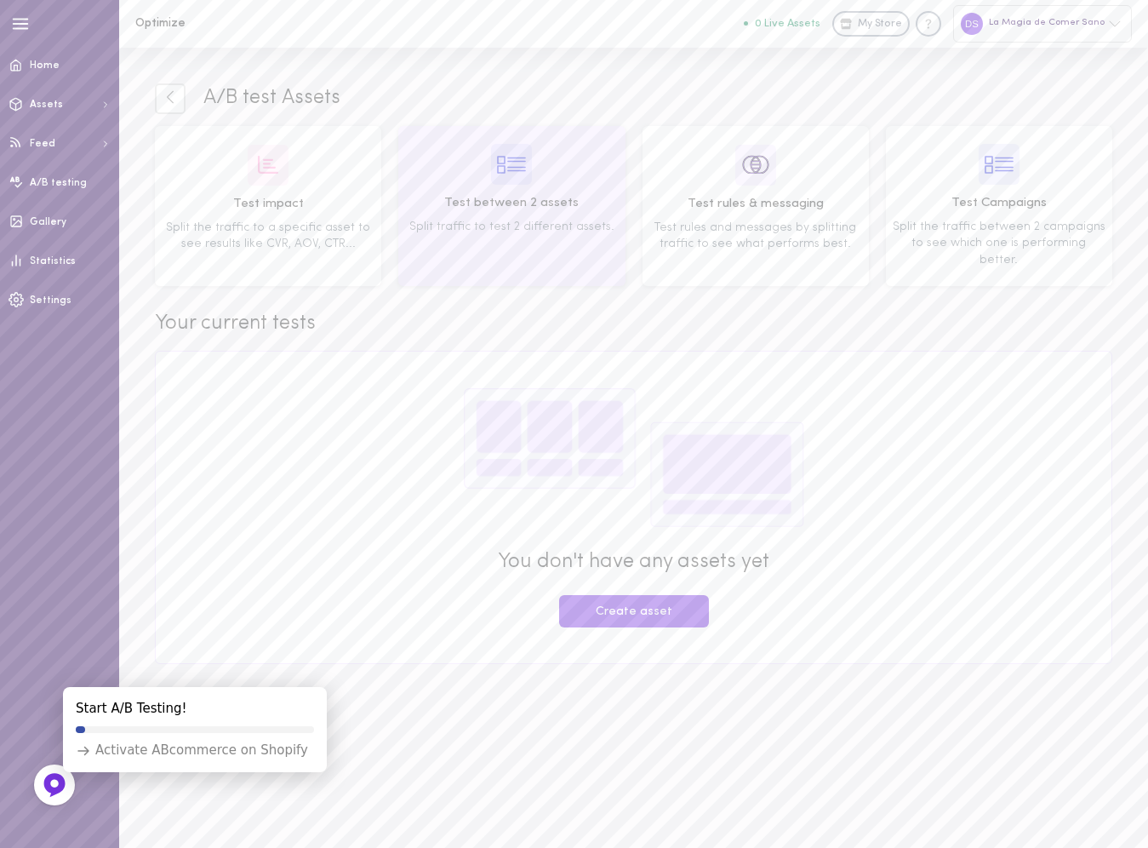
click at [529, 213] on div "Test between 2 assets Split traffic to test 2 different assets." at bounding box center [511, 189] width 214 height 91
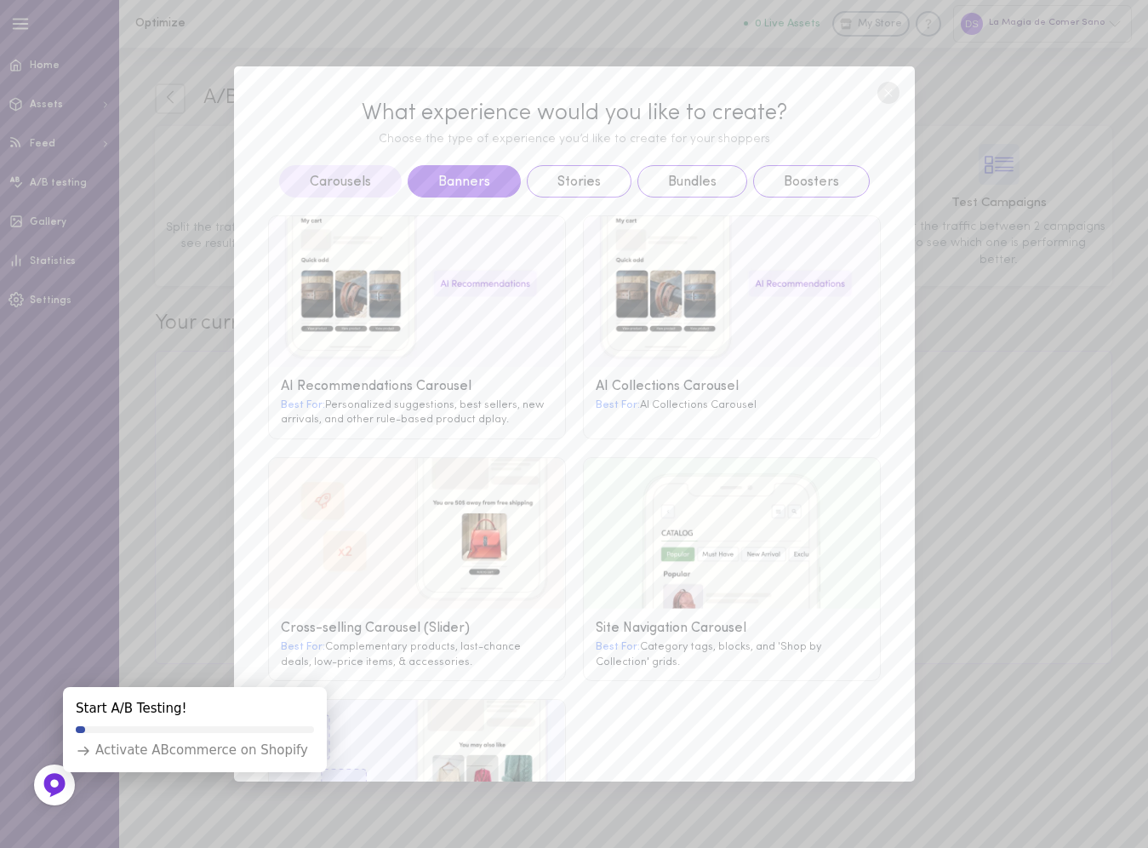
click at [455, 180] on button "Banners" at bounding box center [464, 181] width 113 height 32
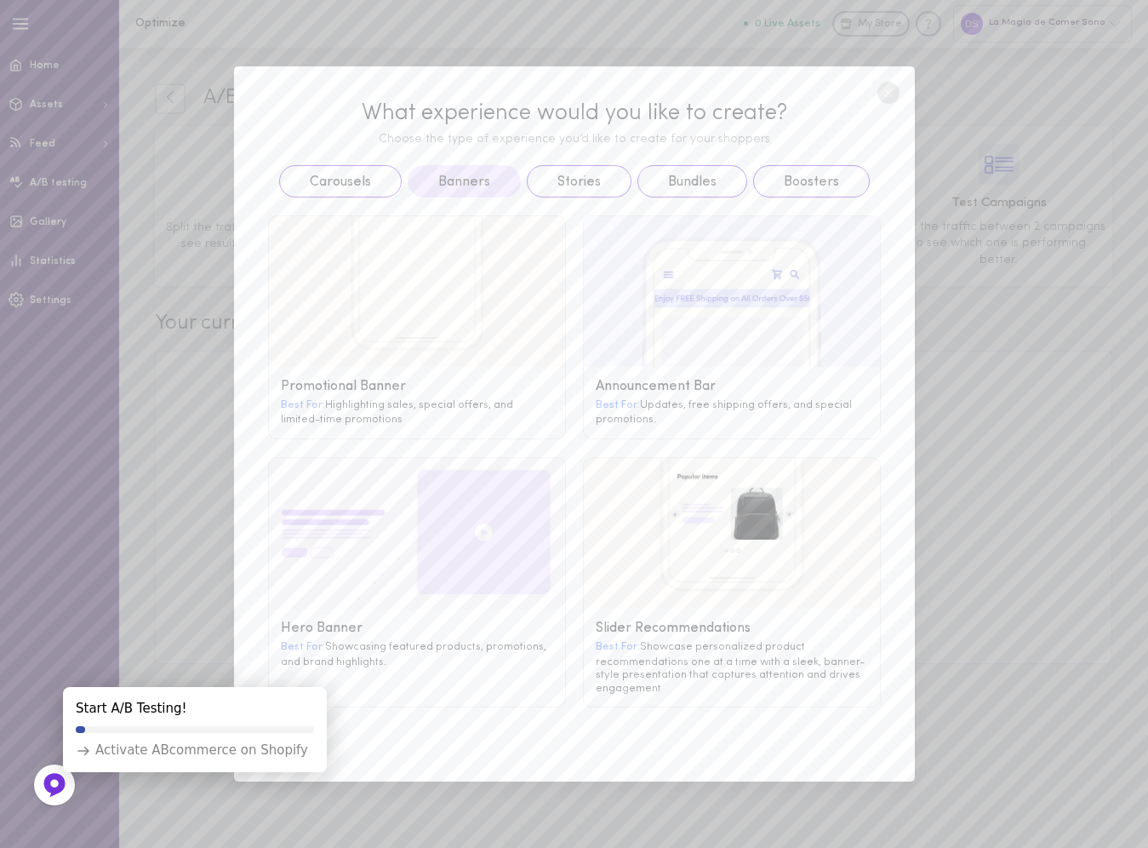
click at [888, 91] on line at bounding box center [888, 92] width 7 height 7
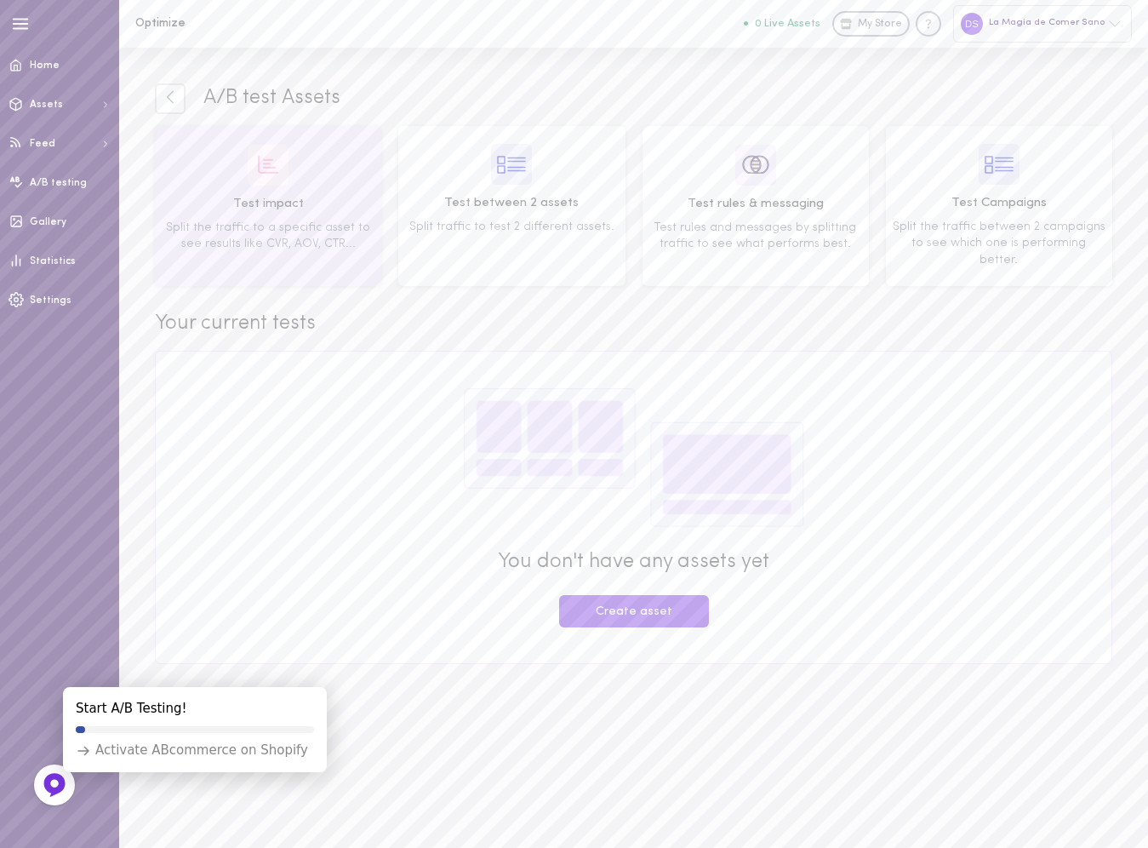
click at [255, 164] on img at bounding box center [268, 165] width 41 height 42
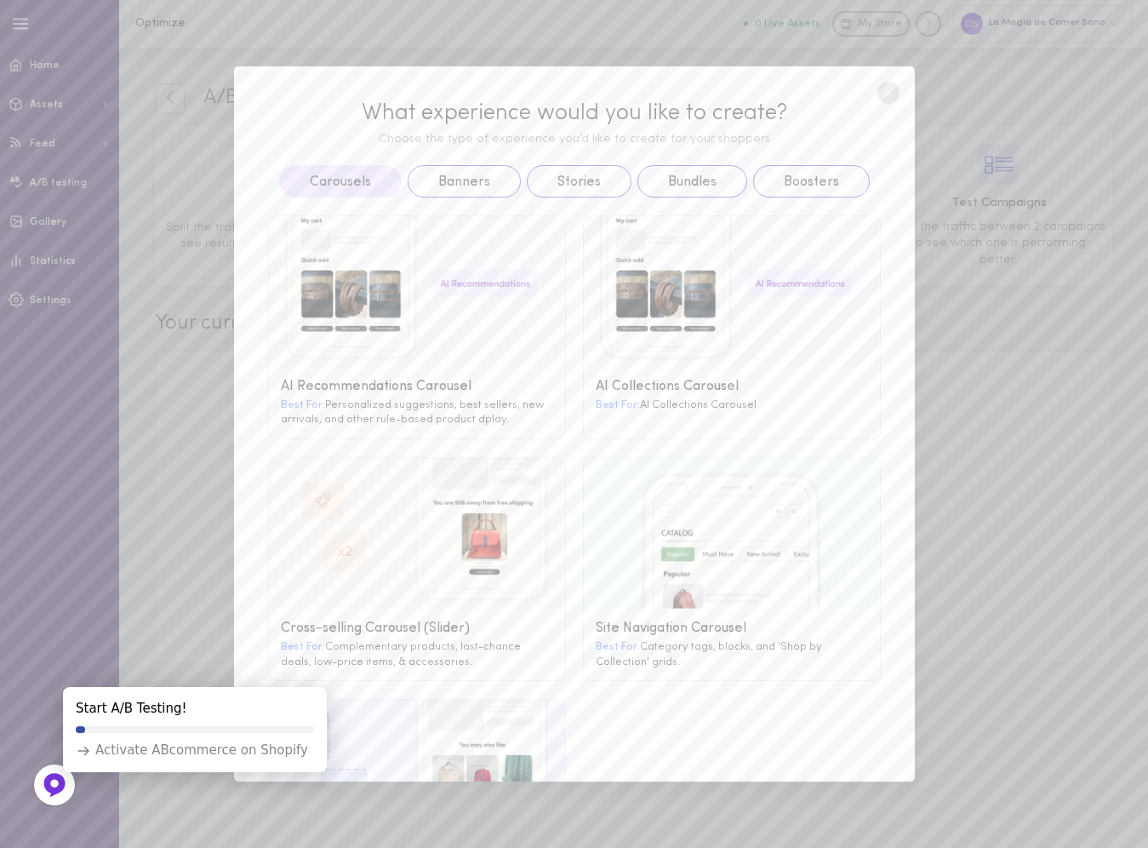
click at [889, 94] on circle at bounding box center [889, 93] width 22 height 22
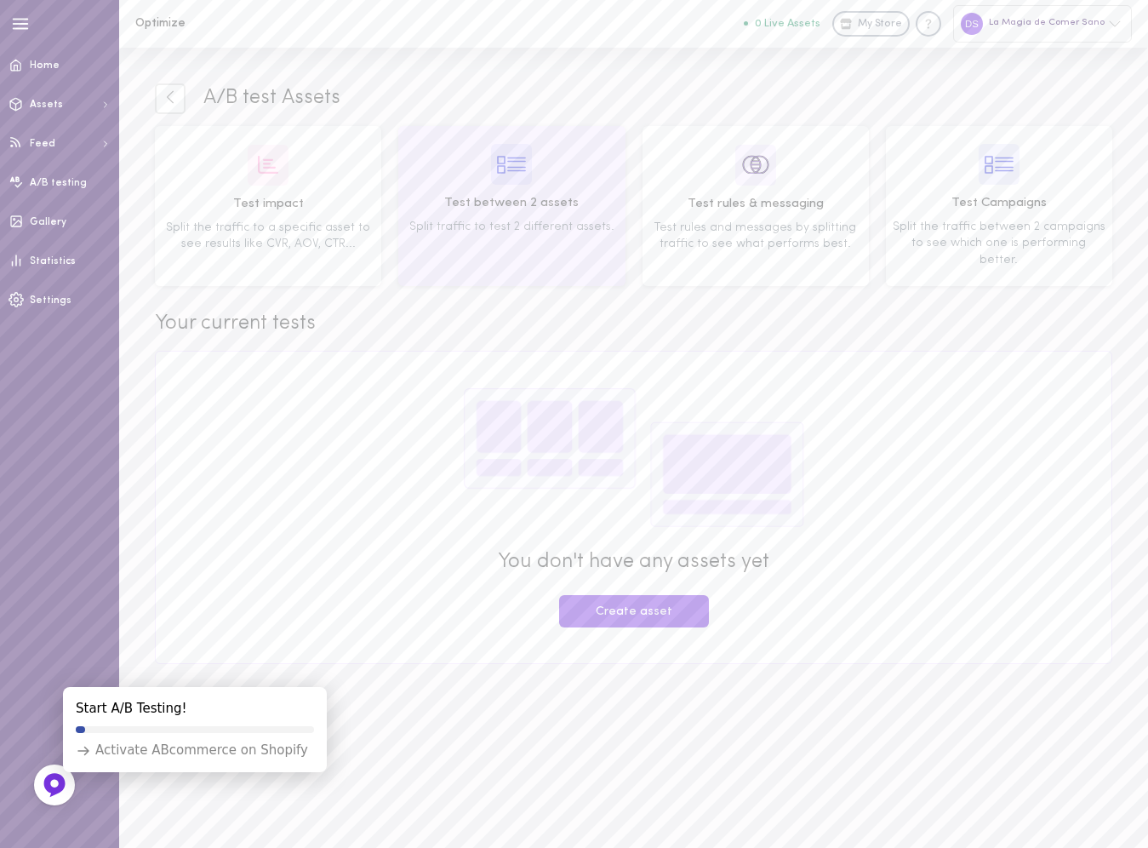
click at [552, 164] on div "Test between 2 assets Split traffic to test 2 different assets." at bounding box center [511, 189] width 214 height 91
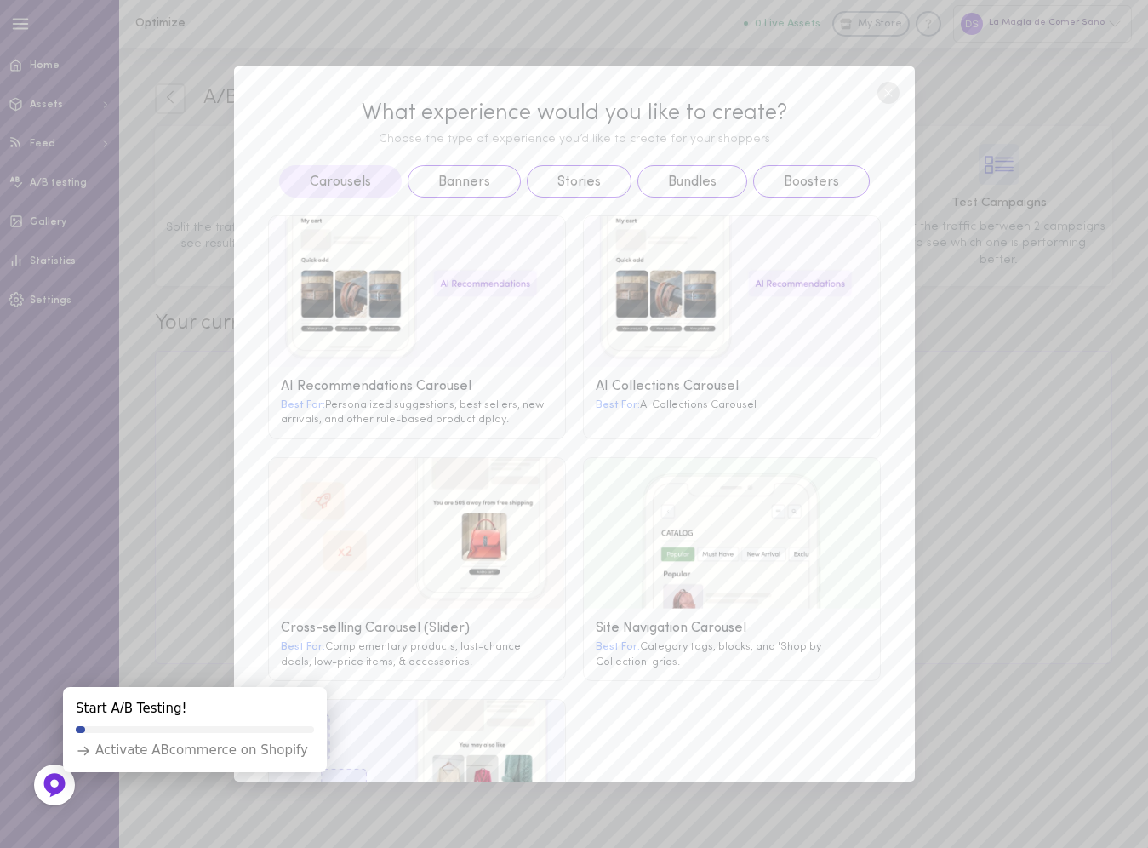
click at [882, 94] on circle at bounding box center [889, 93] width 22 height 22
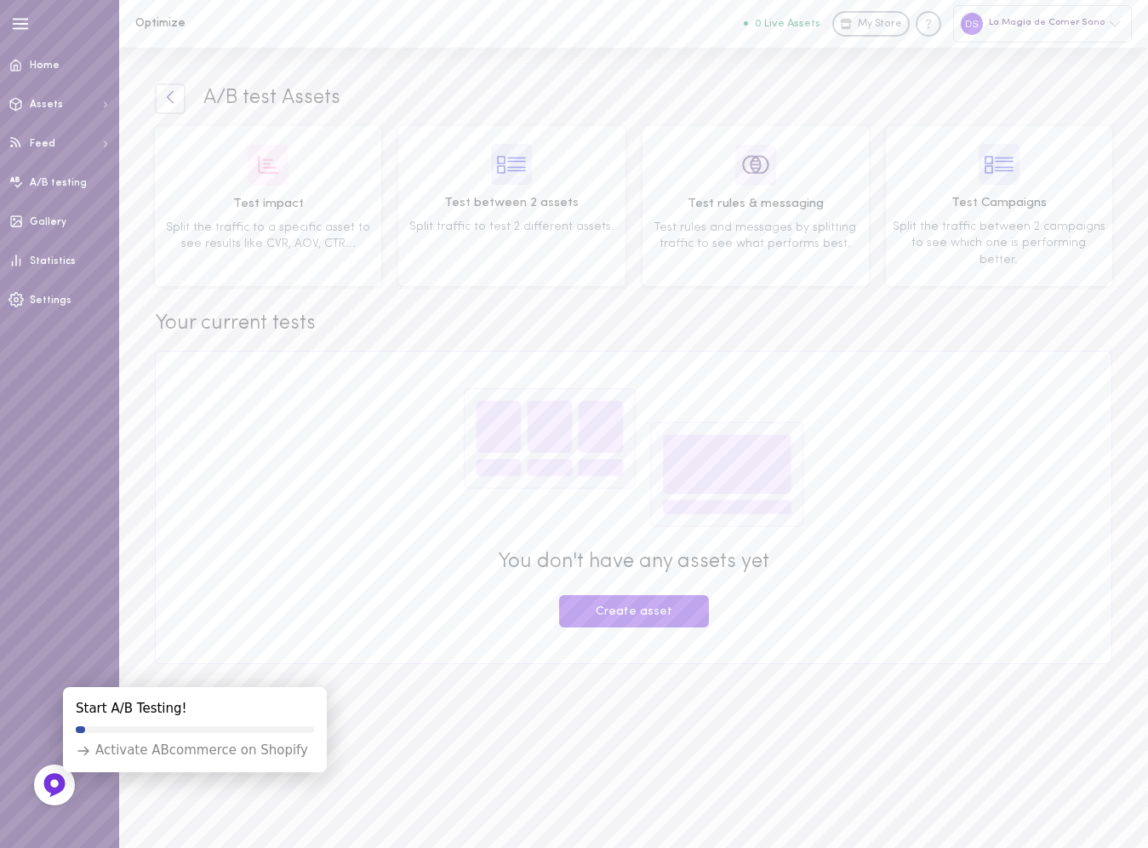
click at [168, 94] on icon at bounding box center [170, 96] width 15 height 15
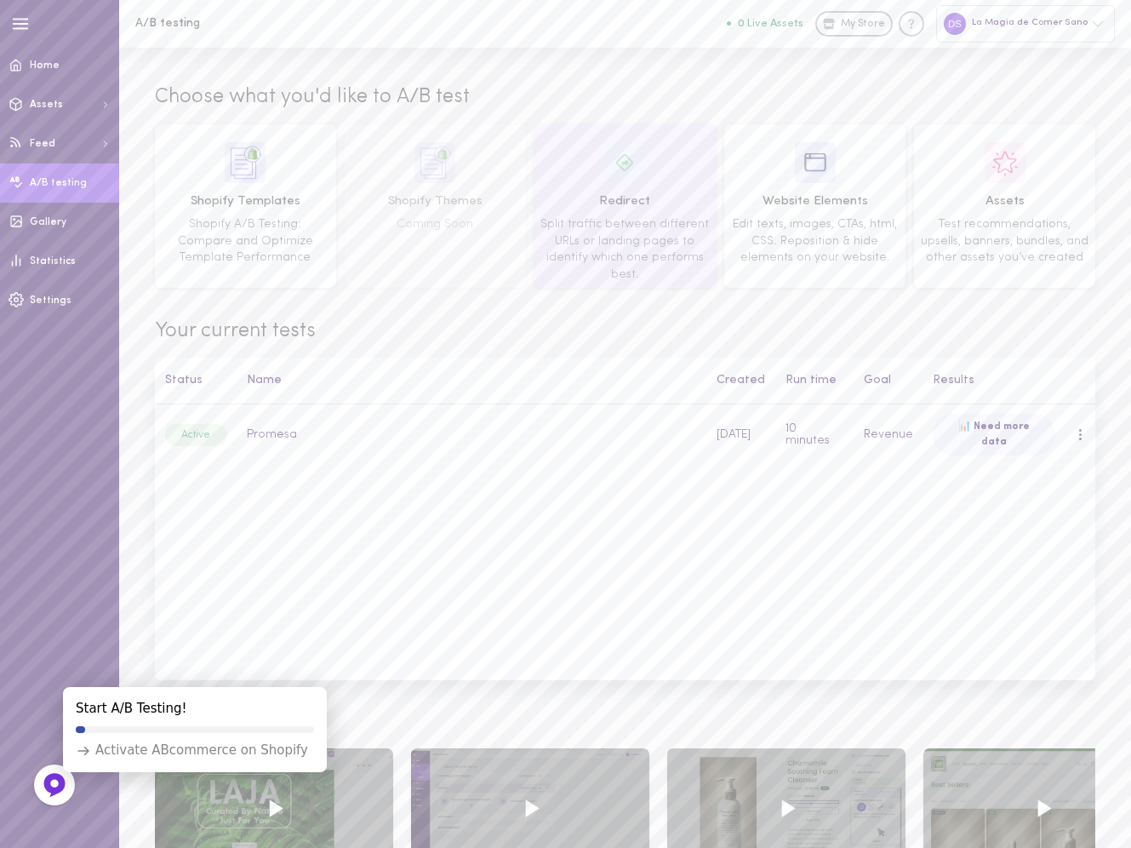
click at [638, 220] on span "Split traffic between different URLs or landing pages to identify which one per…" at bounding box center [624, 249] width 169 height 63
click at [631, 173] on img at bounding box center [624, 162] width 41 height 41
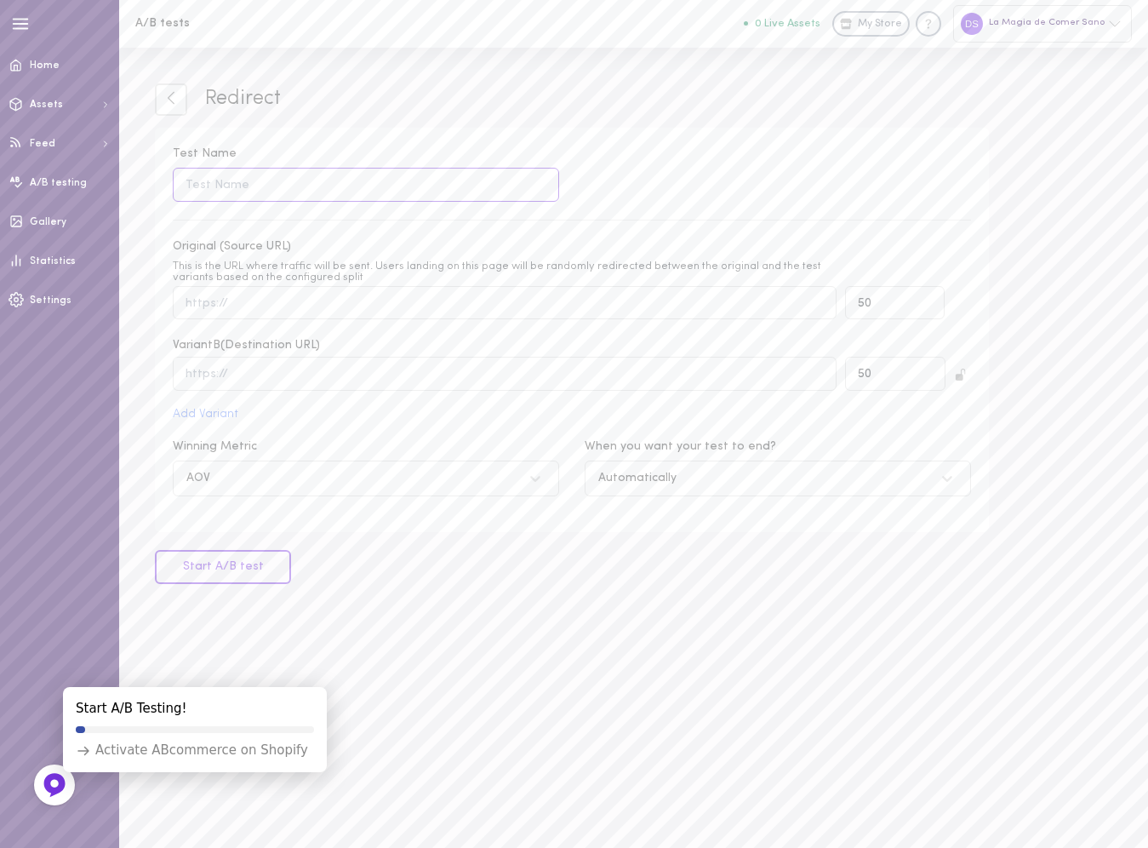
click at [306, 186] on input "Test Name" at bounding box center [366, 184] width 386 height 33
click at [277, 377] on input "text" at bounding box center [505, 373] width 664 height 33
click at [324, 369] on input "text" at bounding box center [505, 373] width 664 height 33
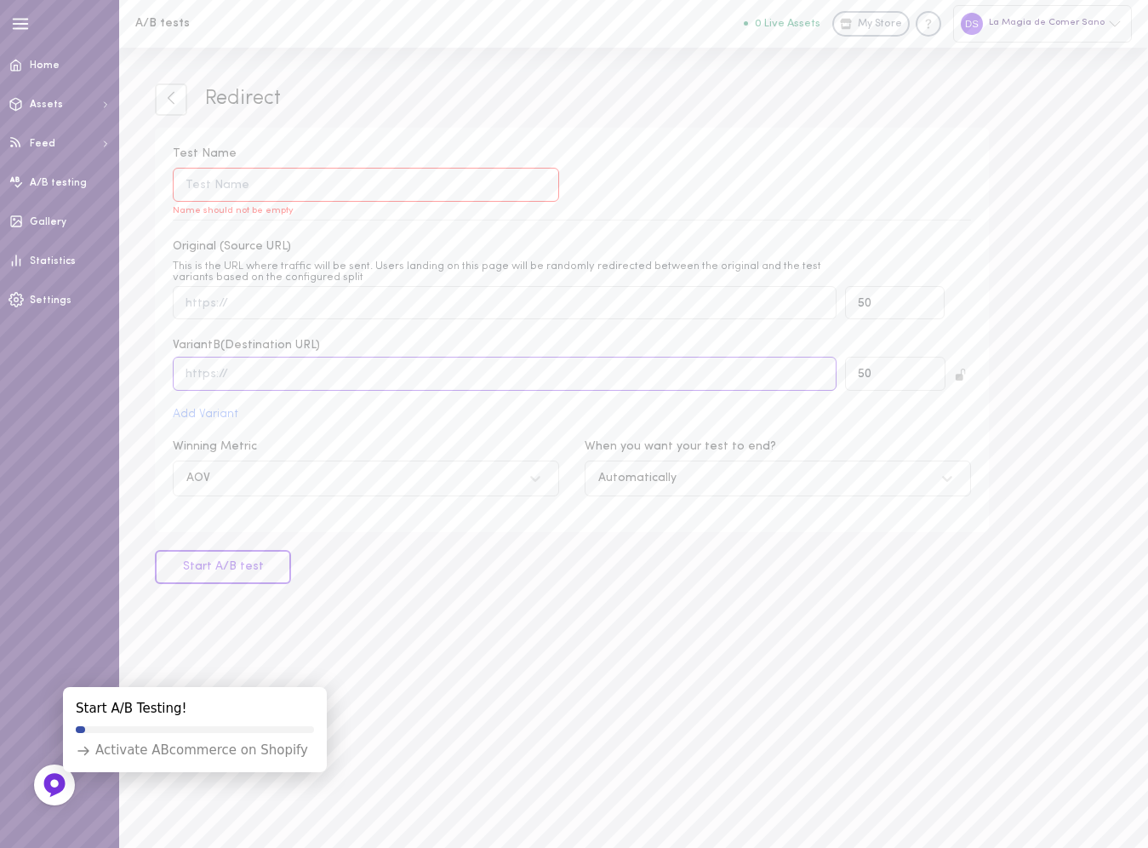
click at [324, 369] on input "text" at bounding box center [505, 373] width 664 height 33
click at [303, 310] on input "Original (Source URL) This is the URL where traffic will be sent. Users landing…" at bounding box center [505, 302] width 664 height 33
drag, startPoint x: 200, startPoint y: 262, endPoint x: 371, endPoint y: 254, distance: 171.3
click at [372, 255] on label "Original (Source URL) This is the URL where traffic will be sent. Users landing…" at bounding box center [505, 278] width 664 height 81
click at [168, 90] on icon at bounding box center [170, 97] width 15 height 15
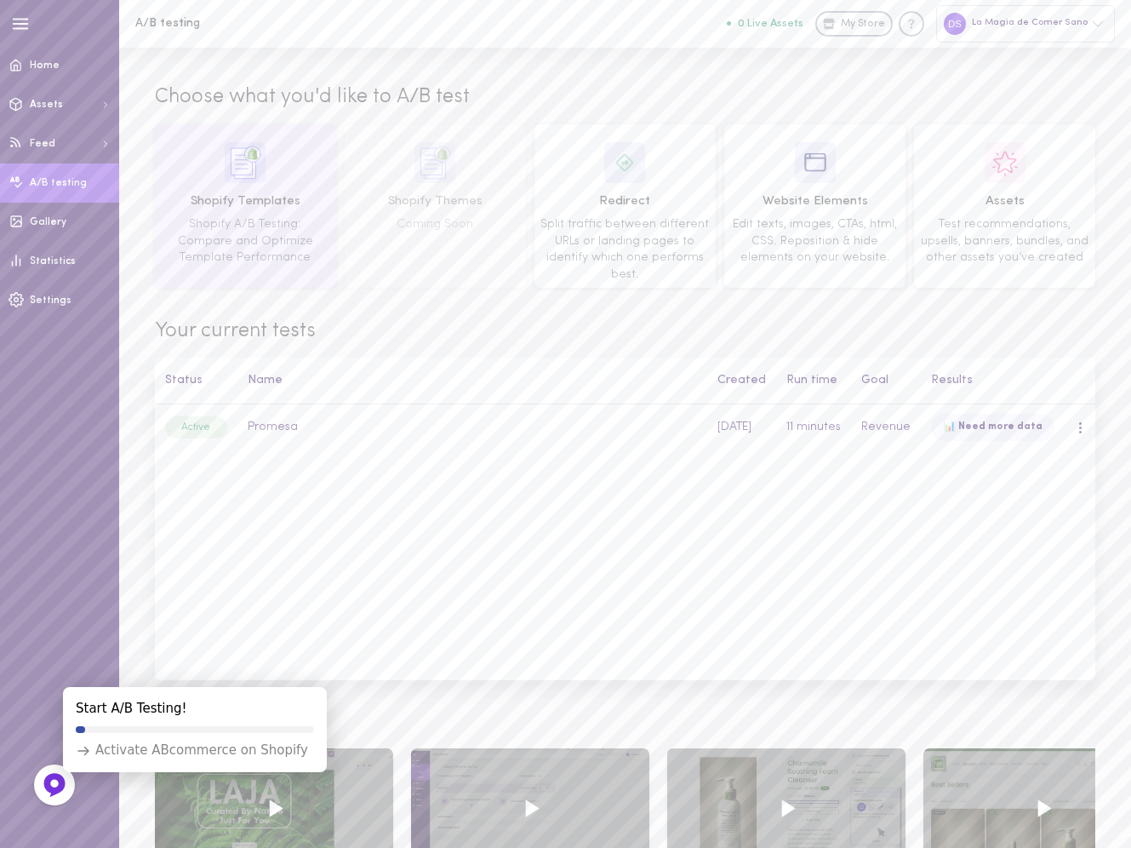
click at [249, 198] on span "Shopify Templates" at bounding box center [245, 201] width 169 height 19
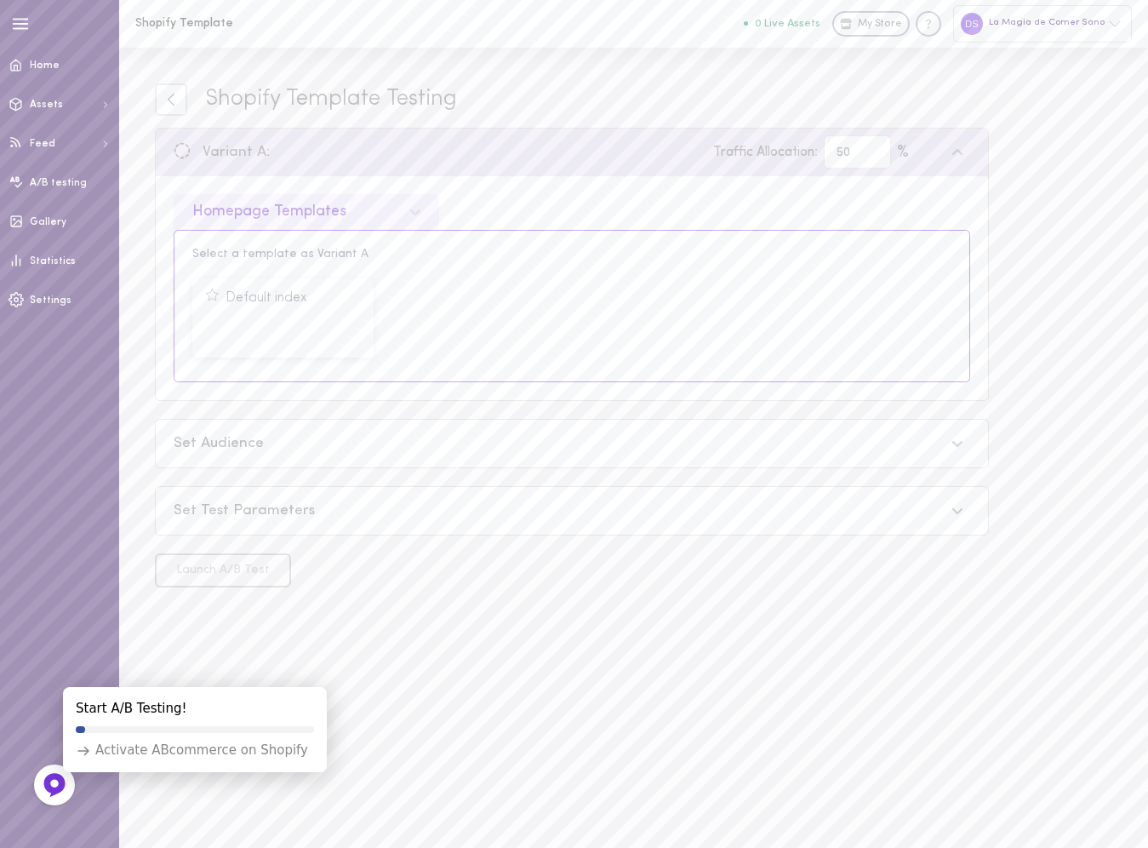
click at [575, 295] on div "Default index Select Template" at bounding box center [571, 317] width 771 height 91
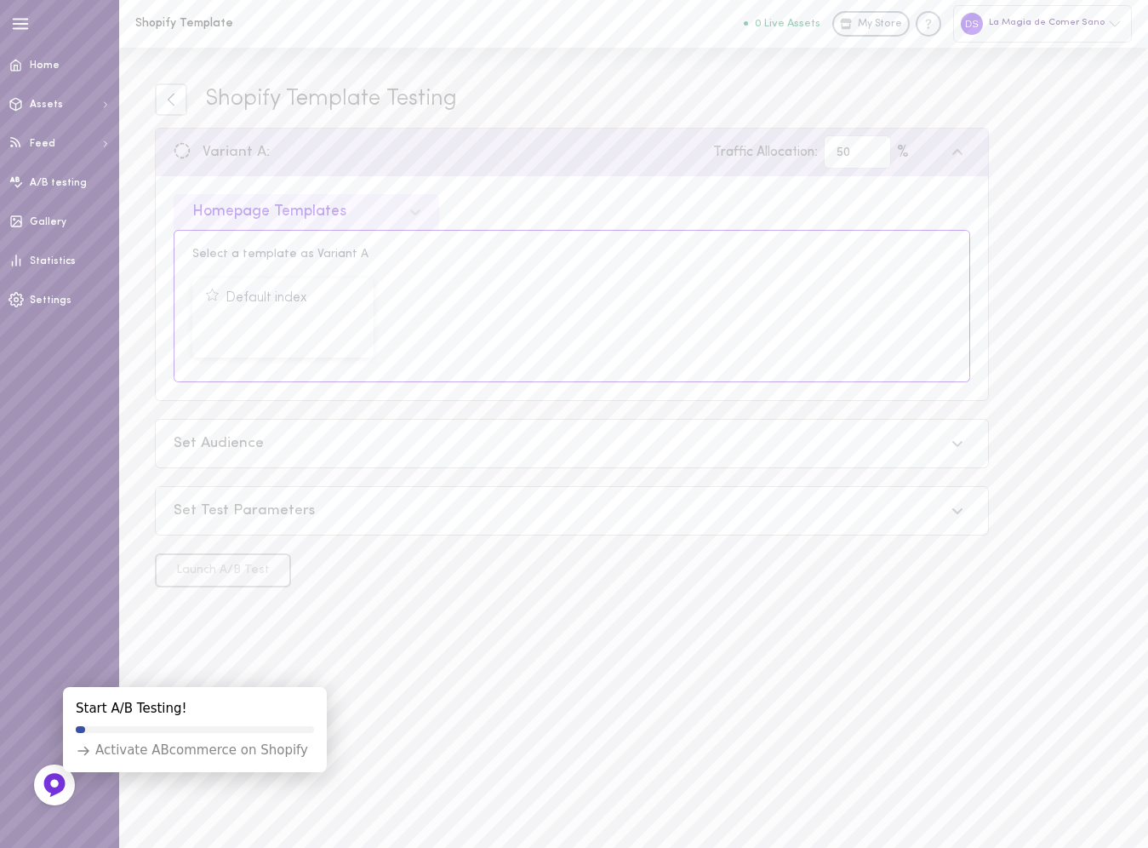
click at [575, 295] on div "Default index Select Template" at bounding box center [571, 317] width 771 height 91
click at [213, 294] on icon at bounding box center [212, 295] width 14 height 14
click at [262, 326] on button "Select Template" at bounding box center [283, 328] width 156 height 33
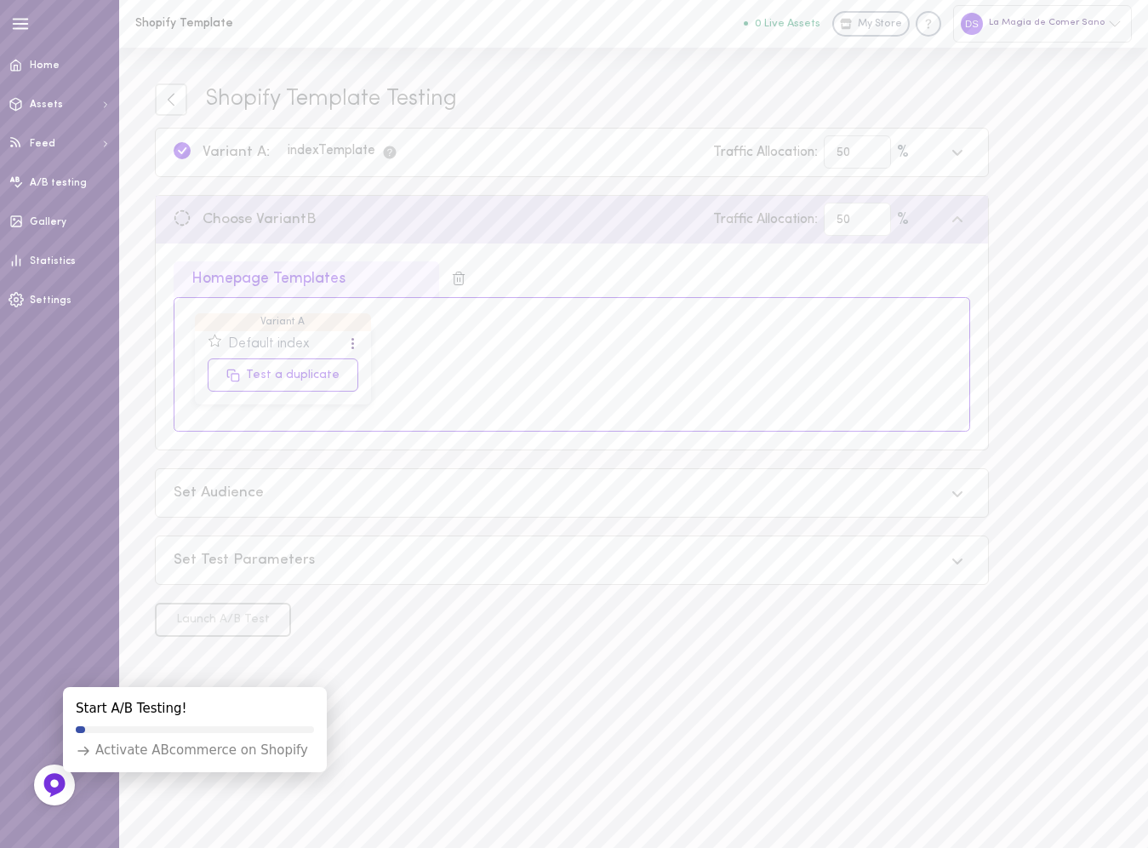
click at [301, 340] on div "Default index" at bounding box center [269, 344] width 82 height 15
click at [359, 340] on div "Variant A Default index Test a duplicate" at bounding box center [283, 364] width 176 height 81
click at [349, 341] on div at bounding box center [353, 343] width 10 height 19
click at [330, 364] on div "Preview" at bounding box center [282, 378] width 152 height 37
click at [169, 108] on link at bounding box center [171, 99] width 32 height 32
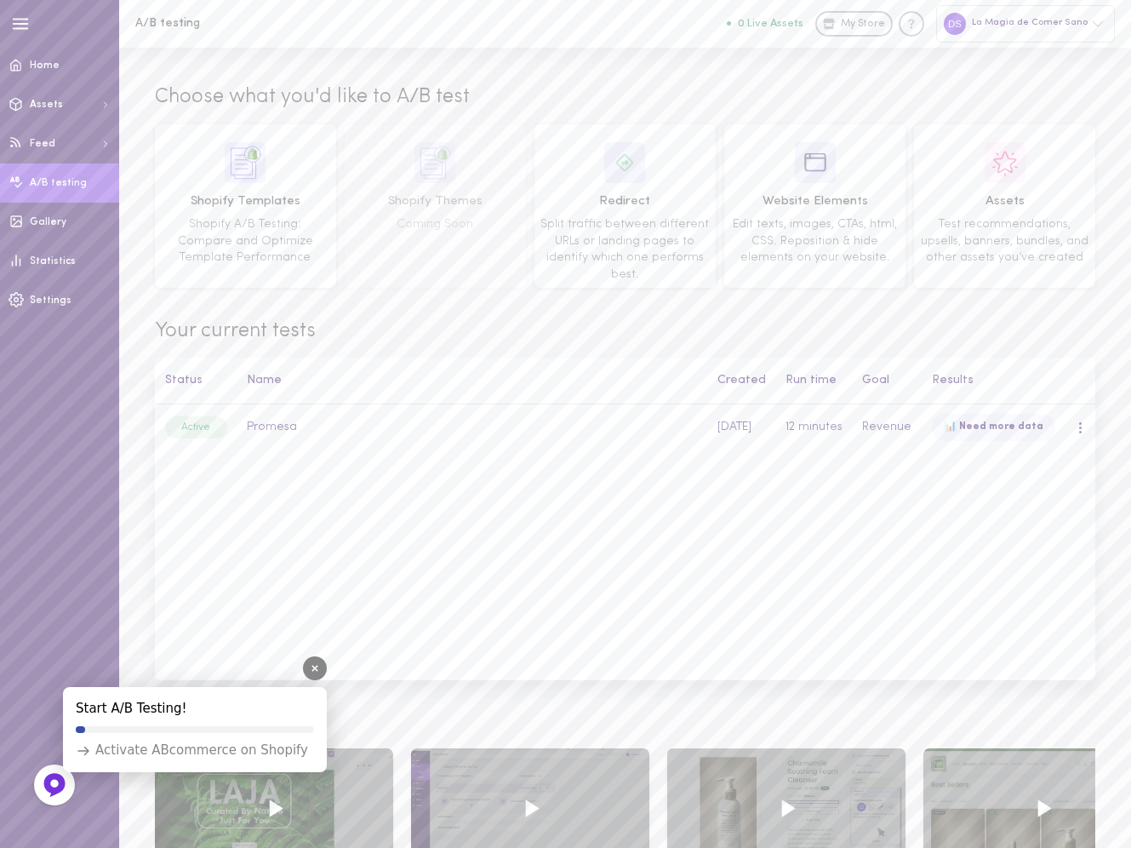
click at [312, 661] on div at bounding box center [315, 668] width 24 height 24
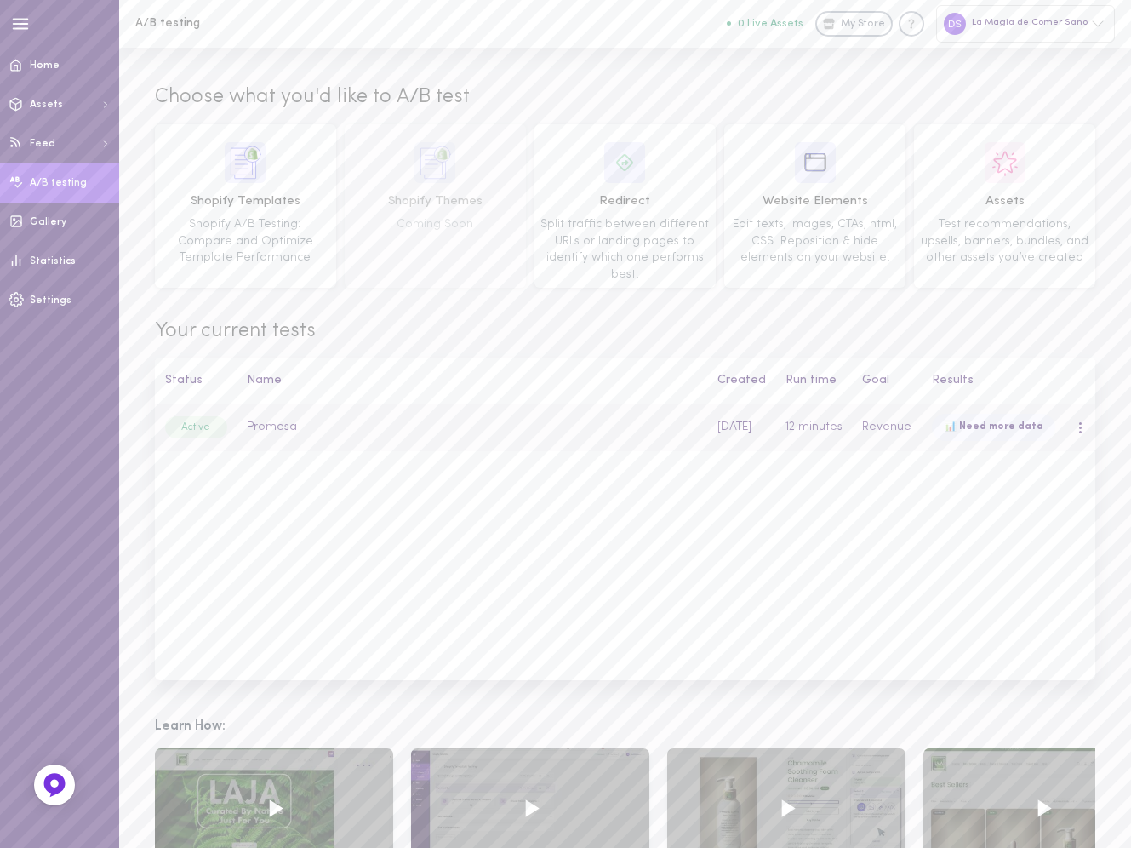
click at [1080, 425] on div at bounding box center [1080, 427] width 4 height 13
click at [1011, 534] on div "Remove" at bounding box center [1009, 546] width 152 height 41
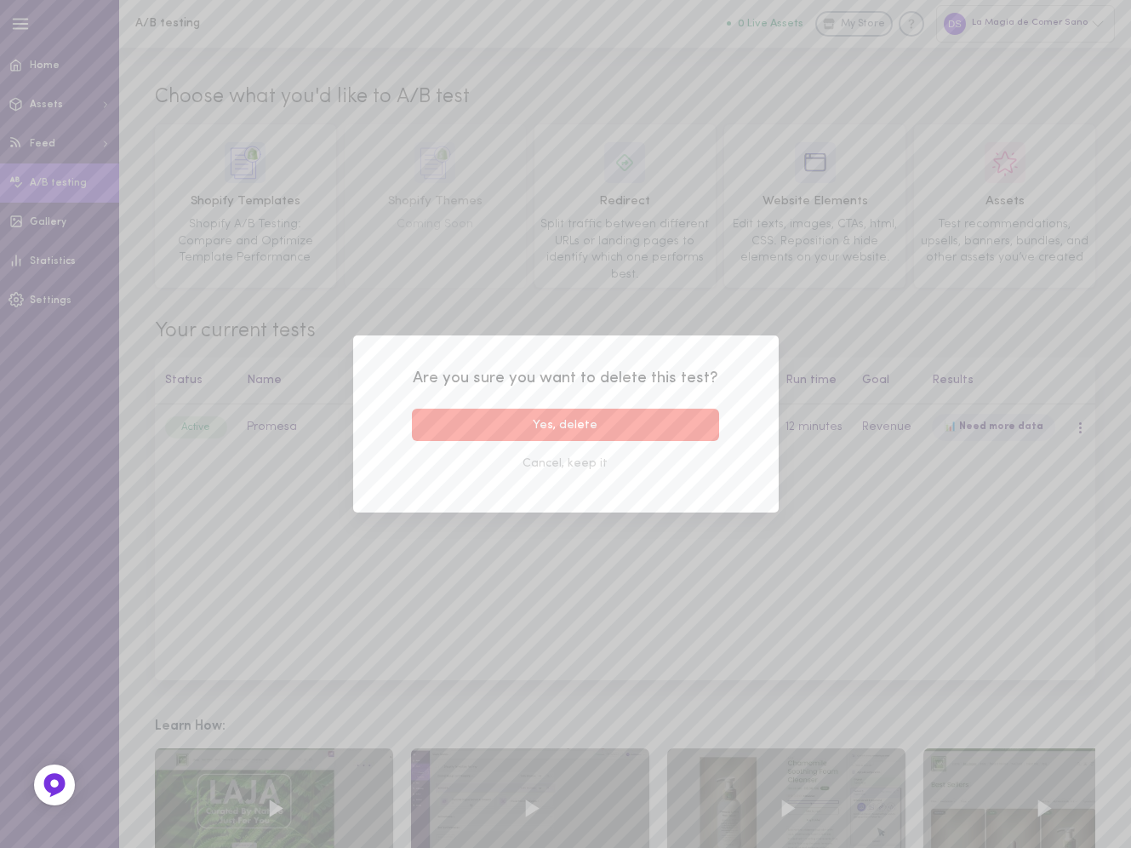
click at [591, 424] on button "Yes, delete" at bounding box center [566, 425] width 308 height 33
